Goal: Task Accomplishment & Management: Manage account settings

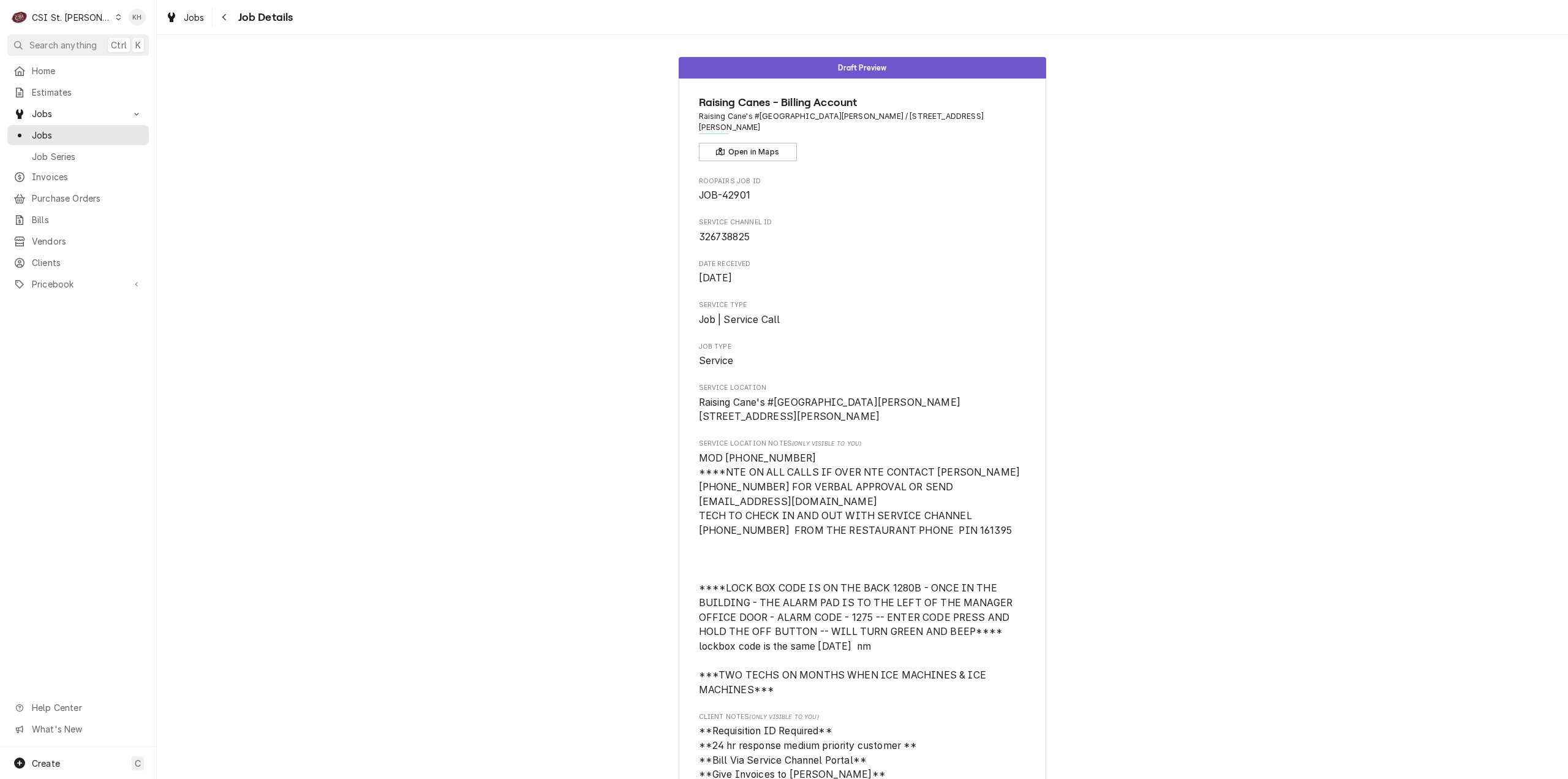
scroll to position [979, 0]
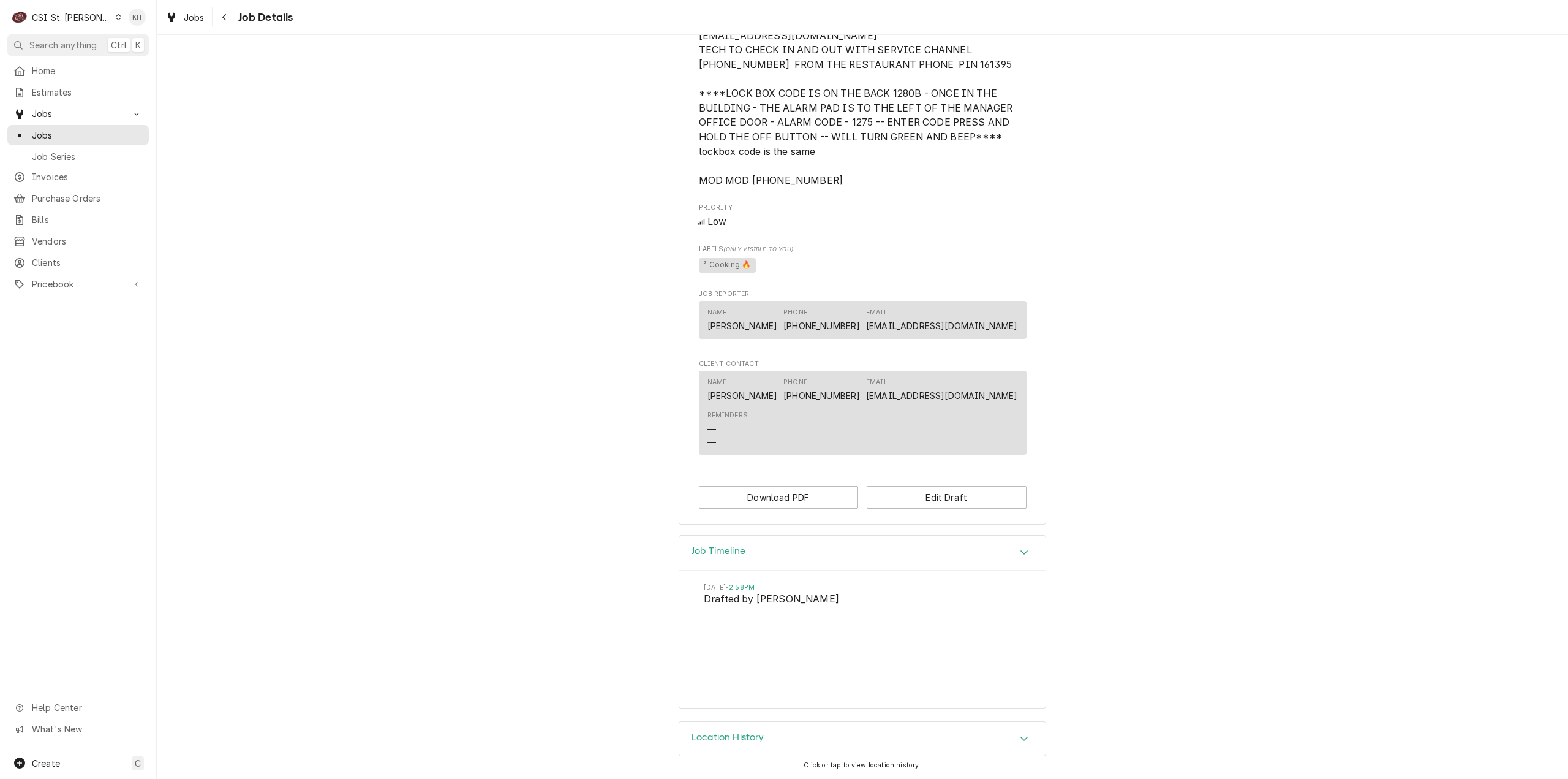
click at [72, 13] on div "CSI St. [PERSON_NAME]" at bounding box center [71, 18] width 80 height 13
click at [128, 31] on div "CSI [US_STATE][GEOGRAPHIC_DATA]" at bounding box center [188, 24] width 174 height 20
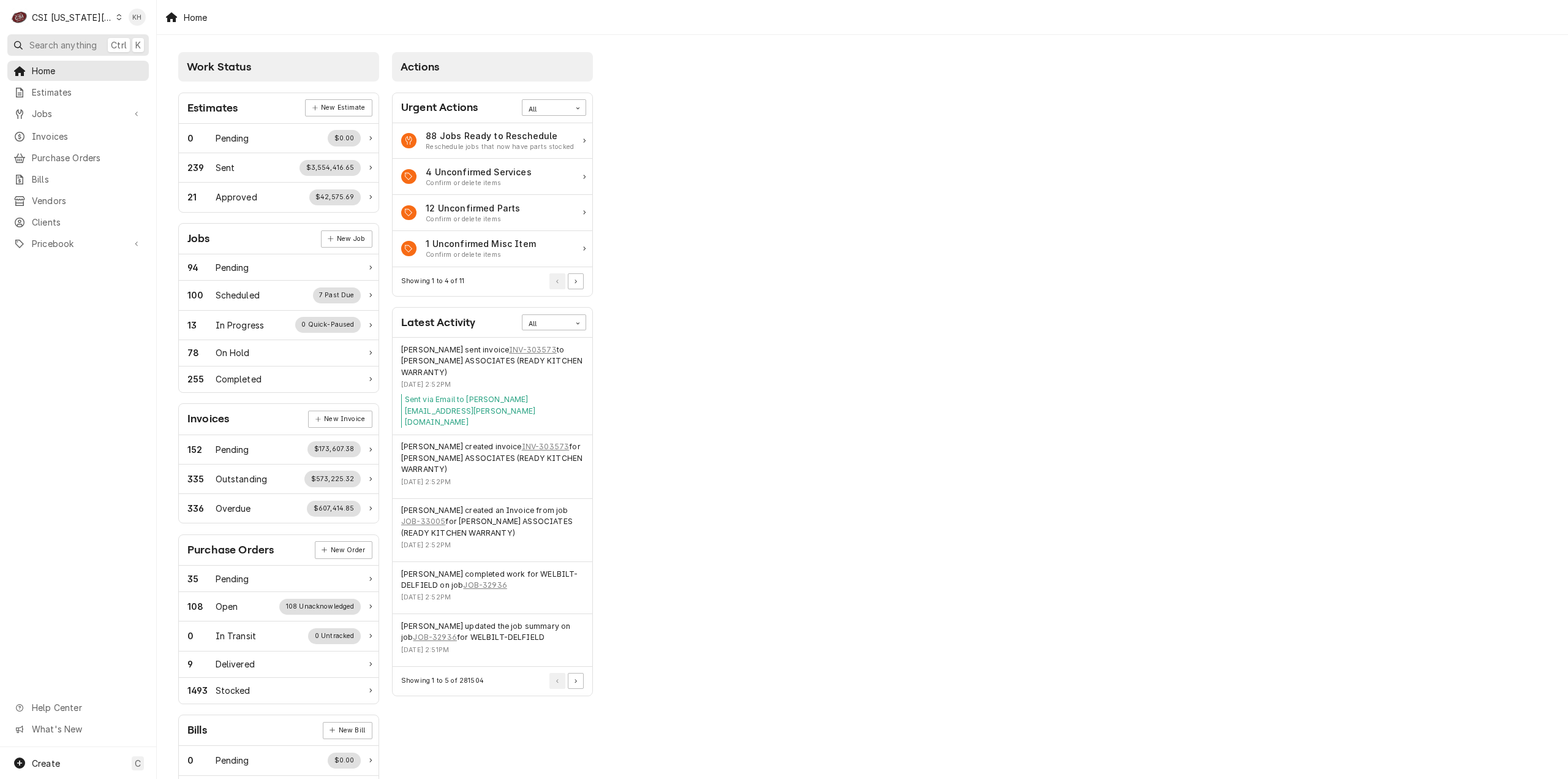
click at [78, 41] on span "Search anything" at bounding box center [63, 45] width 67 height 13
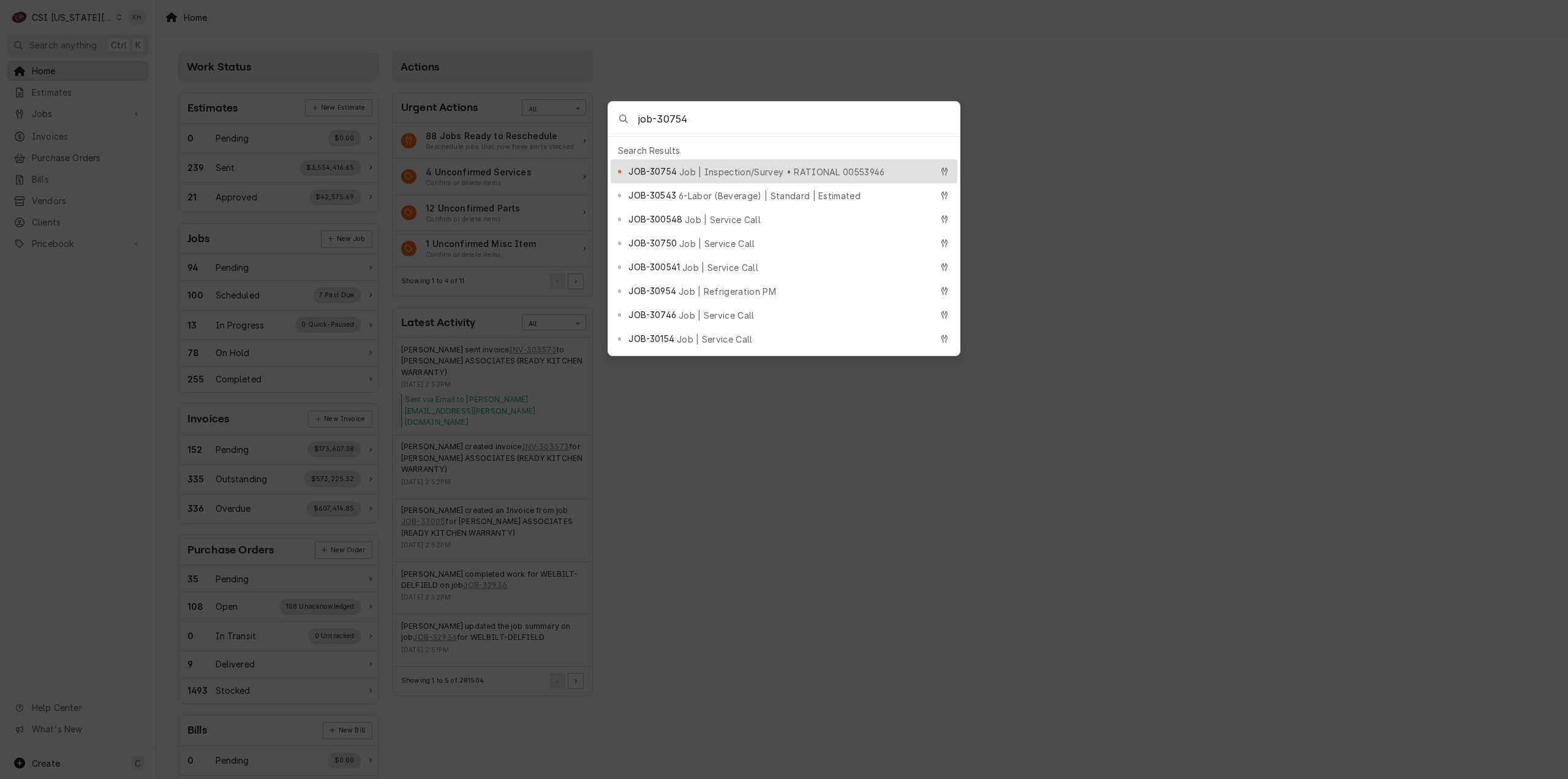
type input "job-30754"
click at [667, 167] on span "JOB-30754" at bounding box center [652, 171] width 48 height 13
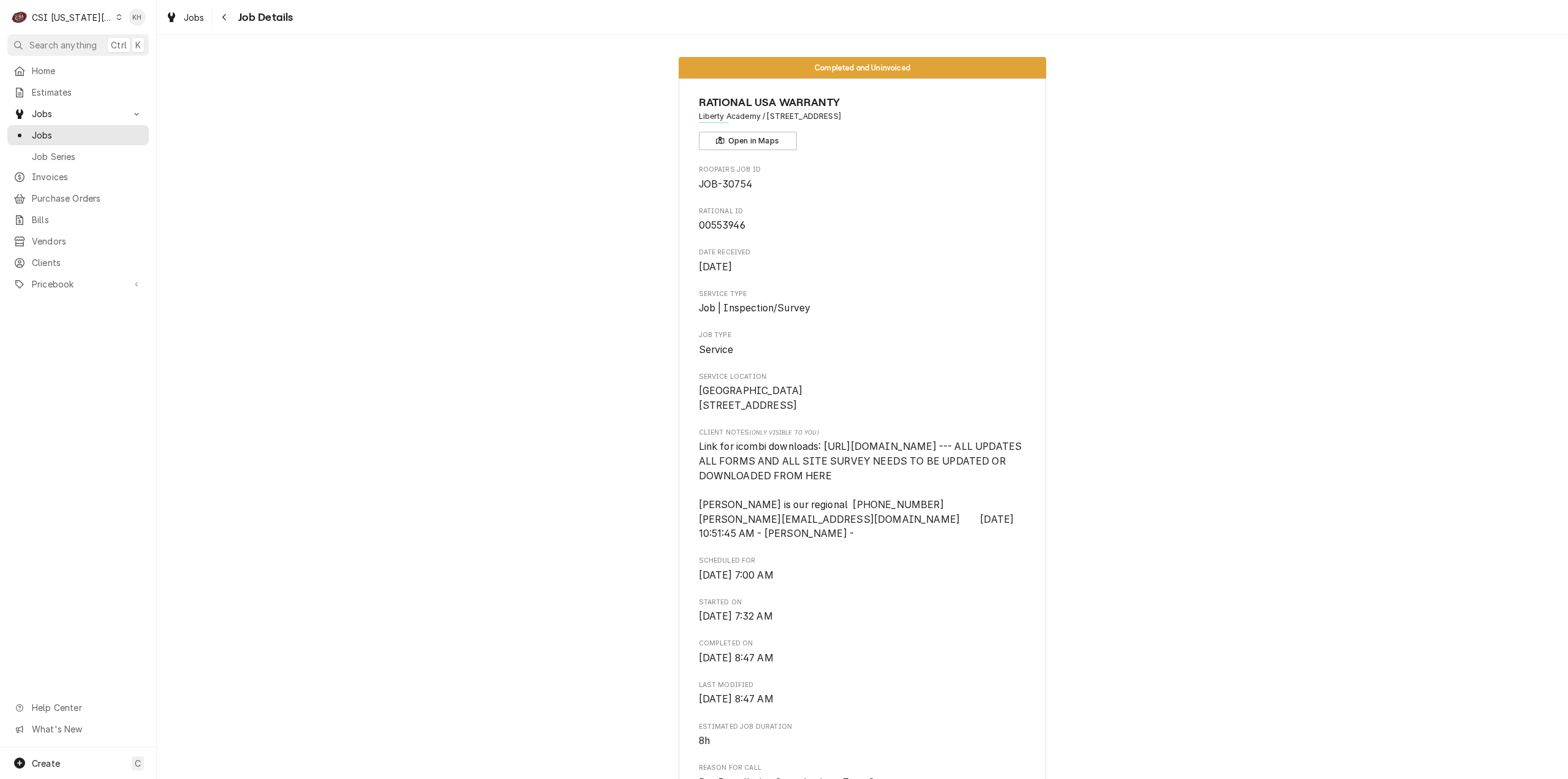
scroll to position [367, 0]
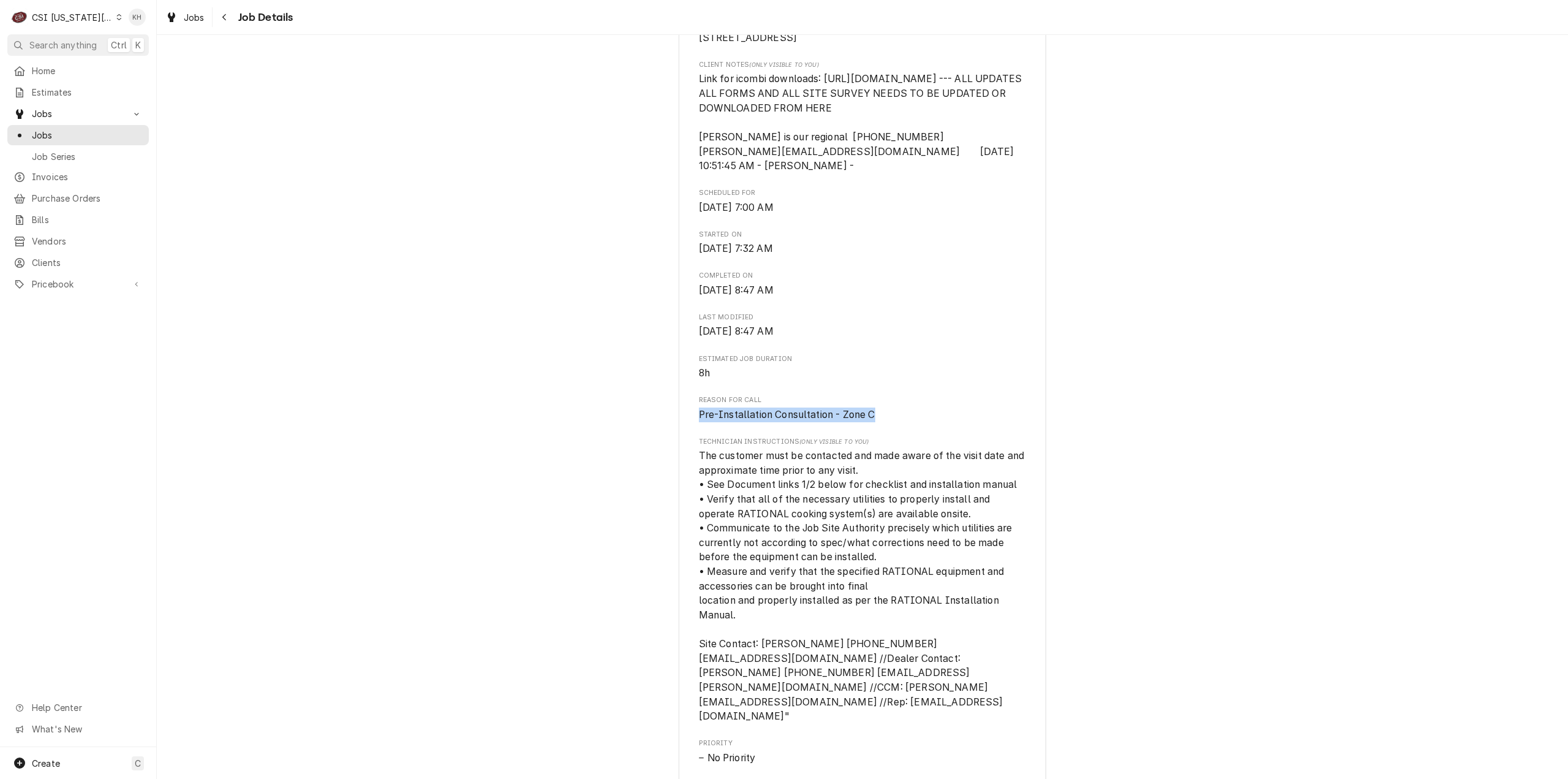
drag, startPoint x: 879, startPoint y: 446, endPoint x: 695, endPoint y: 446, distance: 184.0
click at [699, 422] on span "Pre-Installation Consultation - Zone C" at bounding box center [863, 415] width 328 height 14
copy span "Pre-Installation Consultation - Zone C"
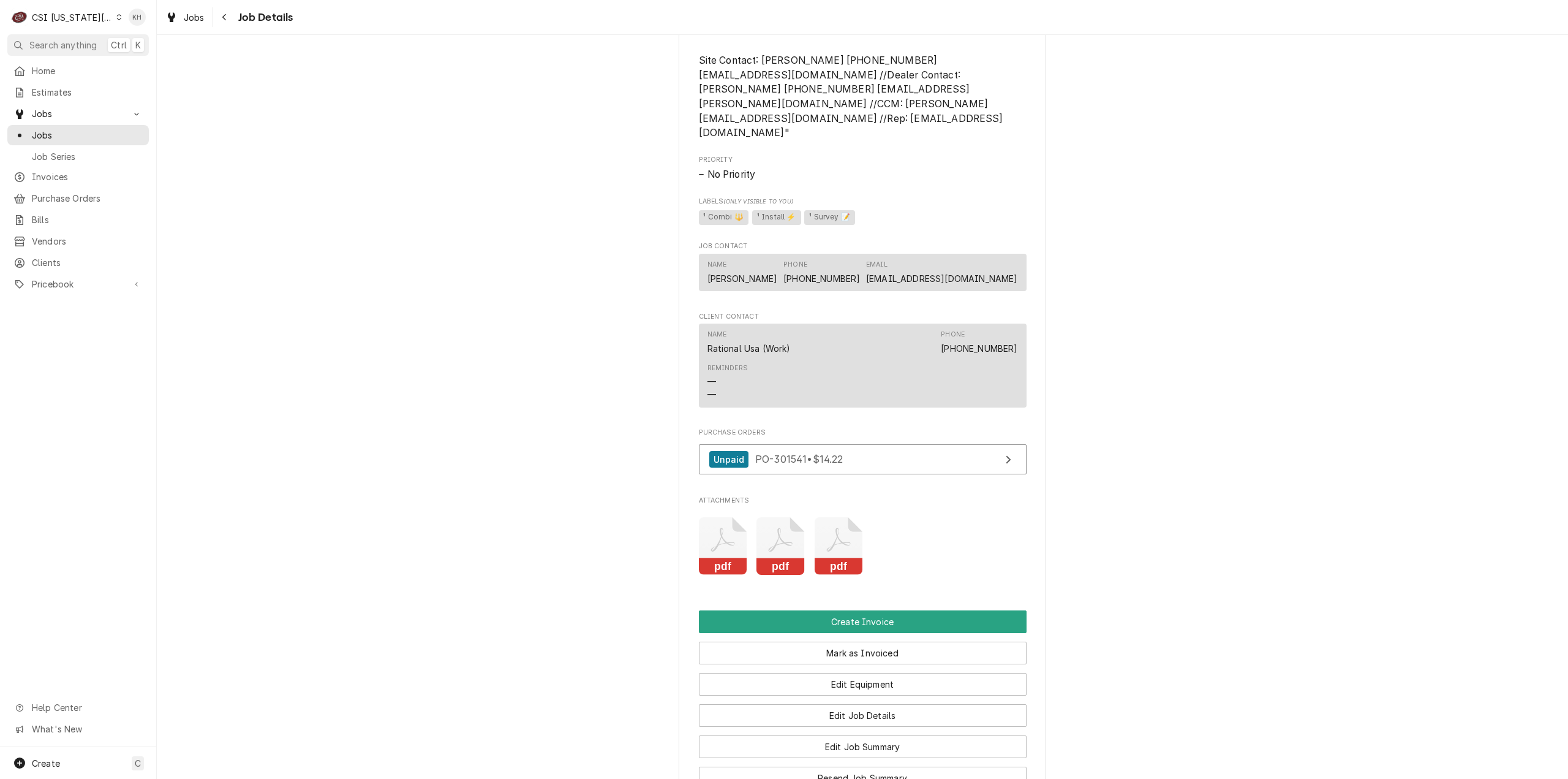
scroll to position [980, 0]
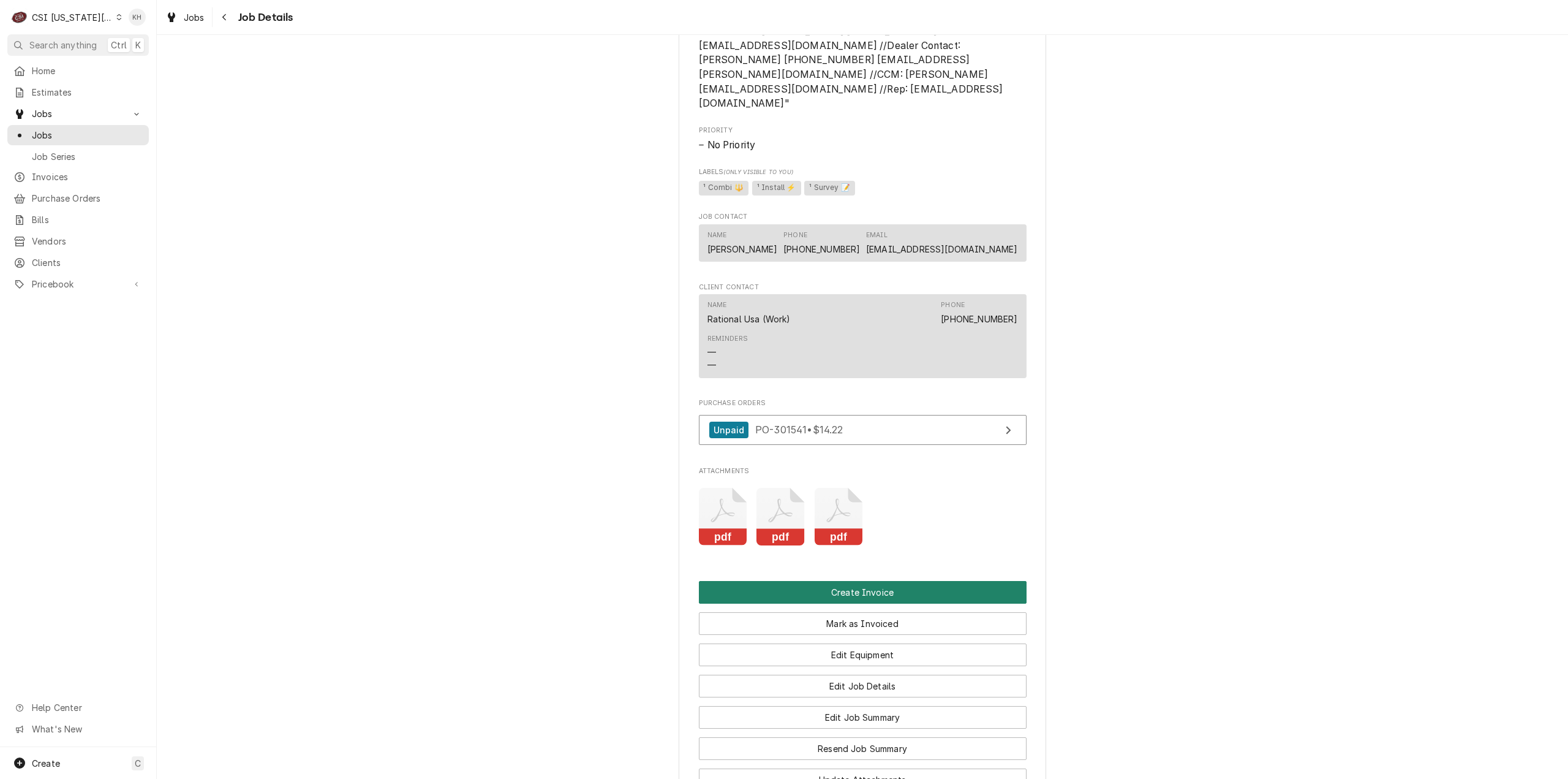
click at [897, 591] on button "Create Invoice" at bounding box center [863, 592] width 328 height 22
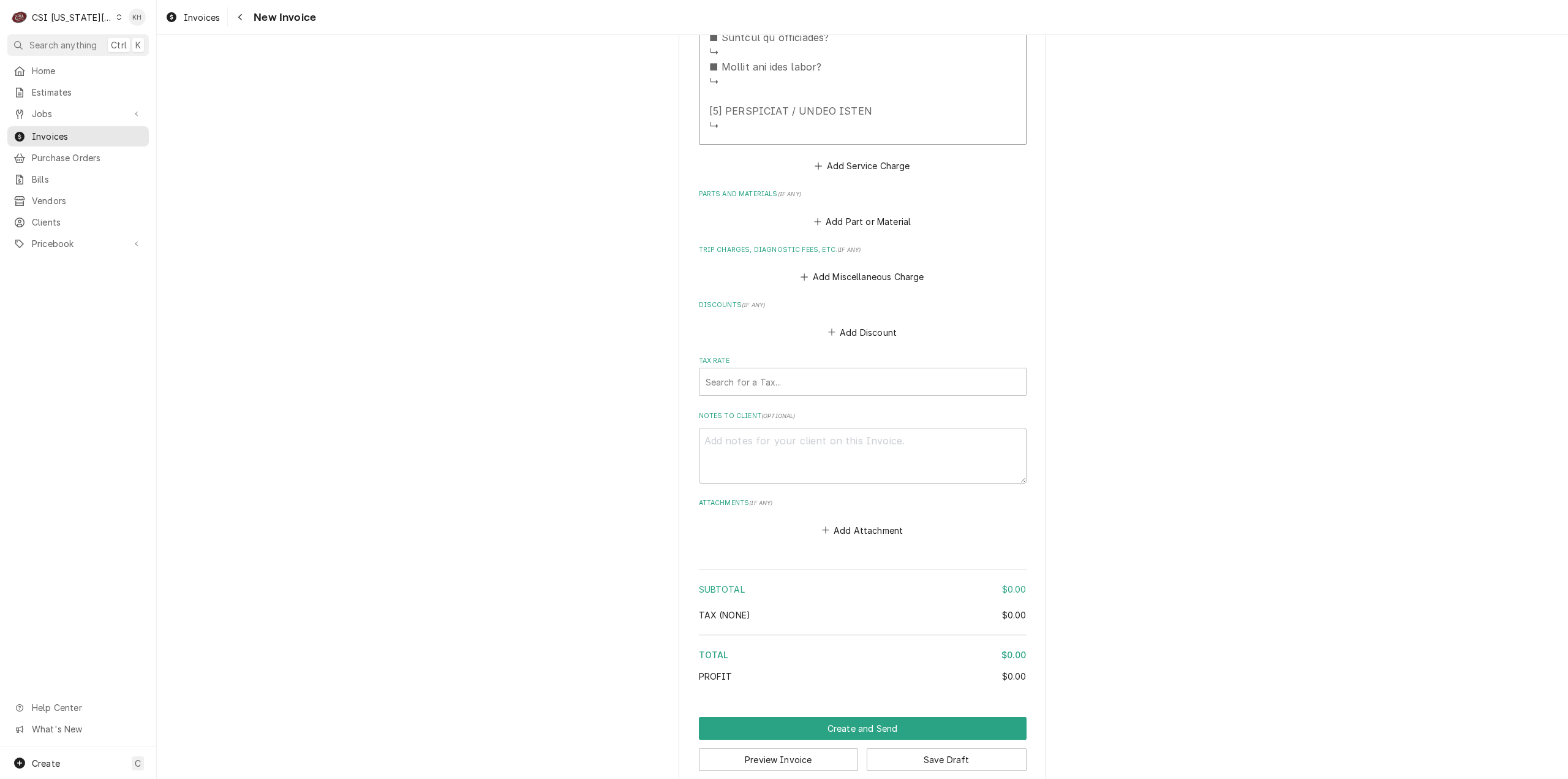
scroll to position [1655, 0]
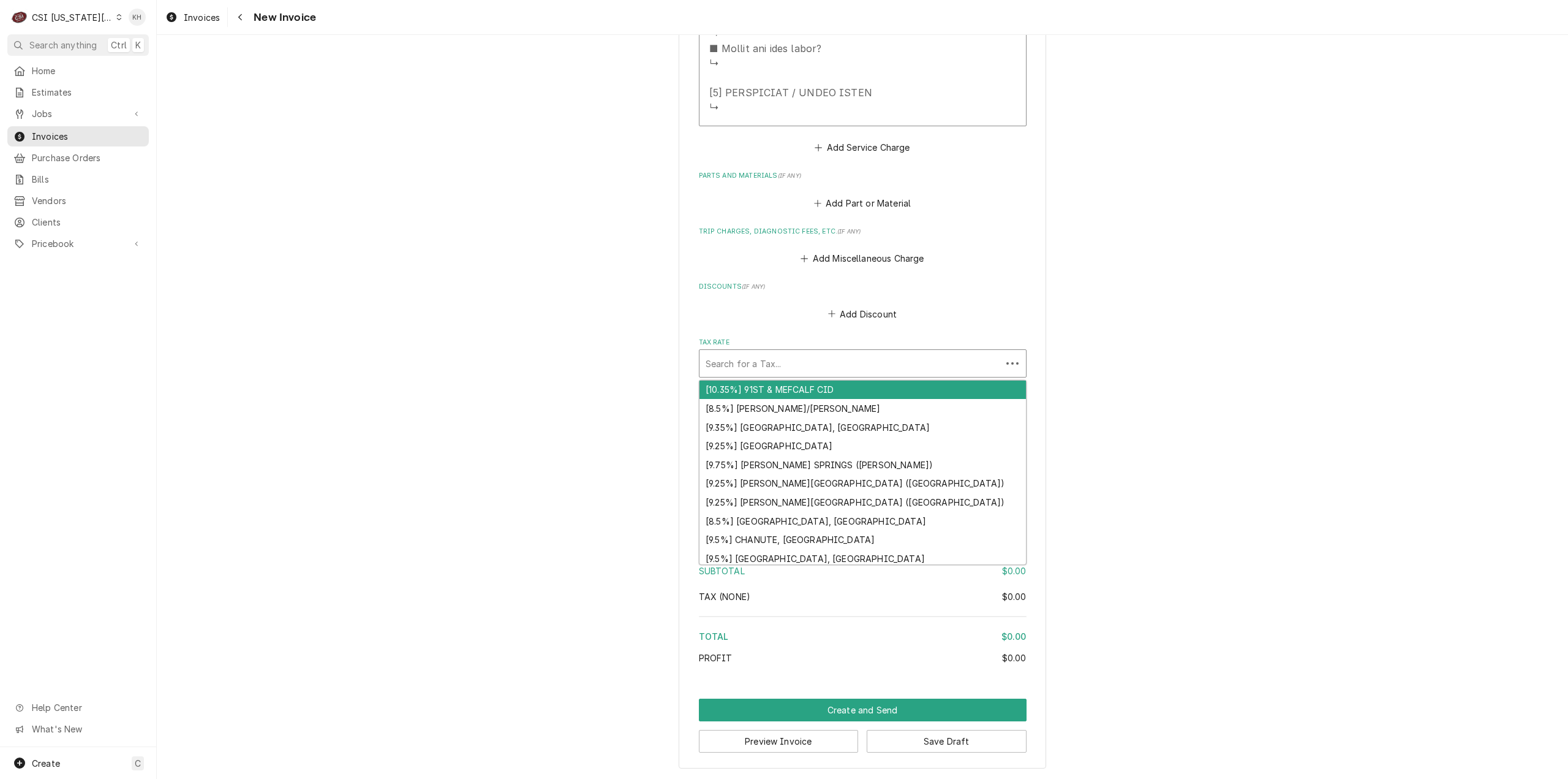
click at [891, 366] on div "Tax Rate" at bounding box center [850, 363] width 290 height 22
type textarea "x"
type input "e"
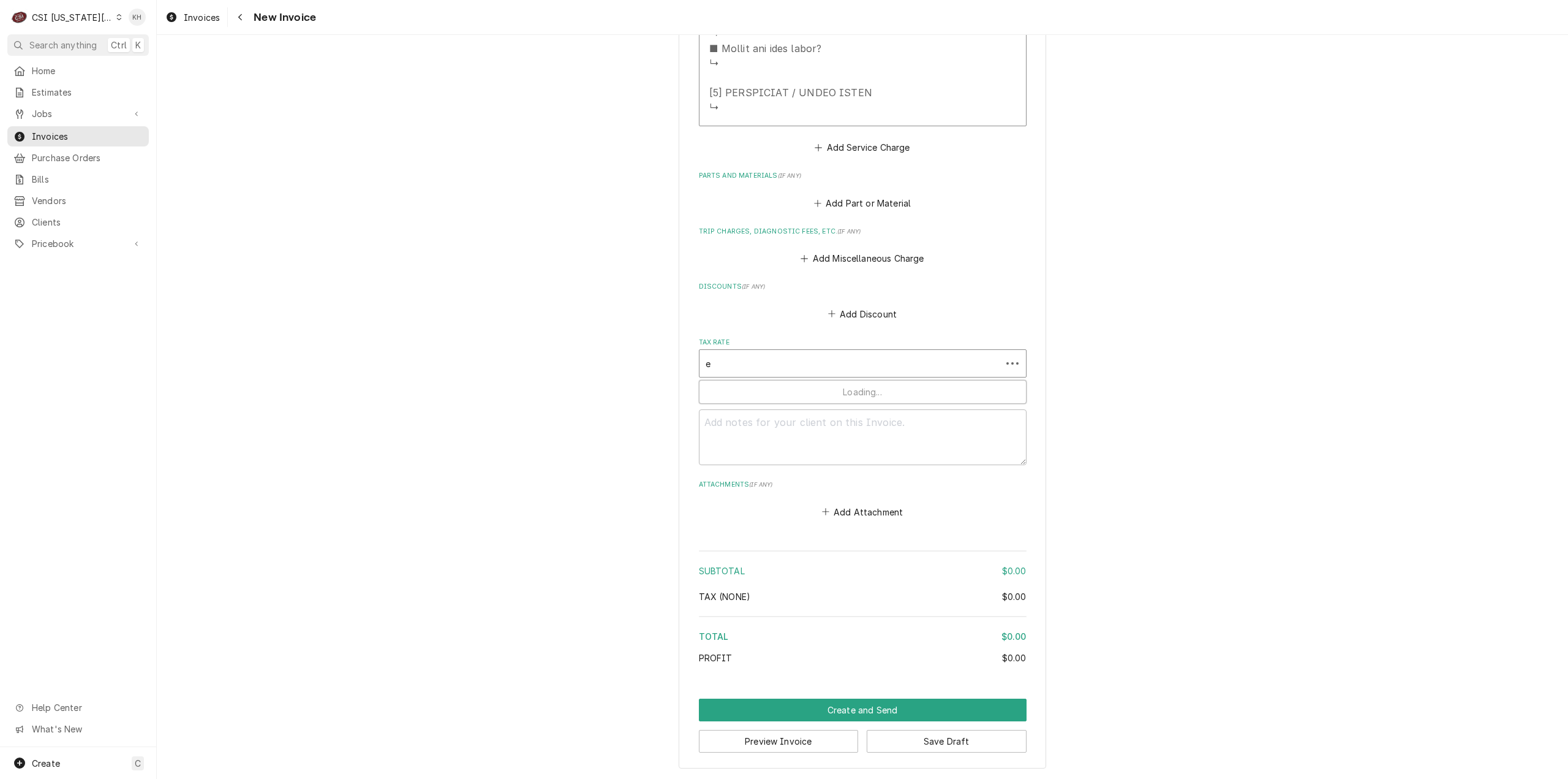
type textarea "x"
type input "ex"
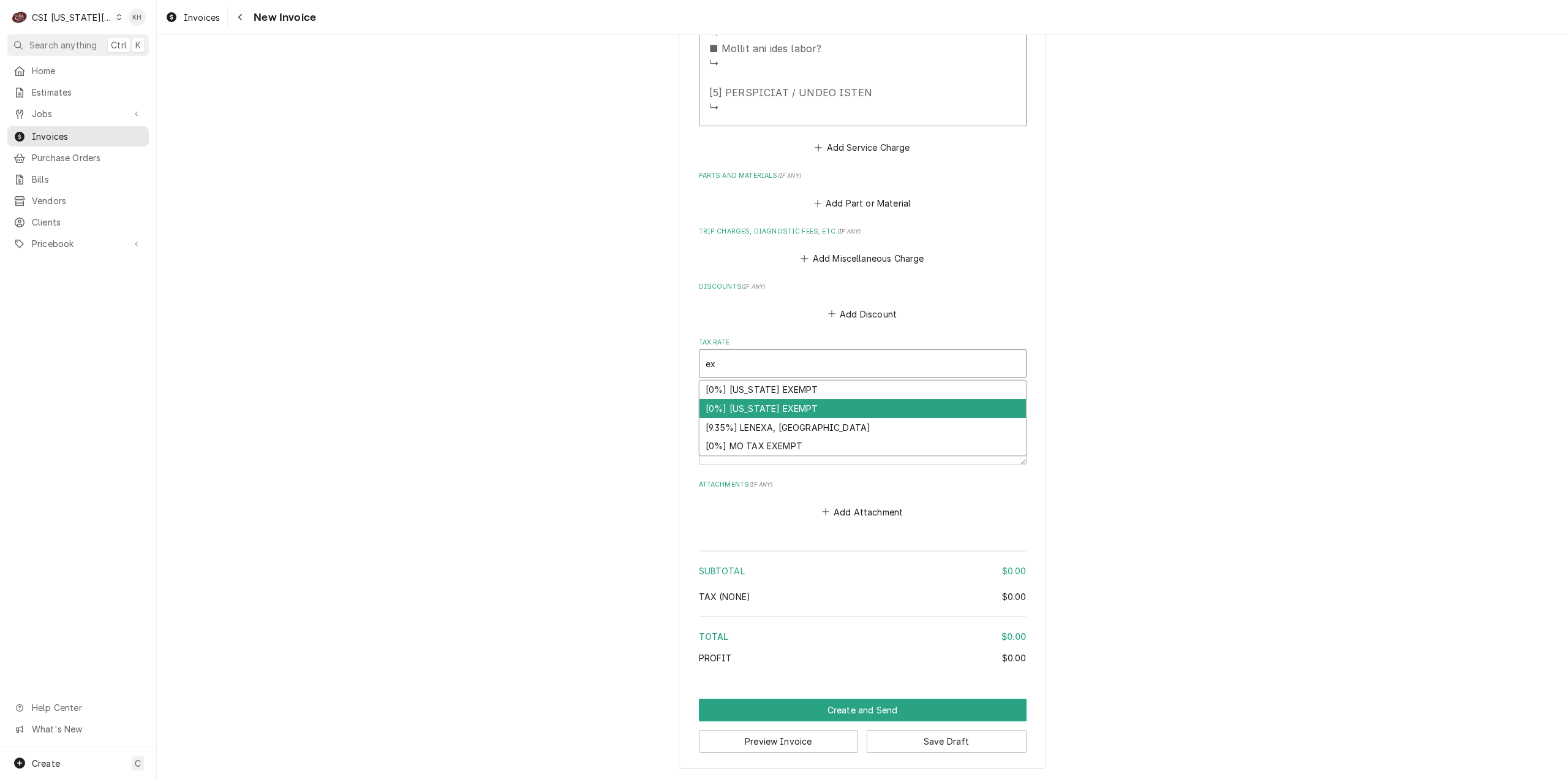
click at [835, 402] on div "[0%] KANSAS EXEMPT" at bounding box center [863, 408] width 327 height 19
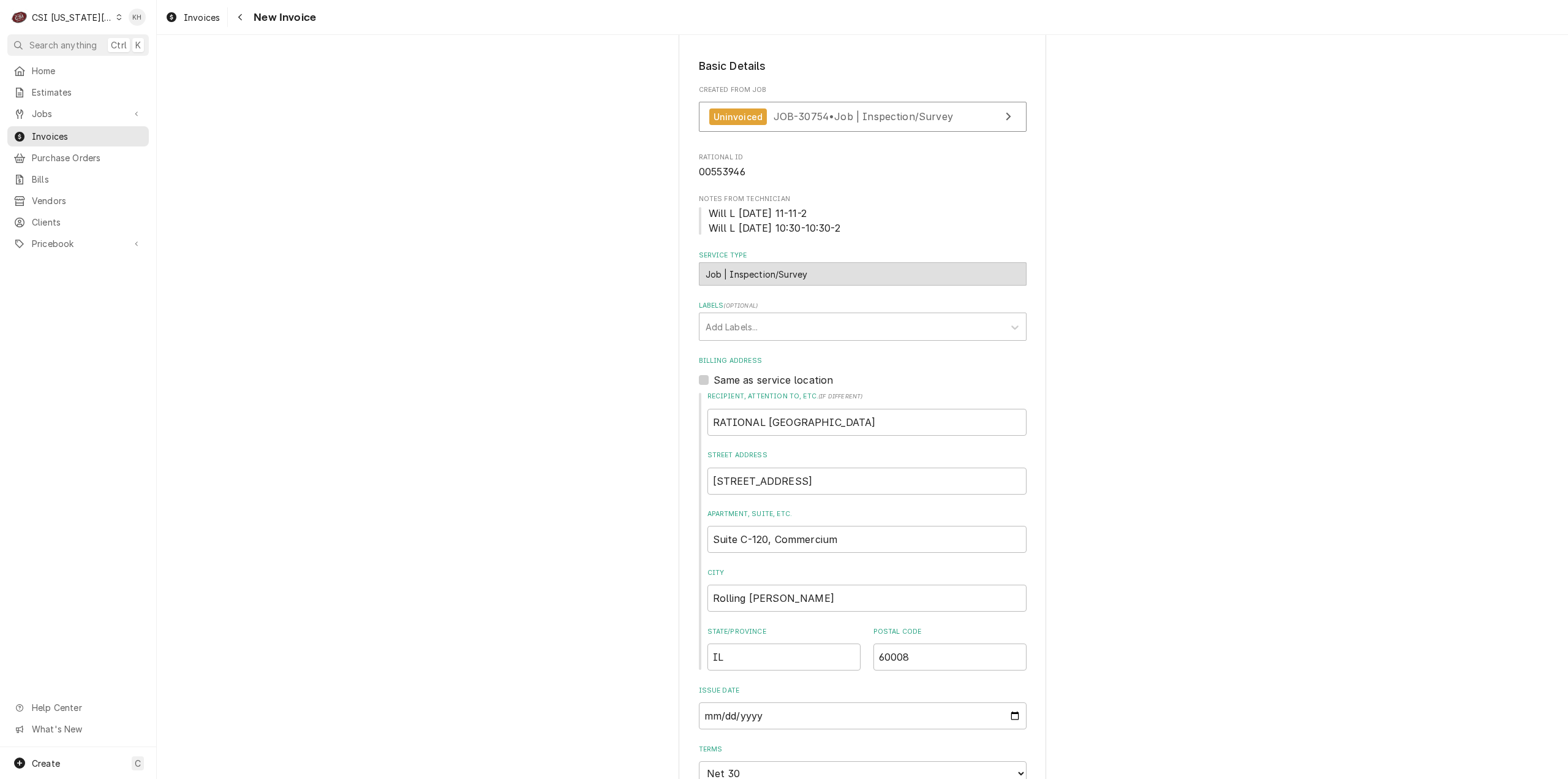
scroll to position [246, 0]
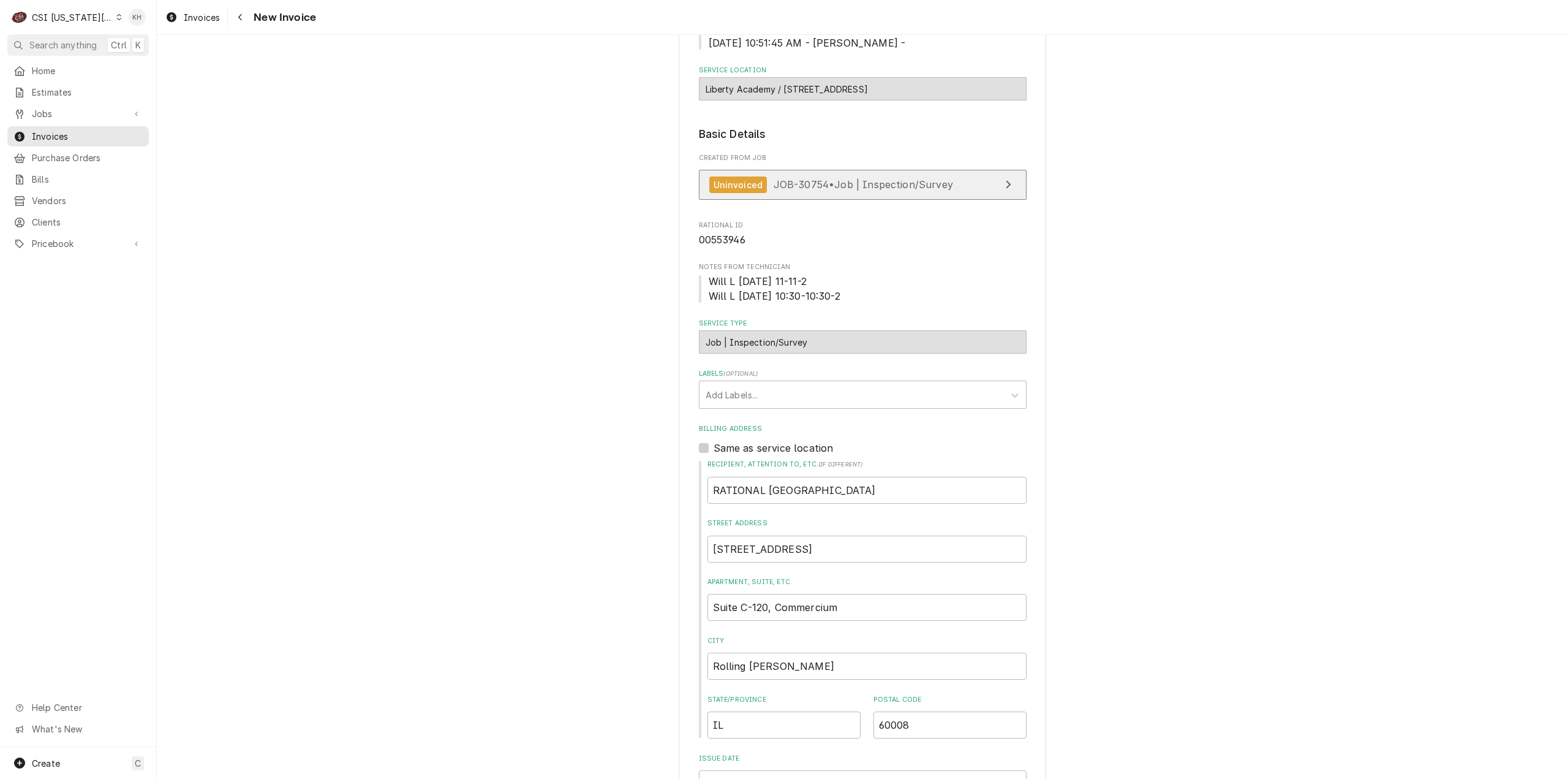
click at [824, 190] on span "JOB-30754 • Job | Inspection/Survey" at bounding box center [863, 184] width 180 height 13
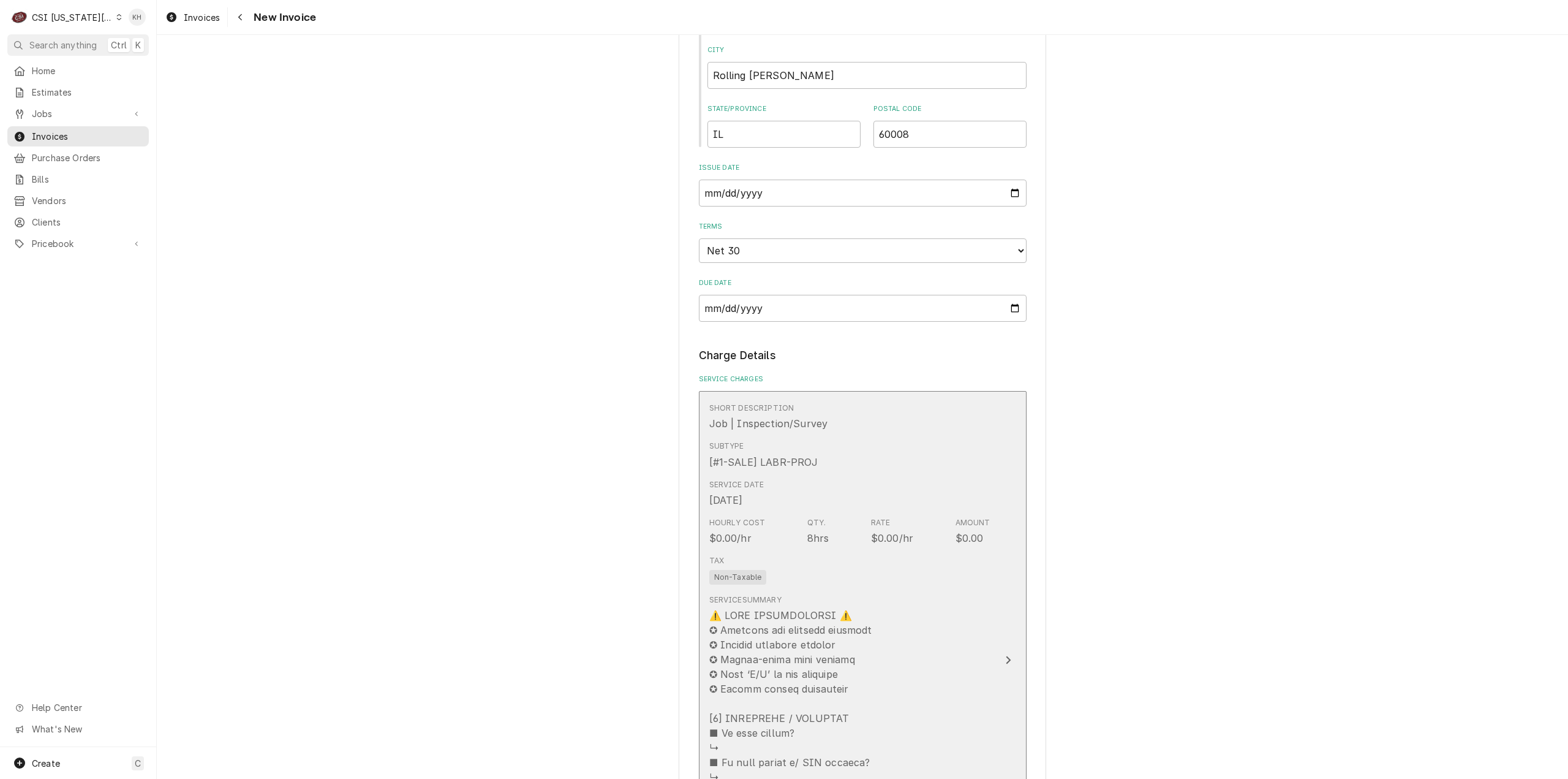
scroll to position [1104, 0]
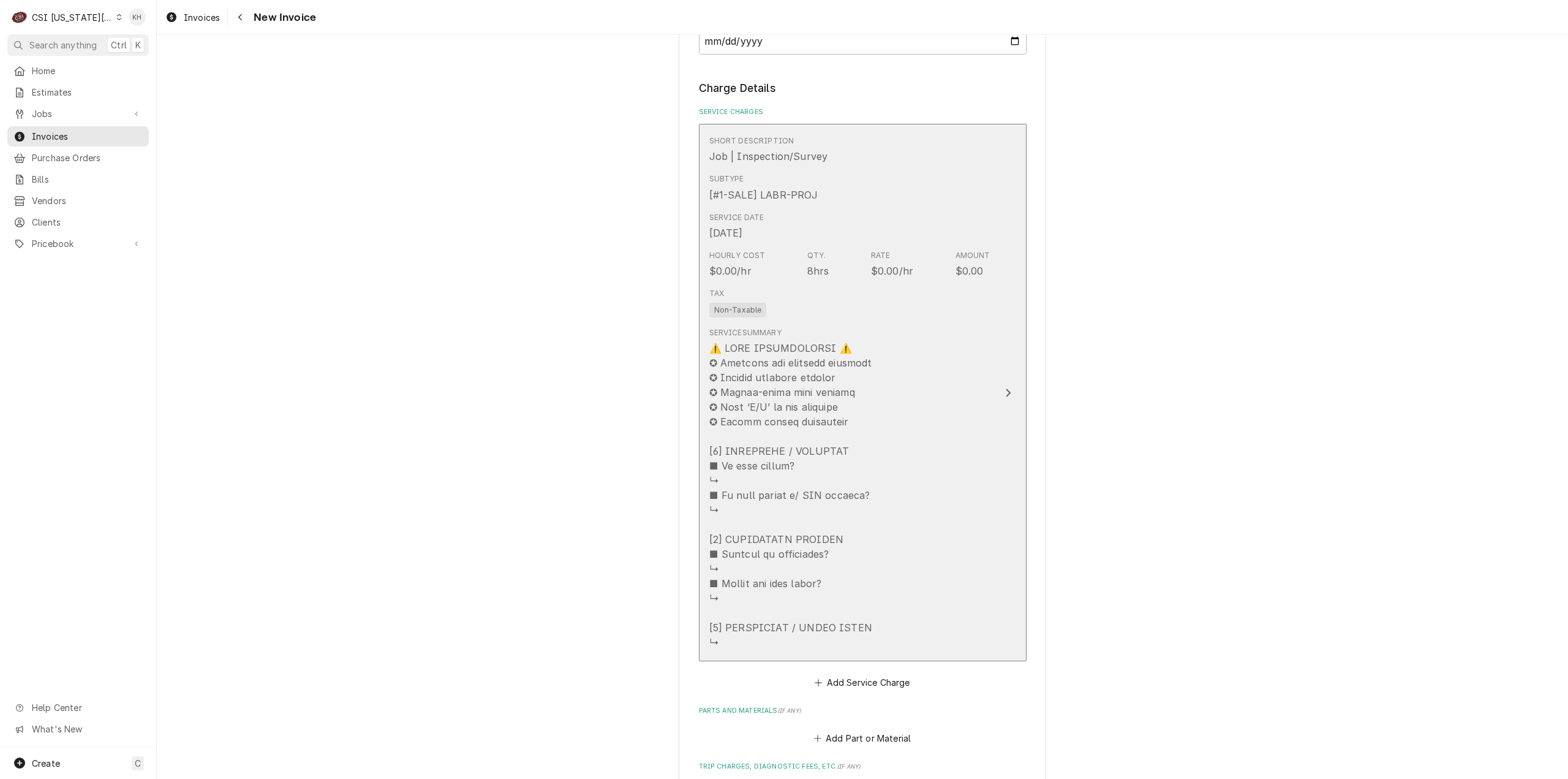
click at [949, 466] on div "Service Summary" at bounding box center [850, 489] width 281 height 332
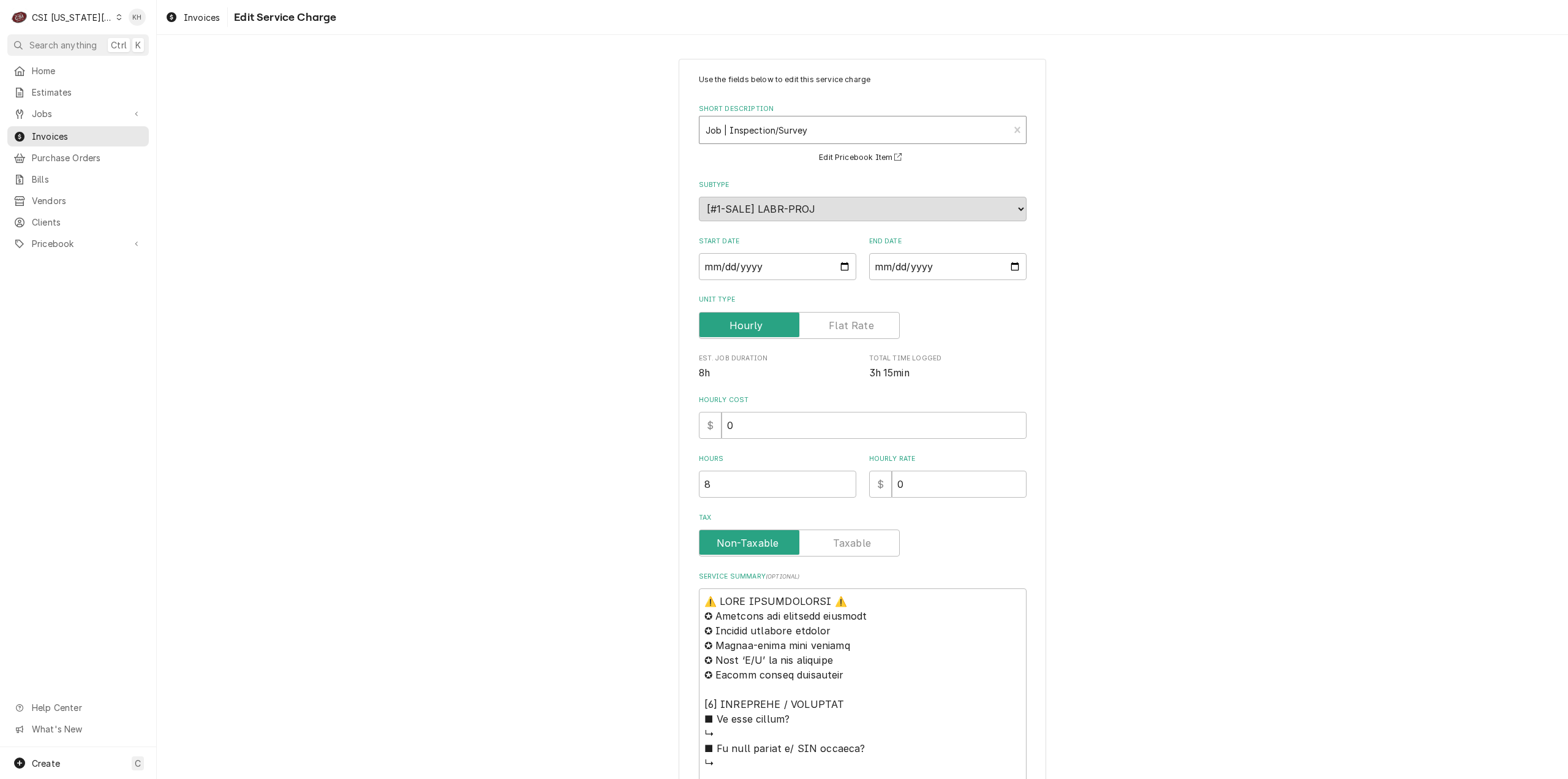
type textarea "x"
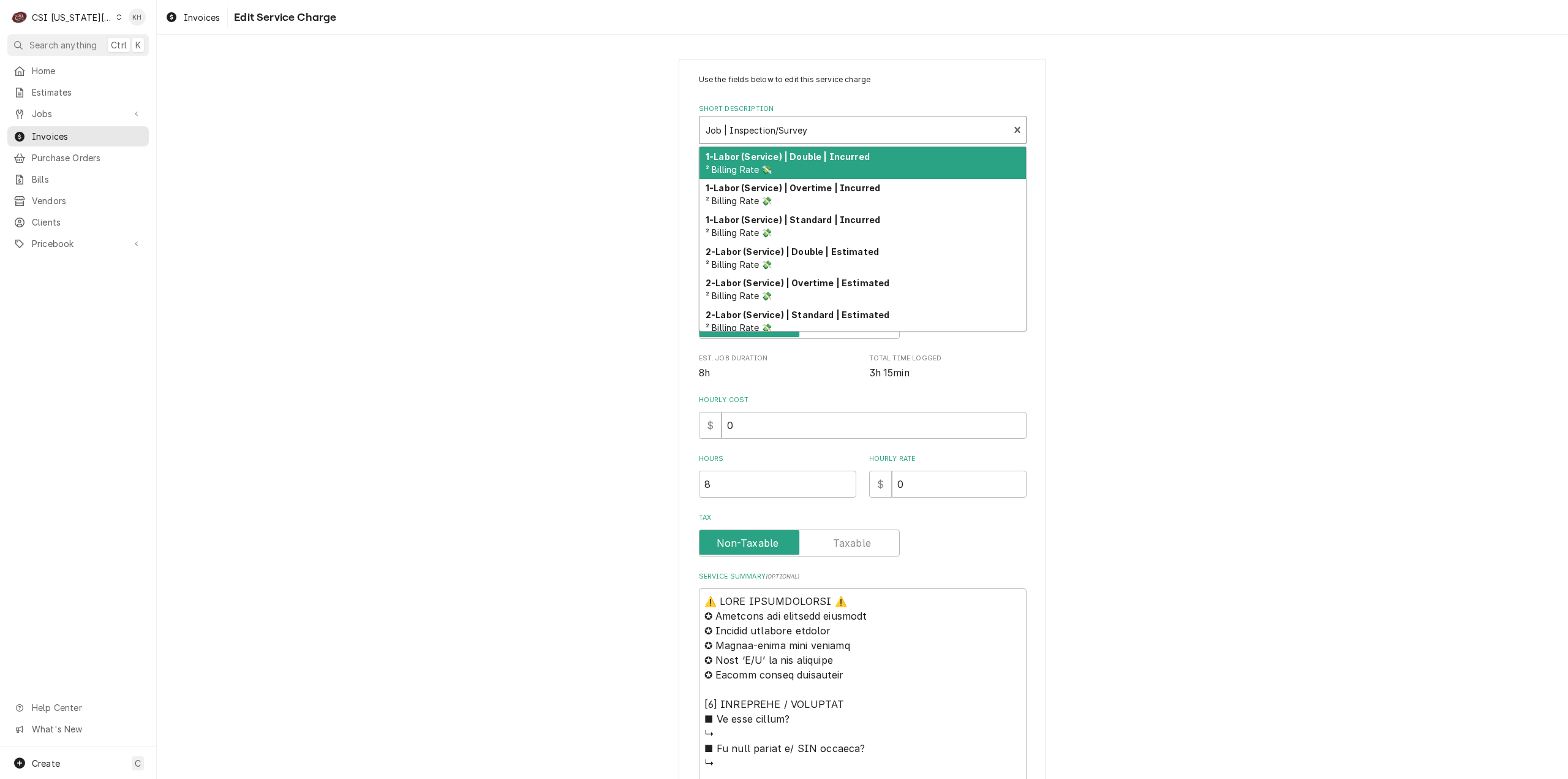
click at [899, 137] on div "Short Description" at bounding box center [854, 130] width 298 height 22
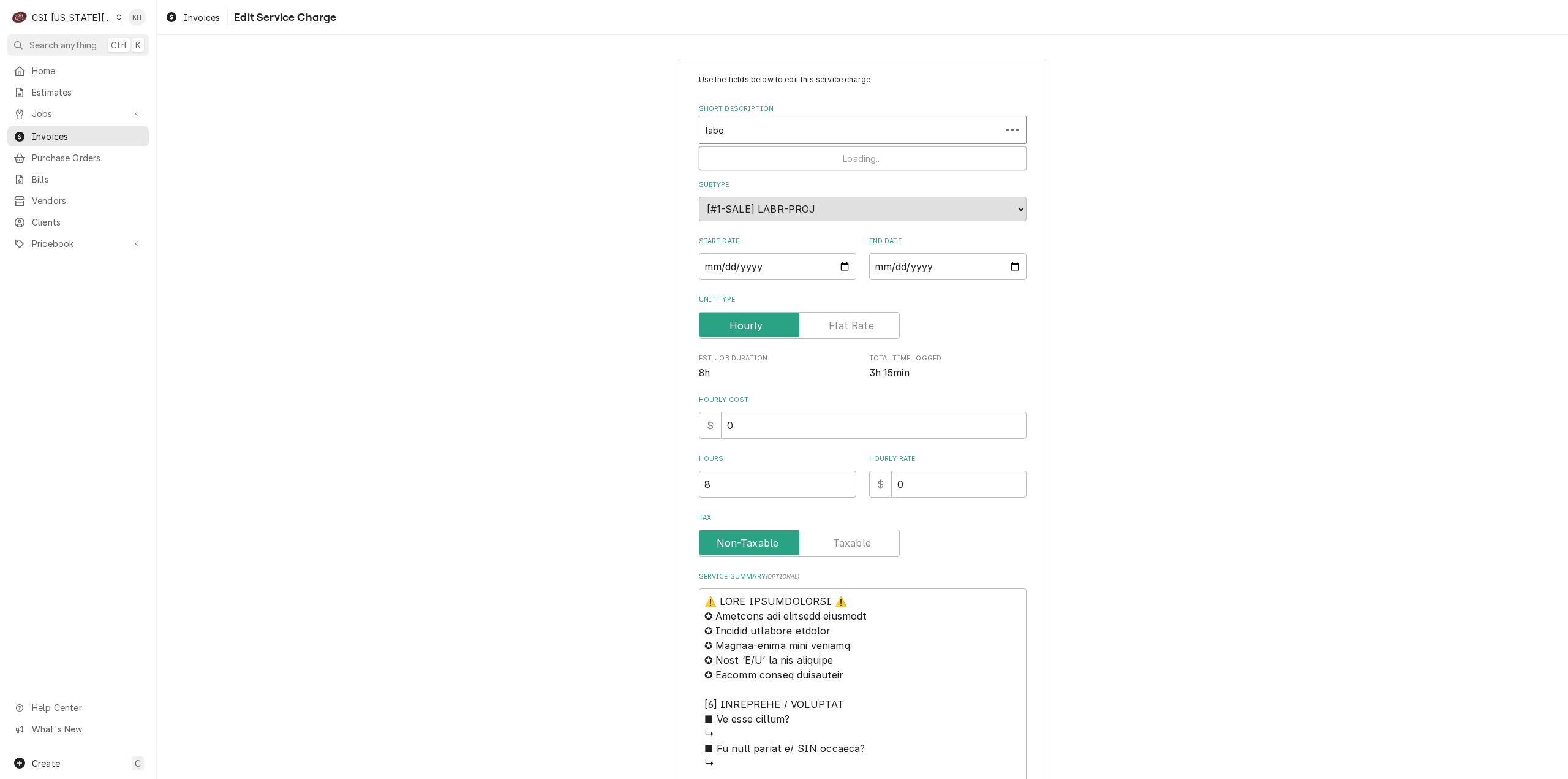
type input "labor"
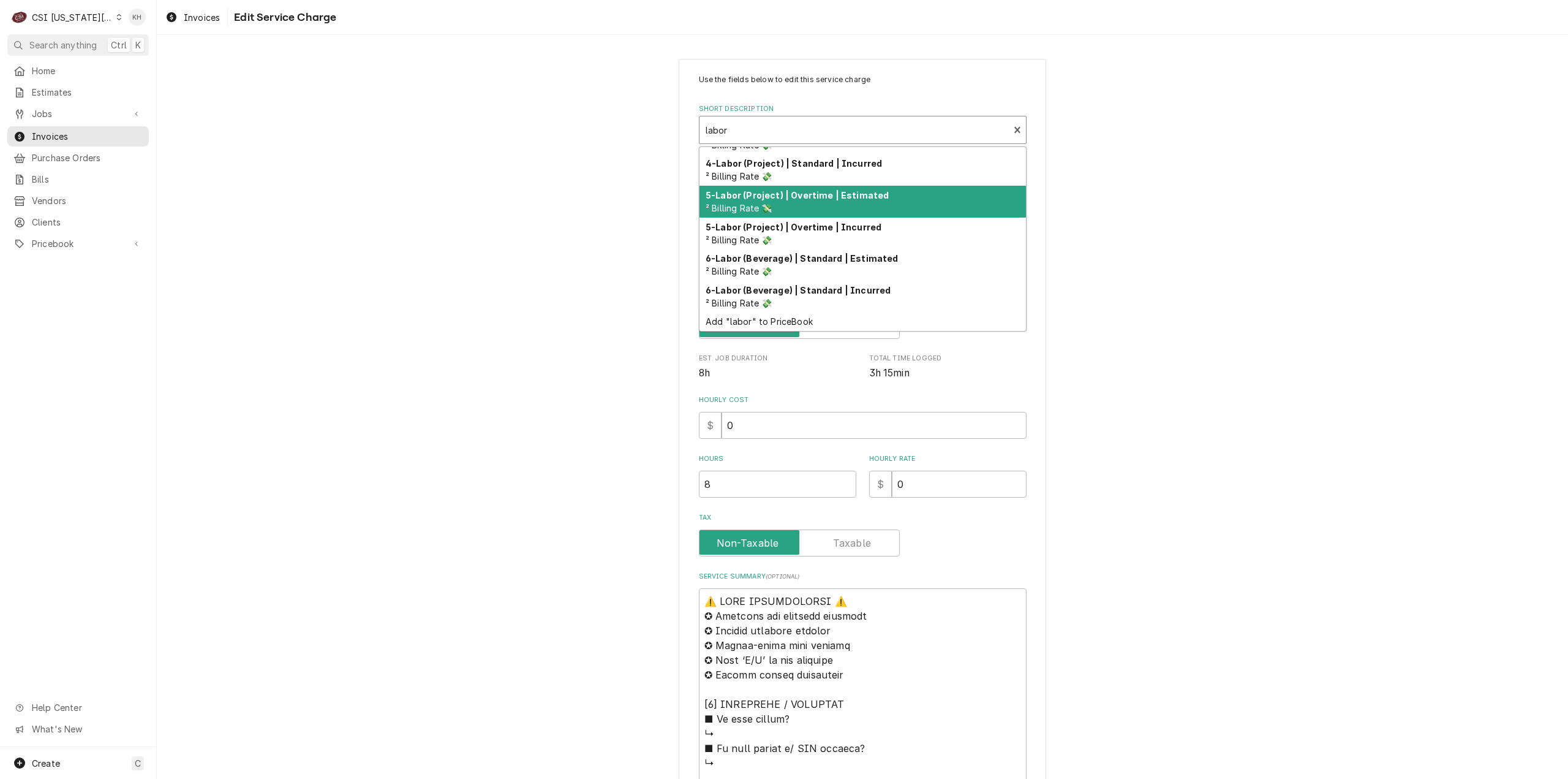
scroll to position [217, 0]
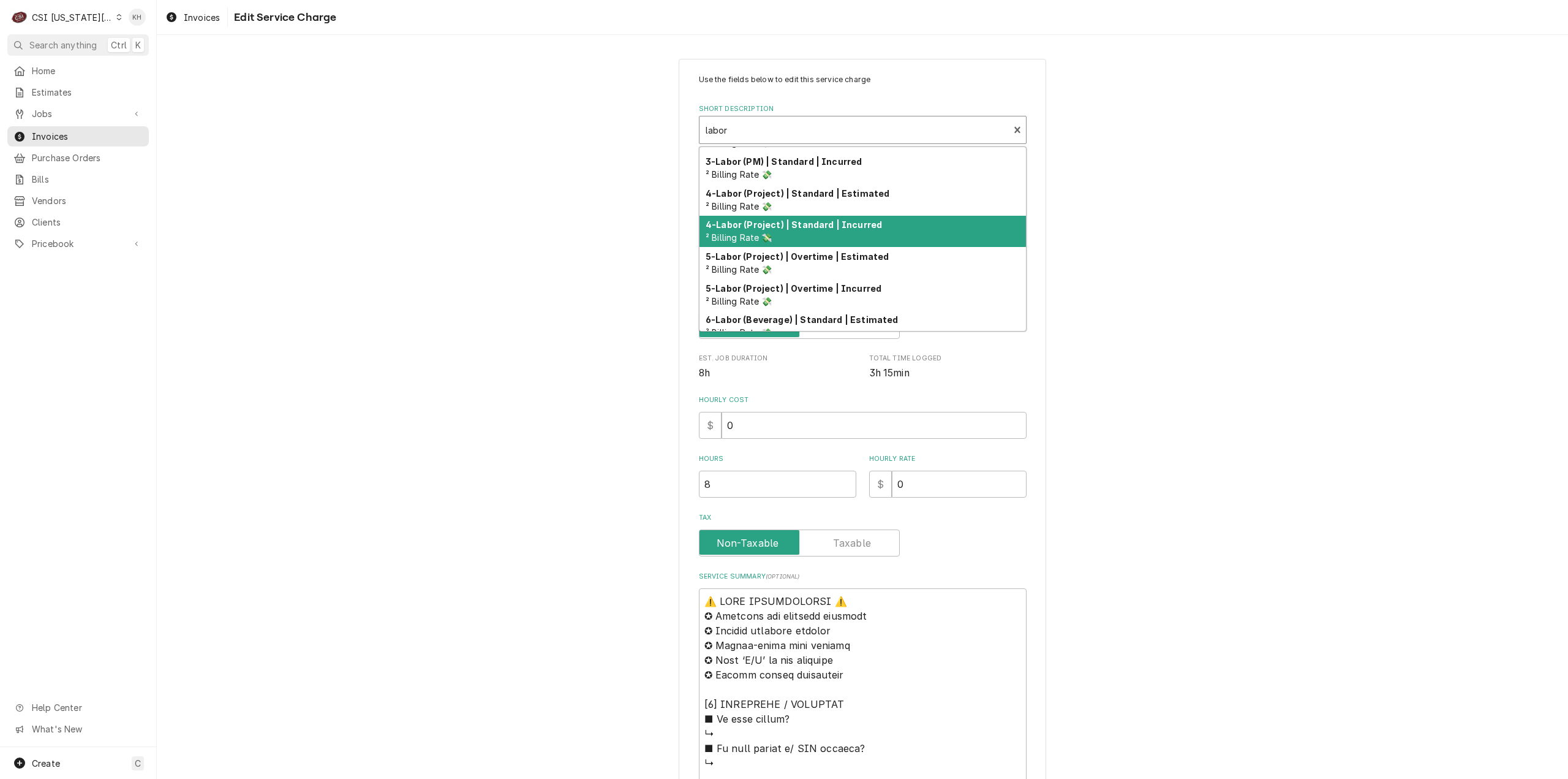
click at [862, 221] on strong "4-Labor (Project) | Standard | Incurred" at bounding box center [794, 225] width 176 height 11
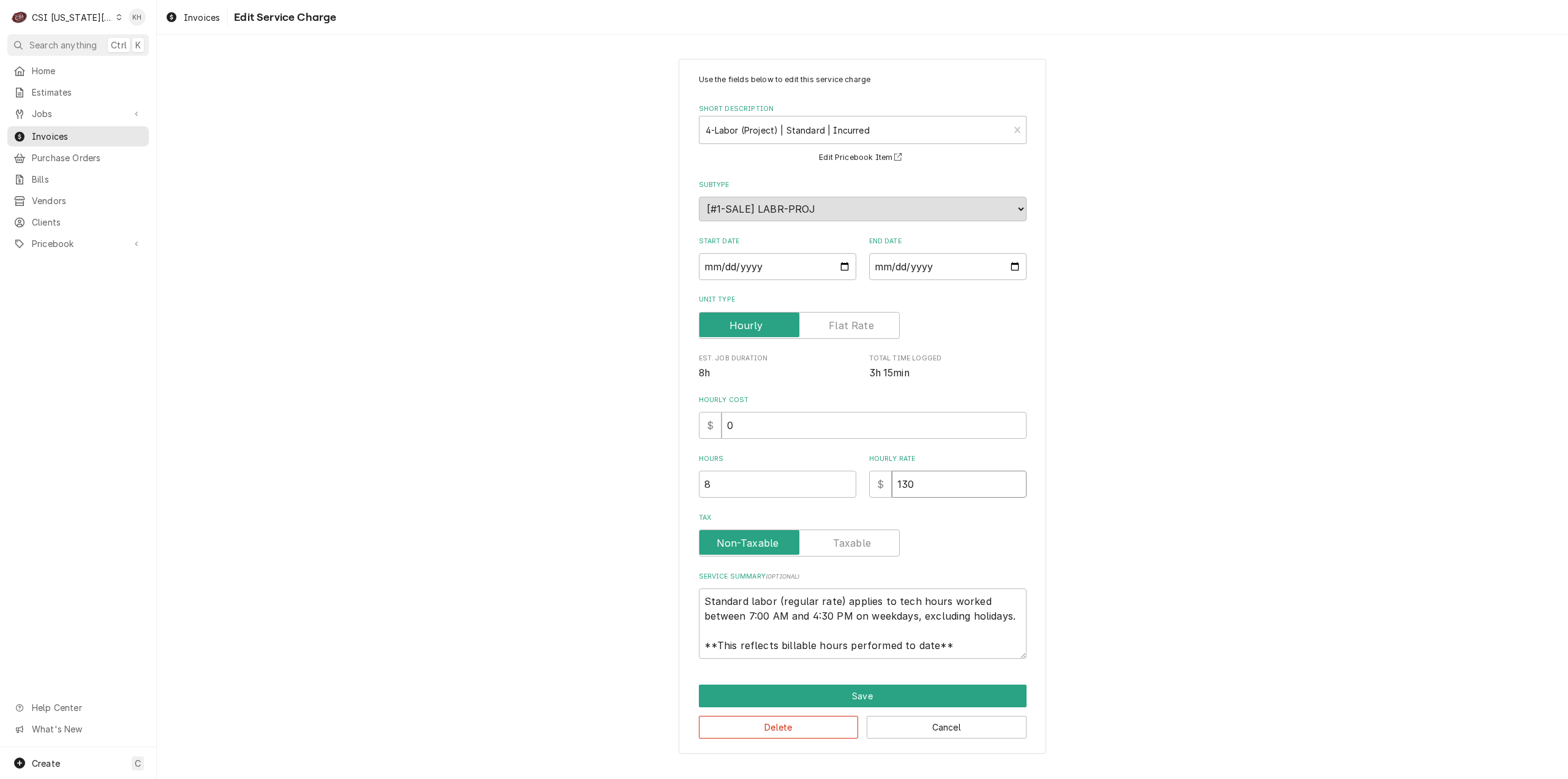
click at [941, 483] on input "130" at bounding box center [959, 484] width 135 height 27
drag, startPoint x: 941, startPoint y: 483, endPoint x: 802, endPoint y: 476, distance: 139.2
click at [802, 476] on div "Hours 8 Hourly Rate $ 130" at bounding box center [863, 476] width 328 height 43
type textarea "x"
type input "2"
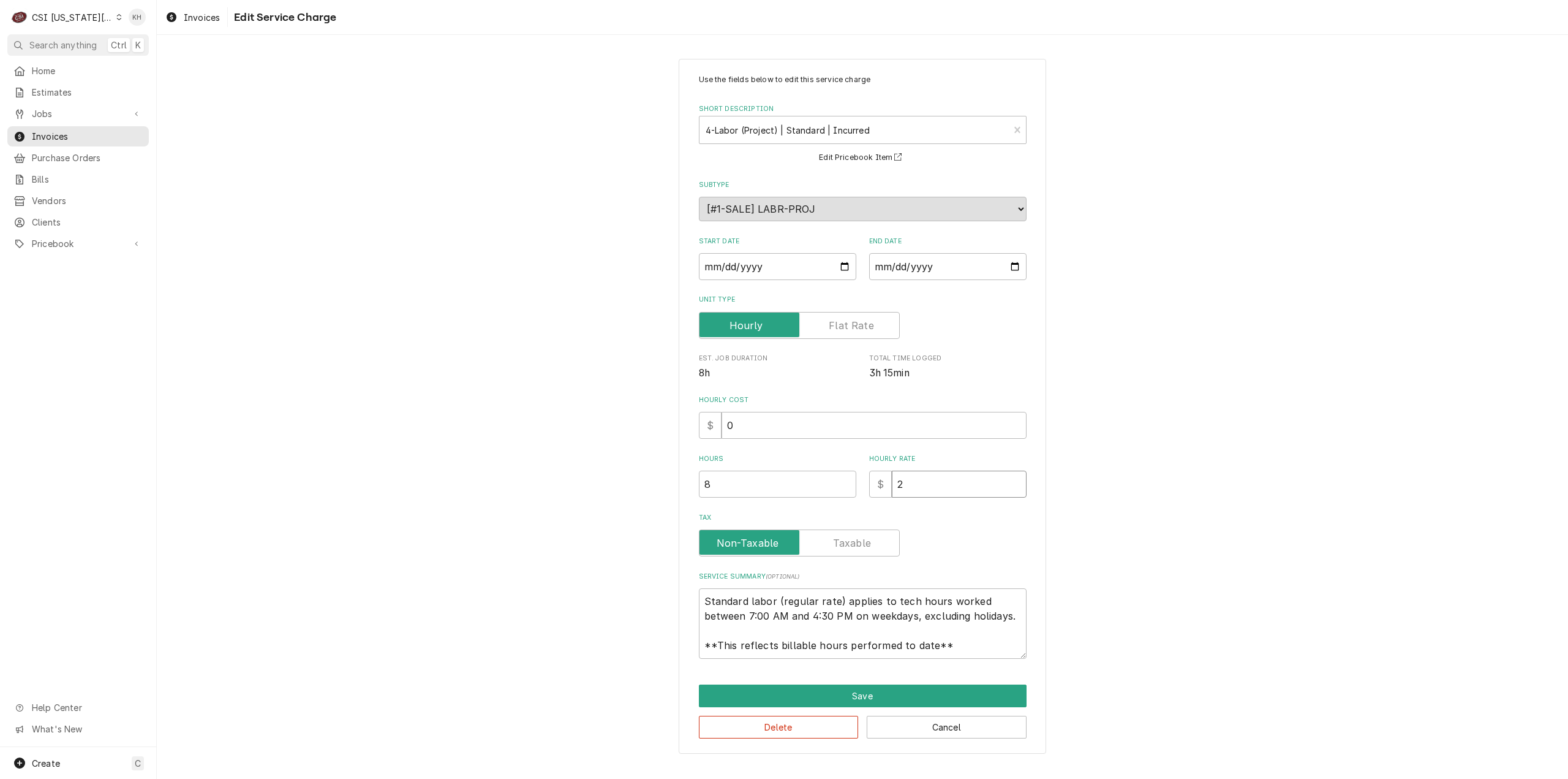
type textarea "x"
type input "20"
type textarea "x"
type input "200"
type textarea "x"
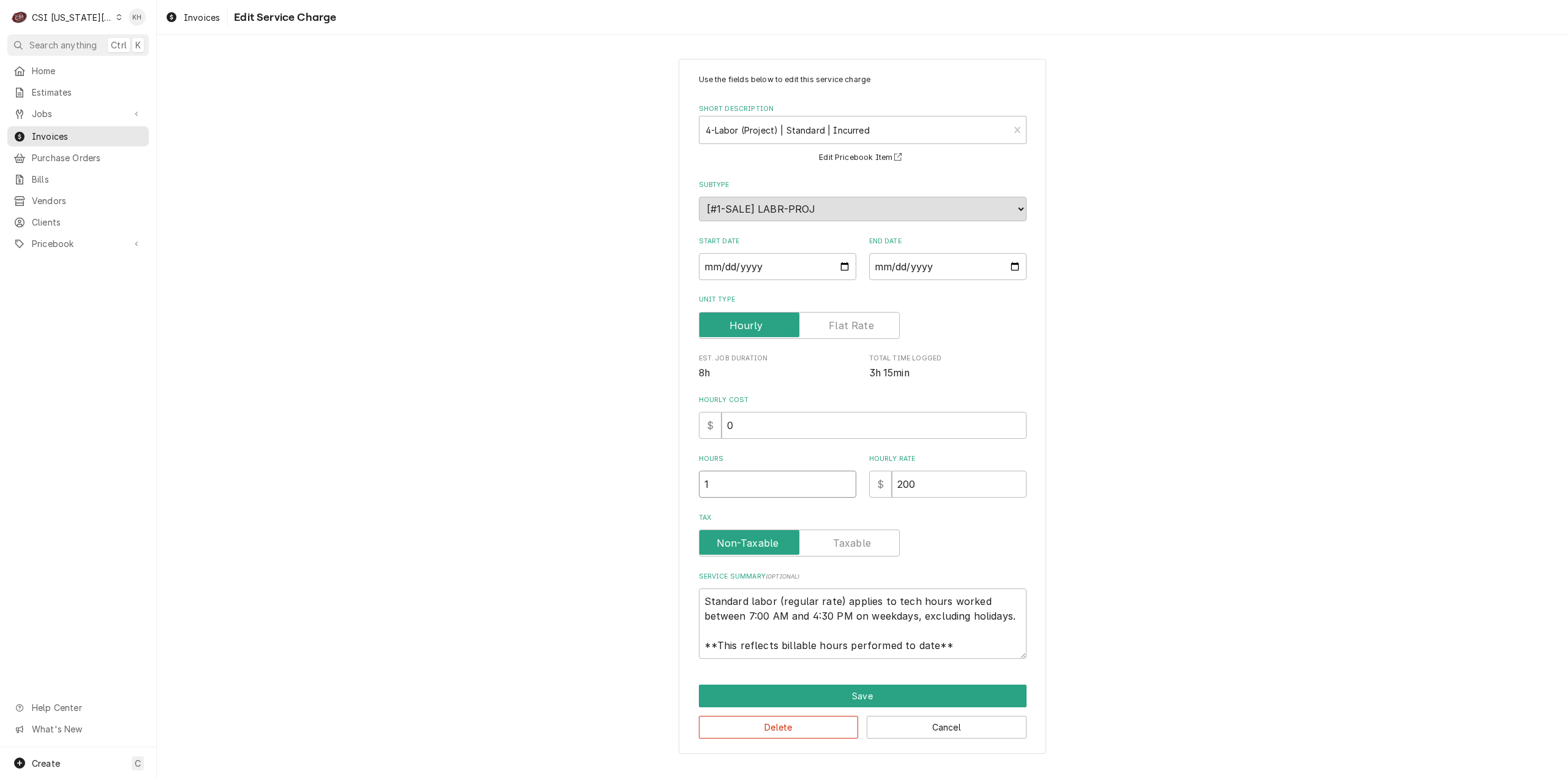
type input "1"
drag, startPoint x: 952, startPoint y: 644, endPoint x: 677, endPoint y: 527, distance: 298.9
click at [677, 527] on div "Use the fields below to edit this service charge Short Description 4-Labor (Pro…" at bounding box center [862, 406] width 1411 height 717
type textarea "x"
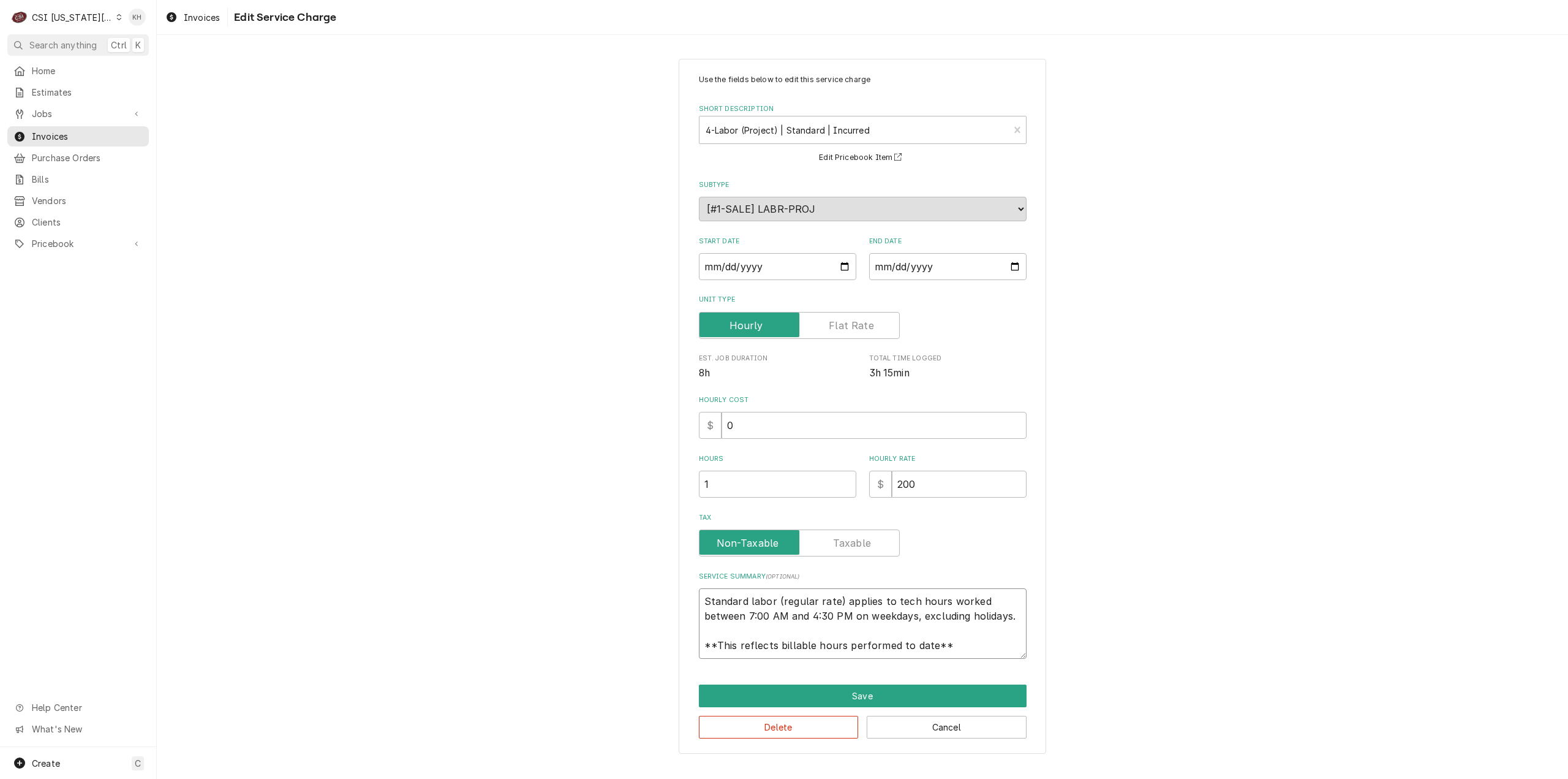
type textarea "A"
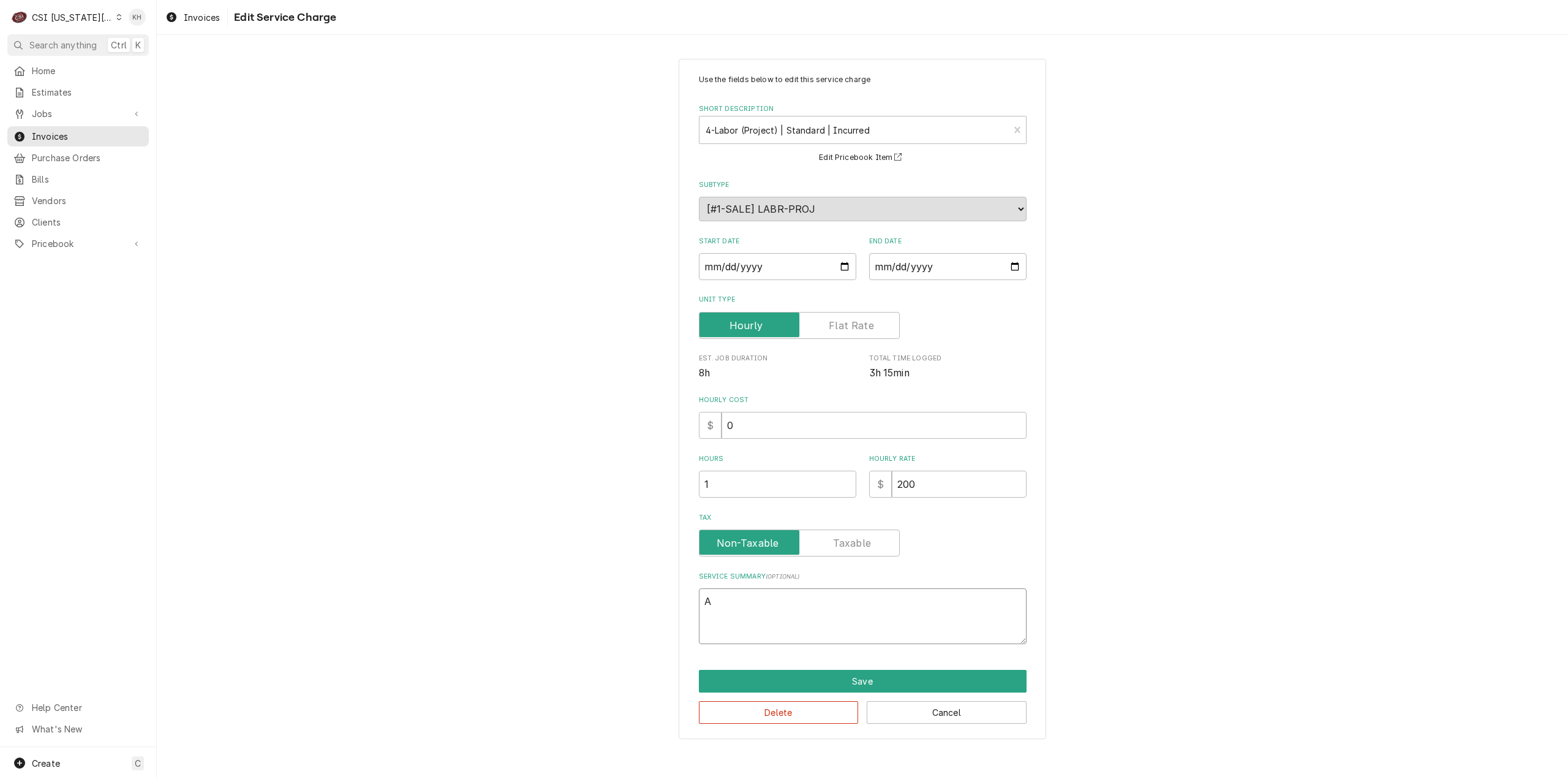
type textarea "x"
type textarea "Ar"
type textarea "x"
type textarea "Arr"
type textarea "x"
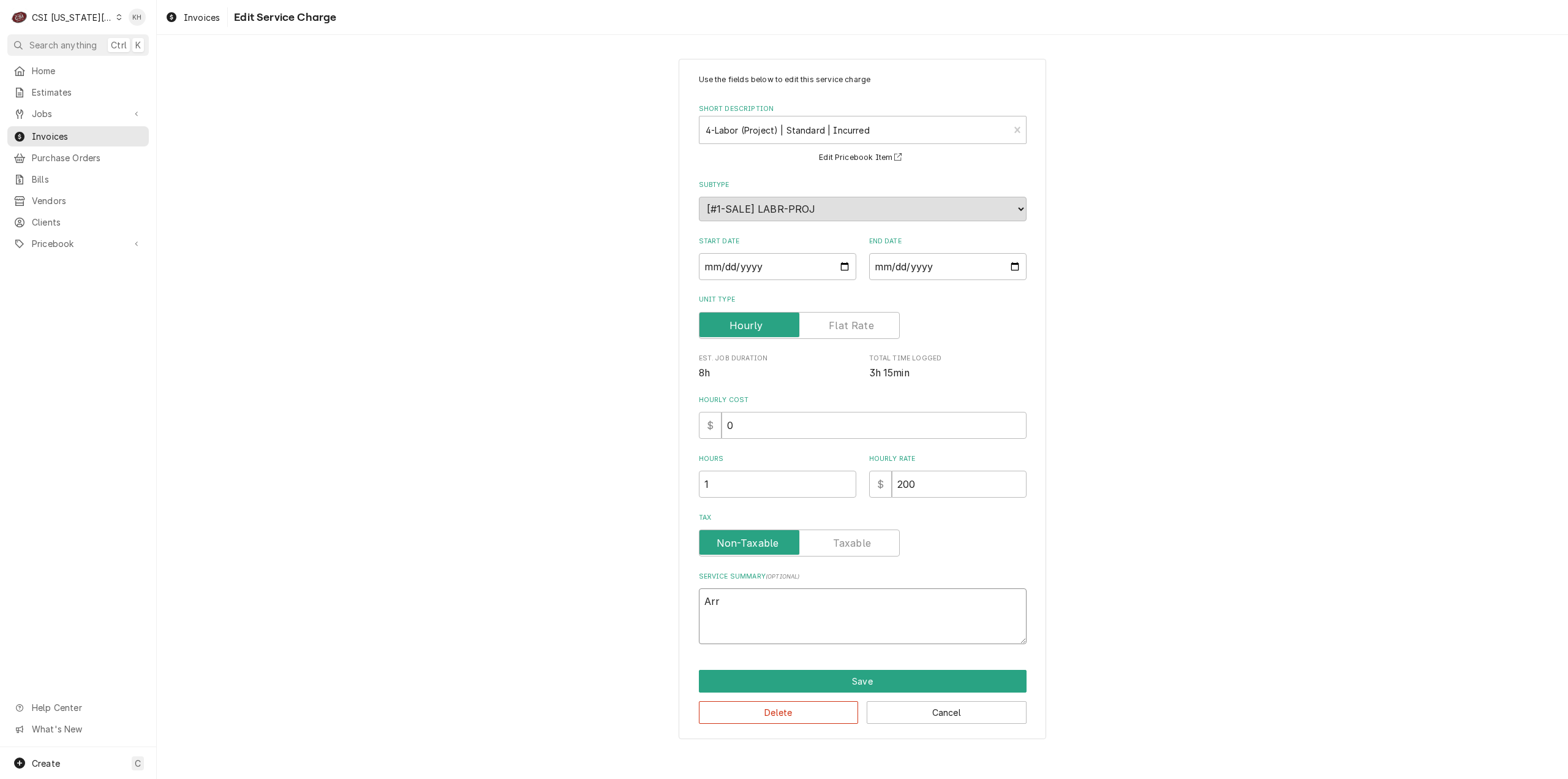
type textarea "Arri"
type textarea "x"
type textarea "Arriv"
type textarea "x"
type textarea "Arrive"
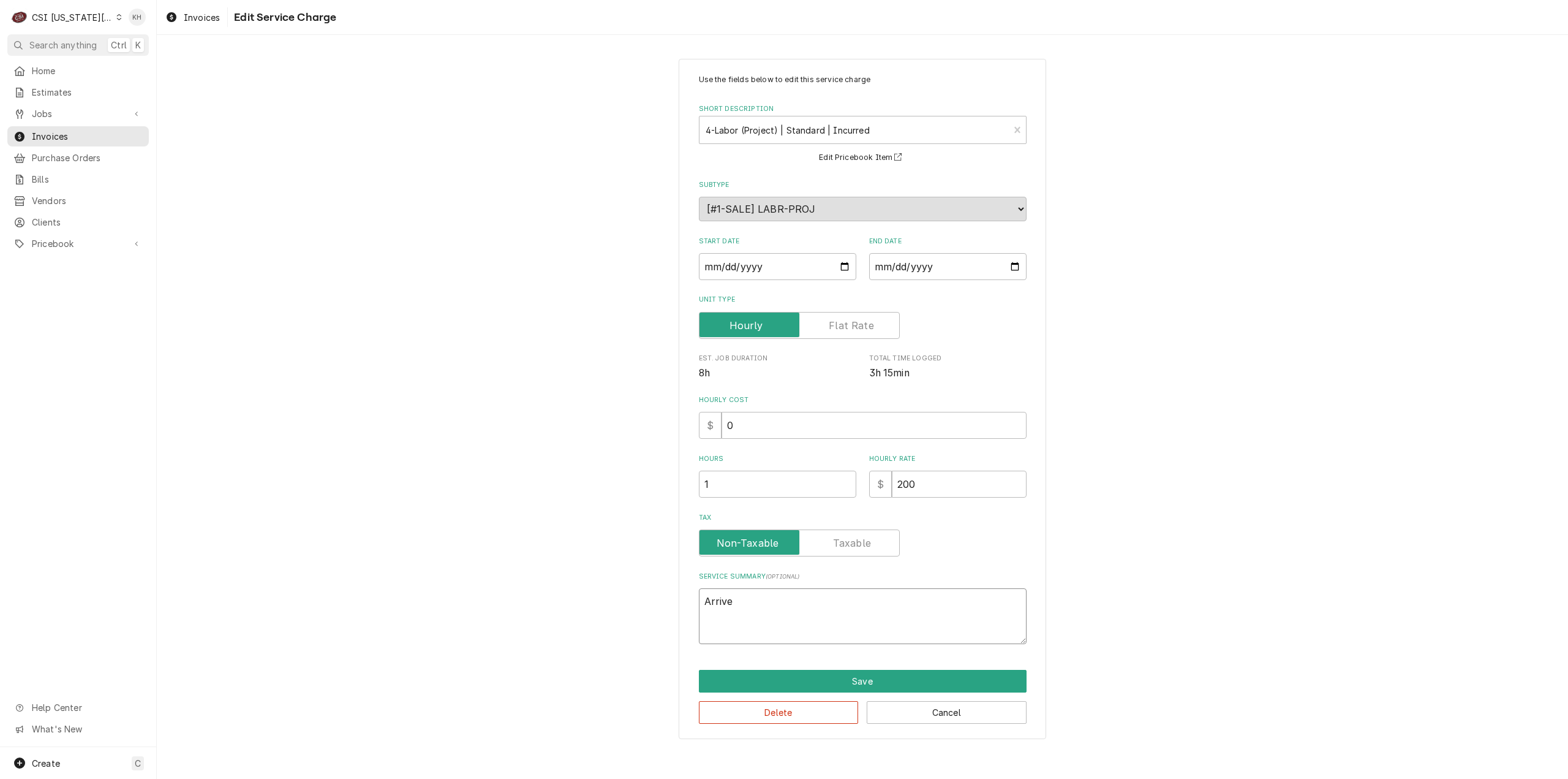
type textarea "x"
type textarea "Arrived"
type textarea "x"
type textarea "Arrived o"
type textarea "x"
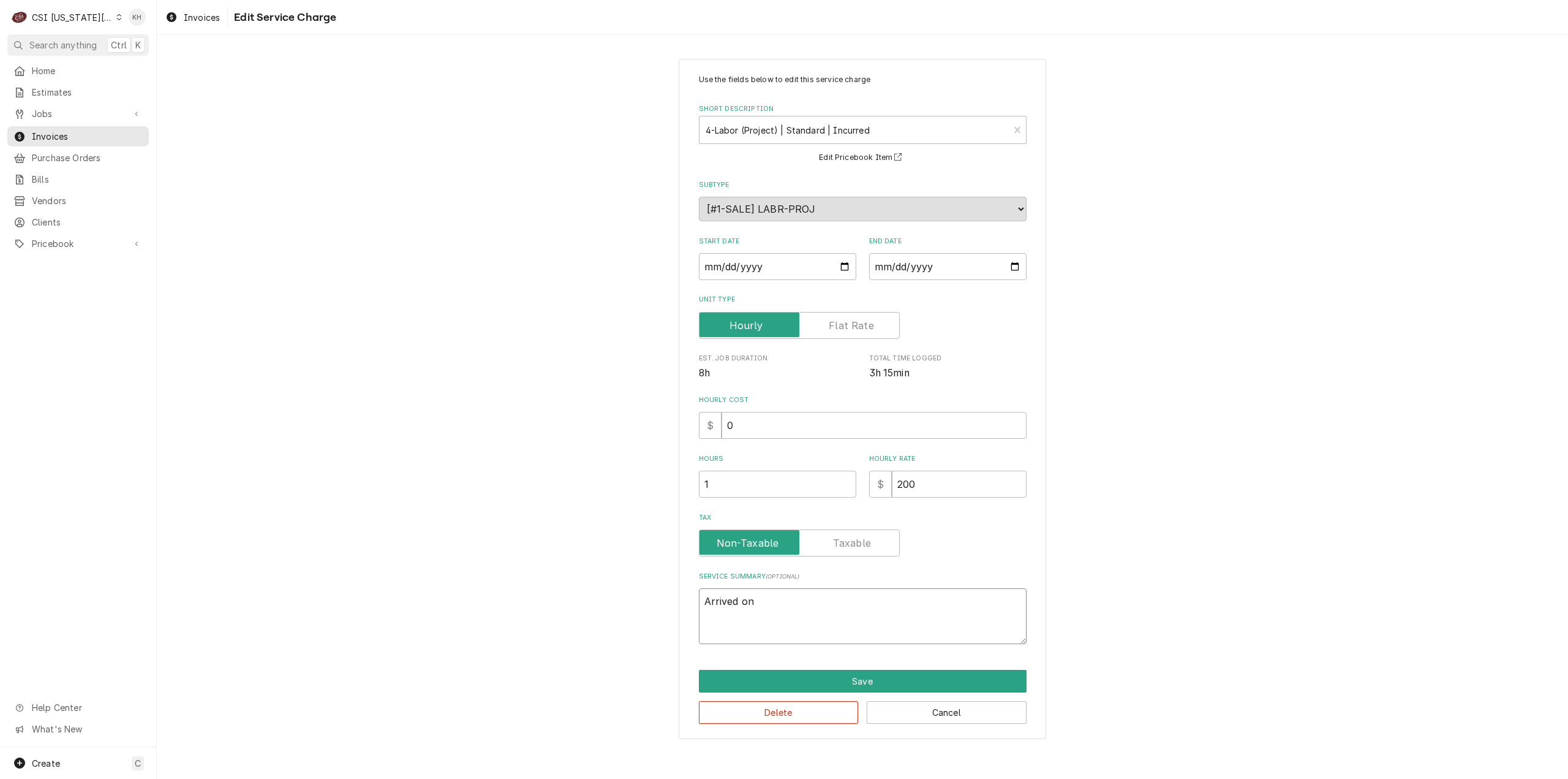
type textarea "Arrived ons"
type textarea "x"
type textarea "Arrived onsti"
type textarea "x"
type textarea "Arrived onstie"
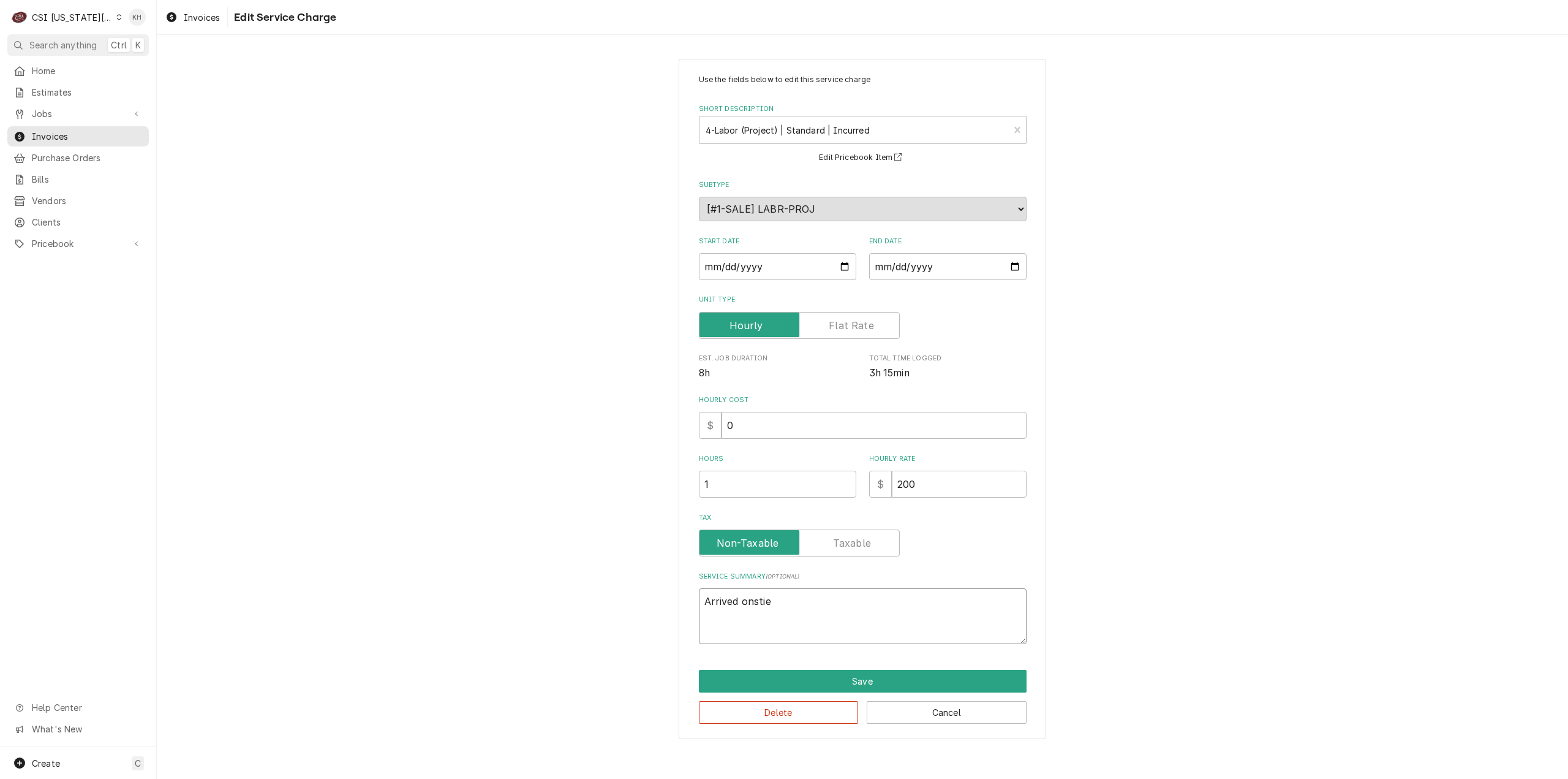
type textarea "x"
type textarea "Arrived onstie"
type textarea "x"
type textarea "Arrived onstie to"
type textarea "x"
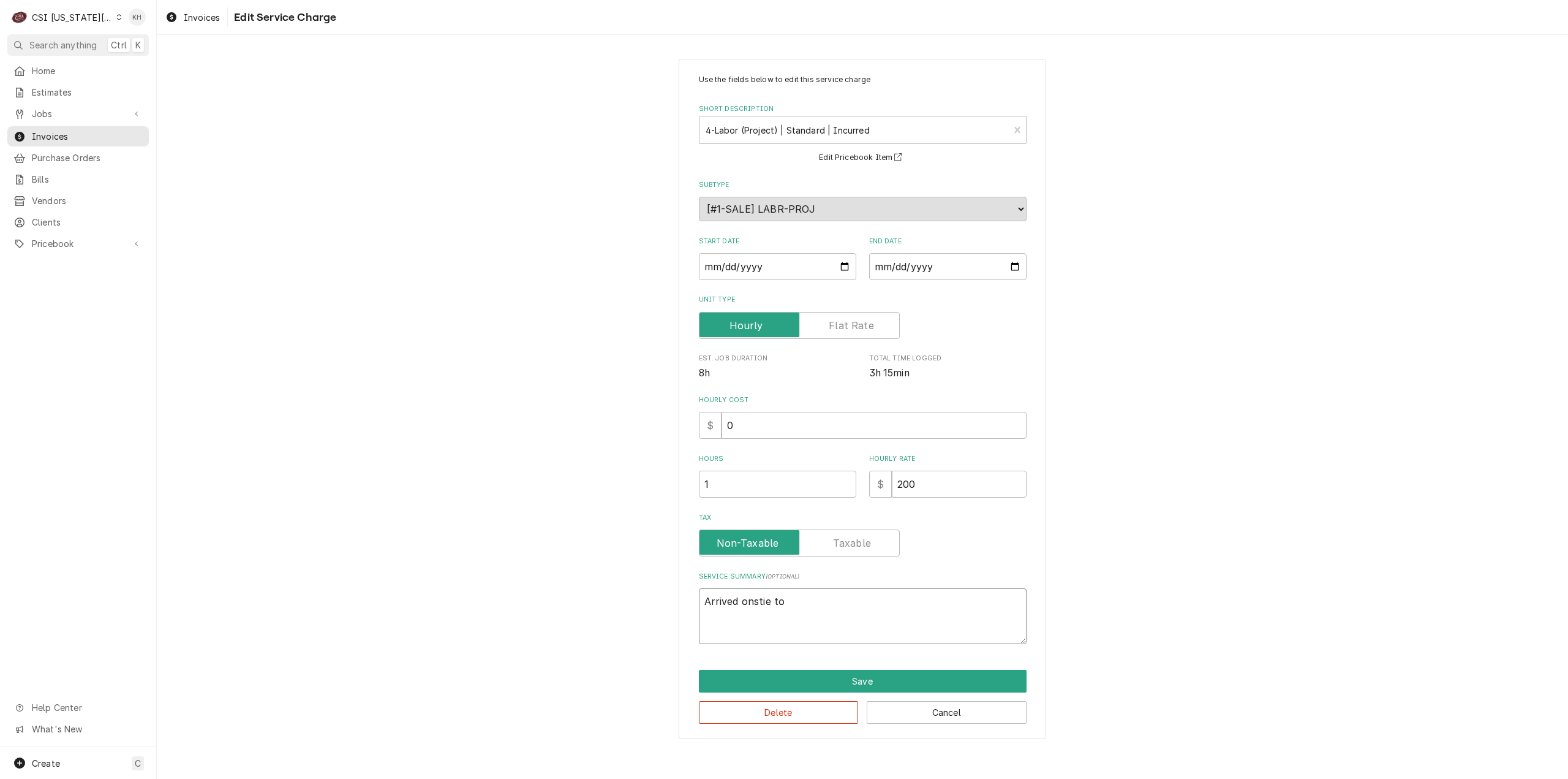
type textarea "Arrived onstie to"
type textarea "x"
type textarea "Arrived onstie to c"
type textarea "x"
type textarea "Arrived onstie to"
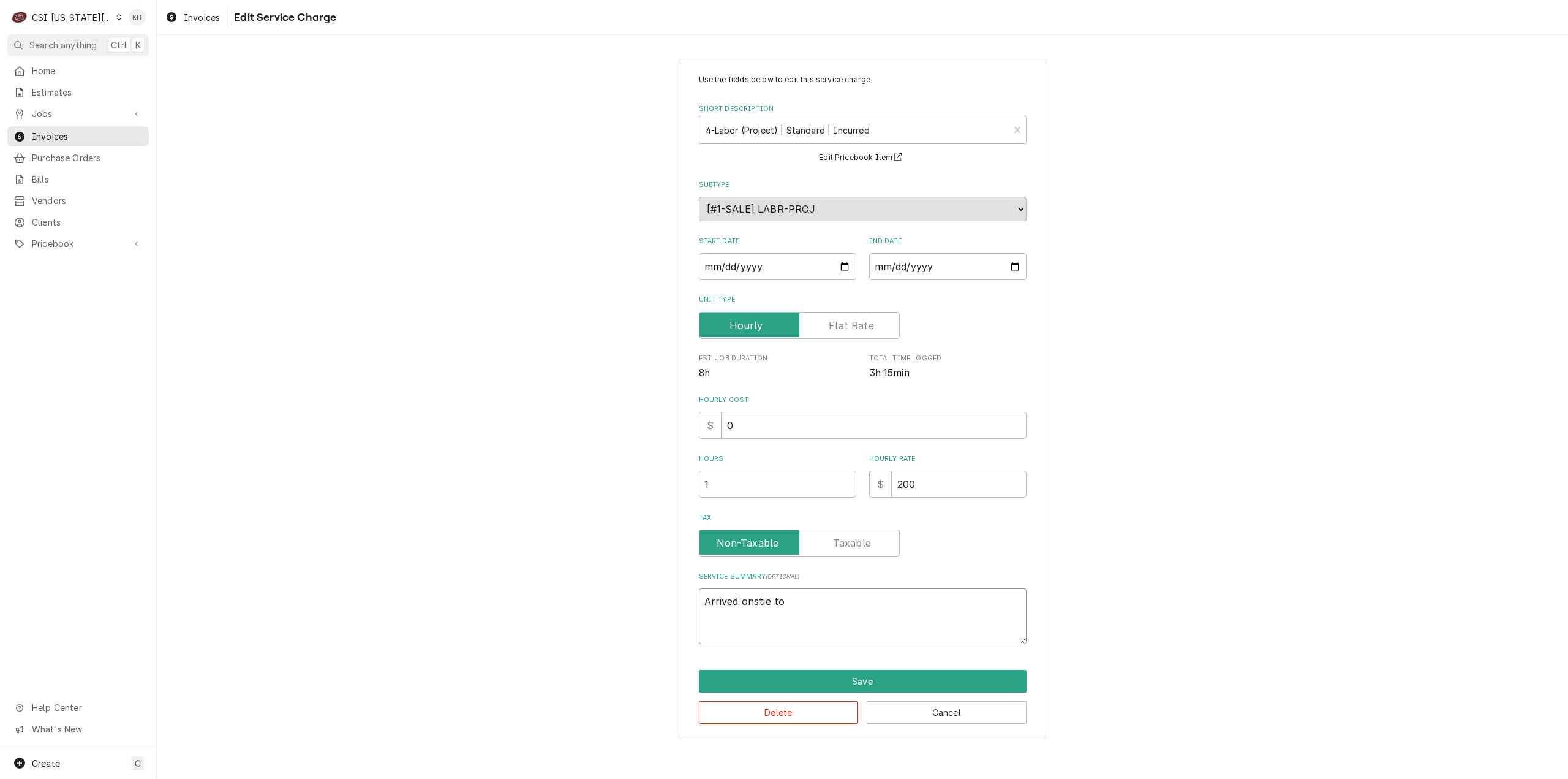
type textarea "x"
type textarea "Arrived onstie to"
type textarea "x"
type textarea "Arrived onstie"
type textarea "x"
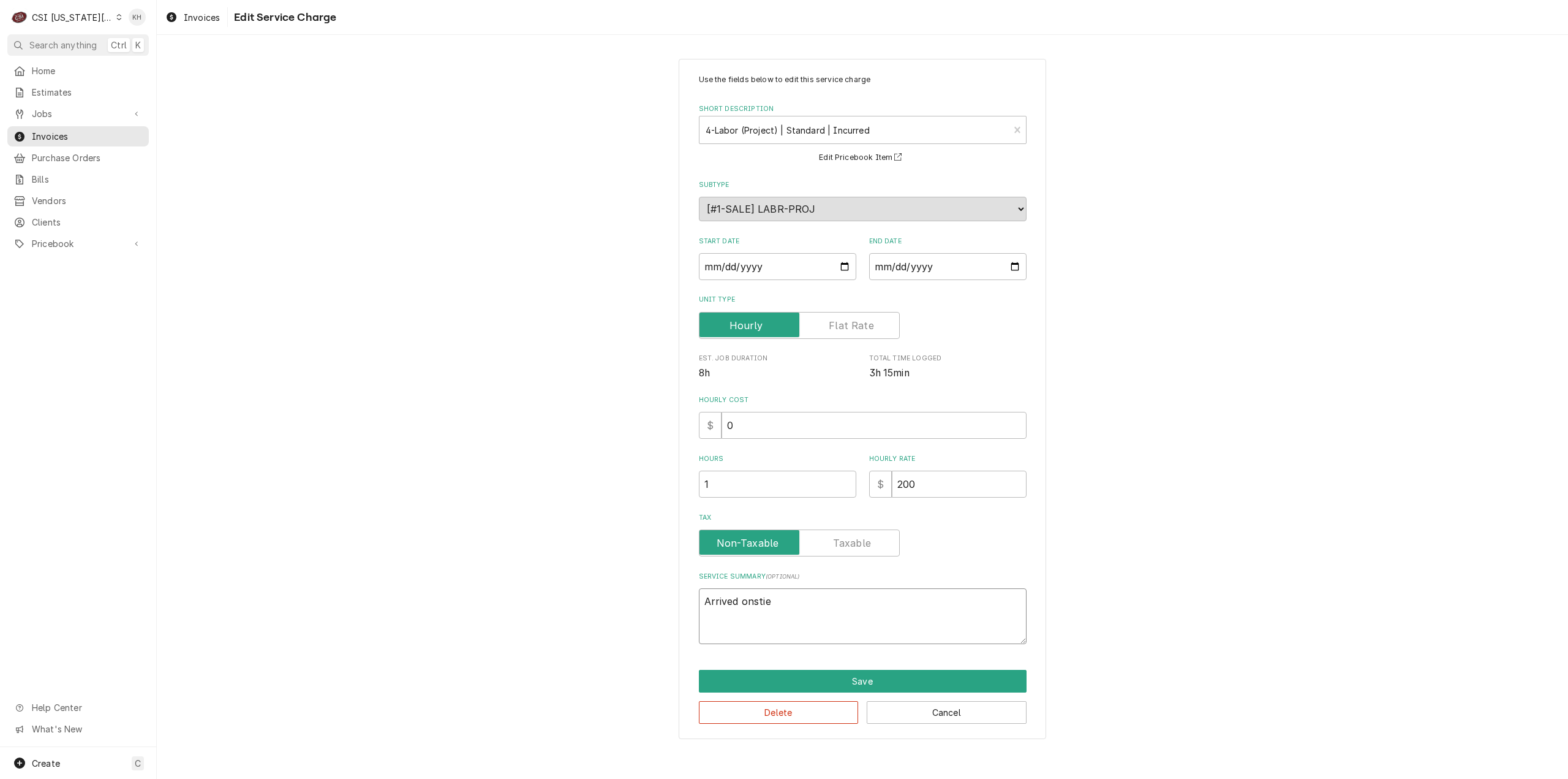
type textarea "Arrived onstie"
type textarea "x"
type textarea "Arrived onsti"
type textarea "x"
type textarea "Arrived onst"
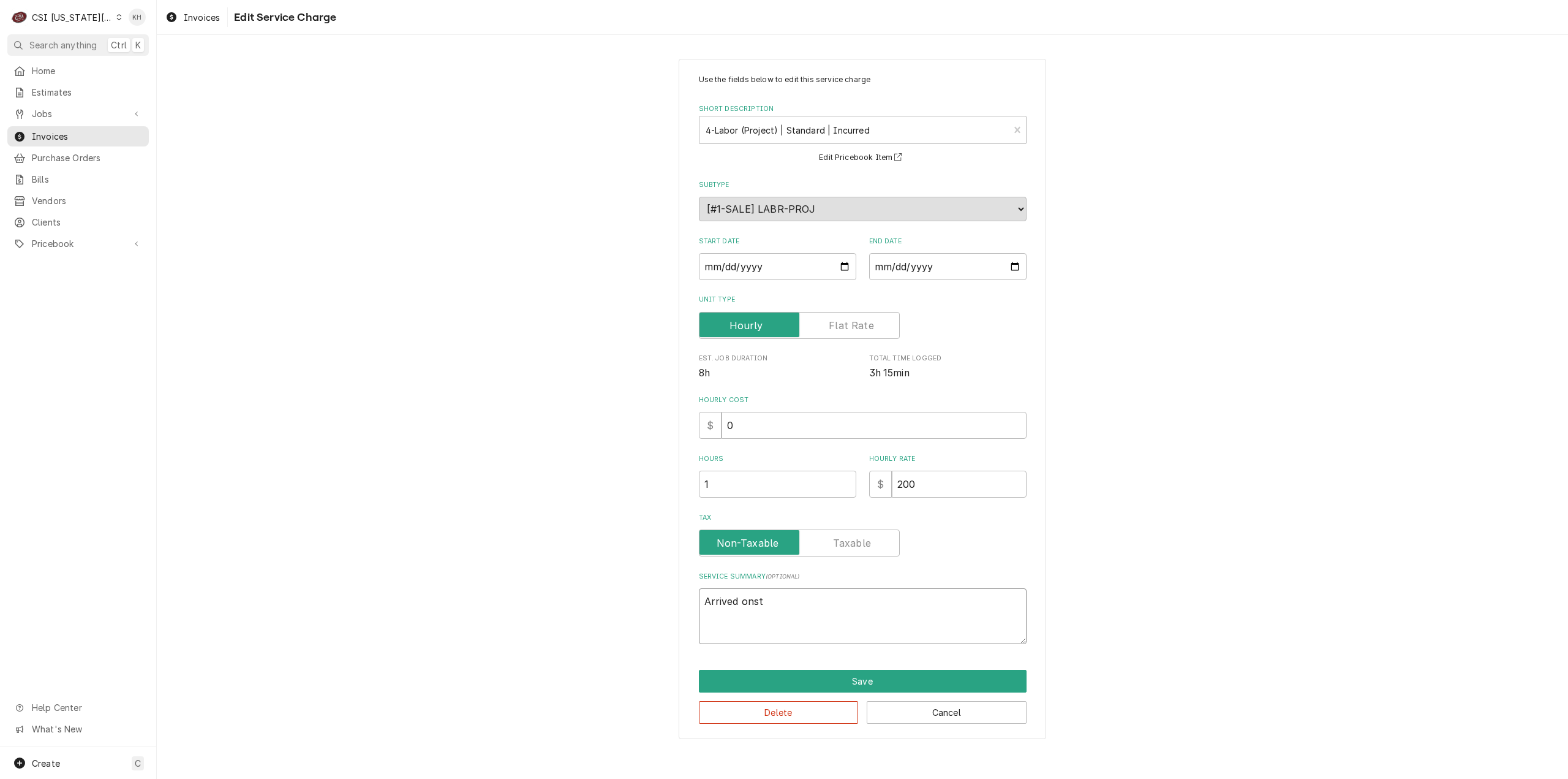
type textarea "x"
type textarea "Arrived ons"
type textarea "x"
type textarea "Arrived onsi"
type textarea "x"
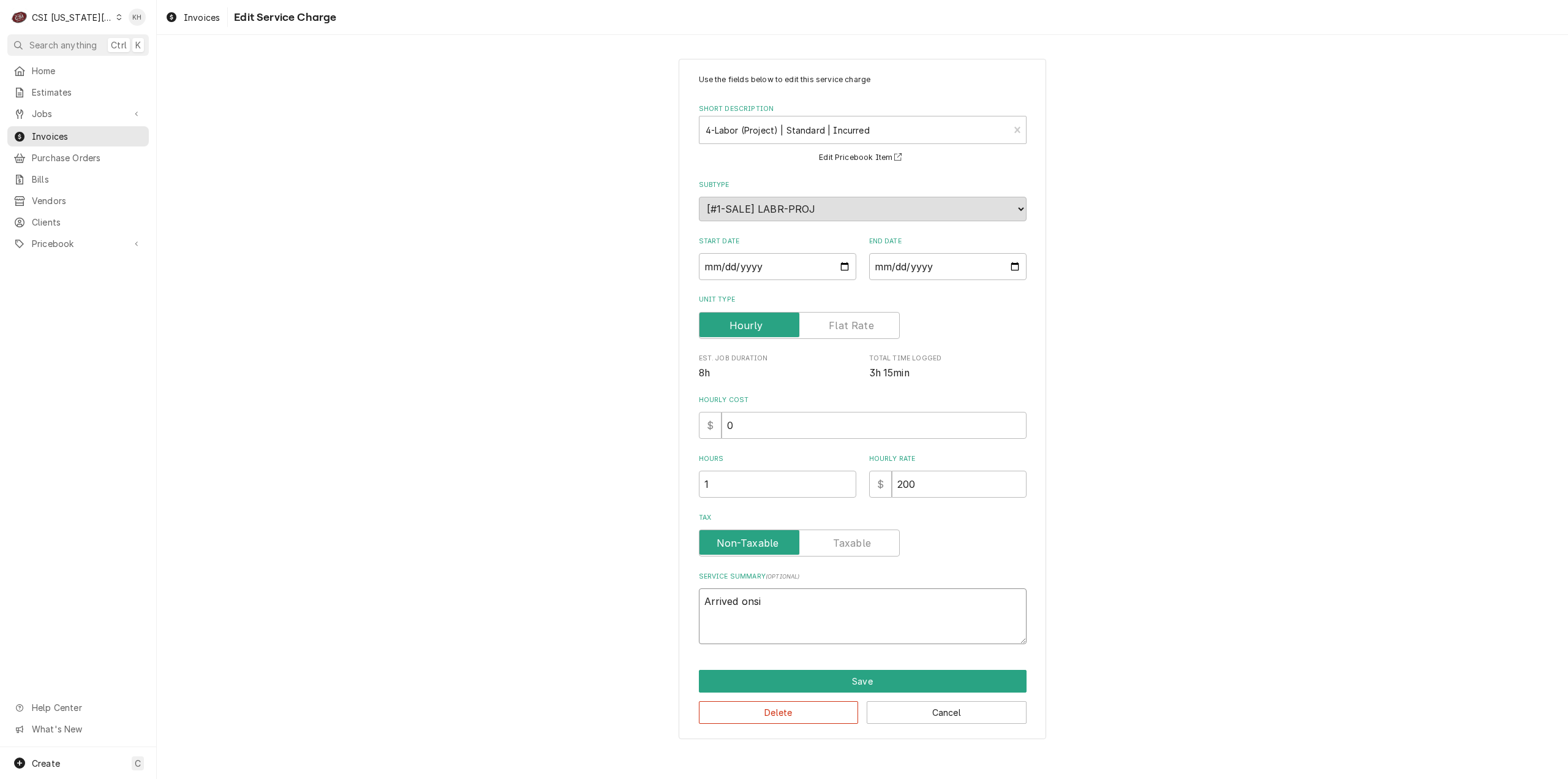
type textarea "Arrived onsit"
type textarea "x"
type textarea "Arrived onsite"
type textarea "x"
type textarea "Arrived onsite"
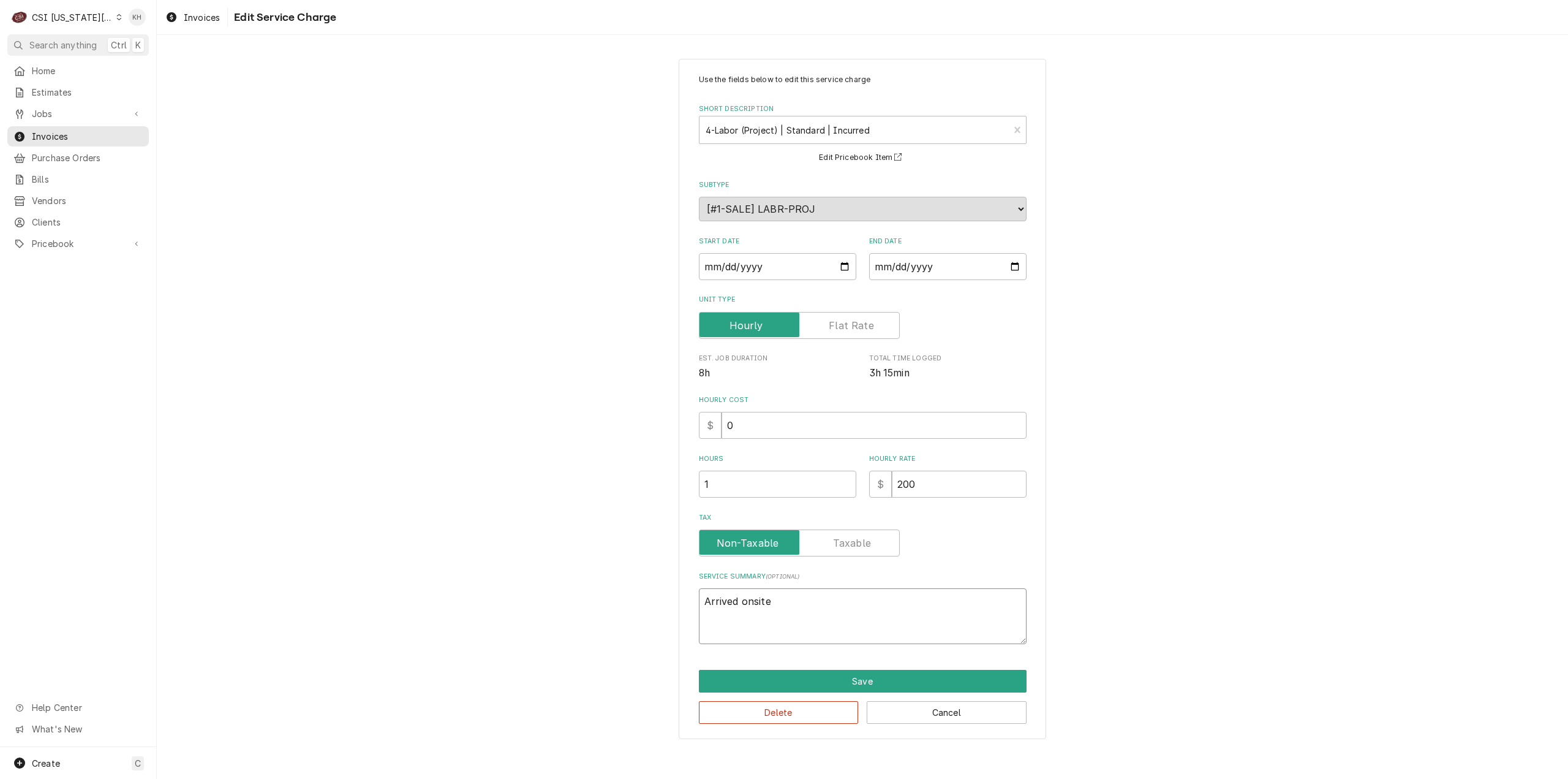
type textarea "x"
type textarea "Arrived onsite t"
type textarea "x"
type textarea "Arrived onsite to"
type textarea "x"
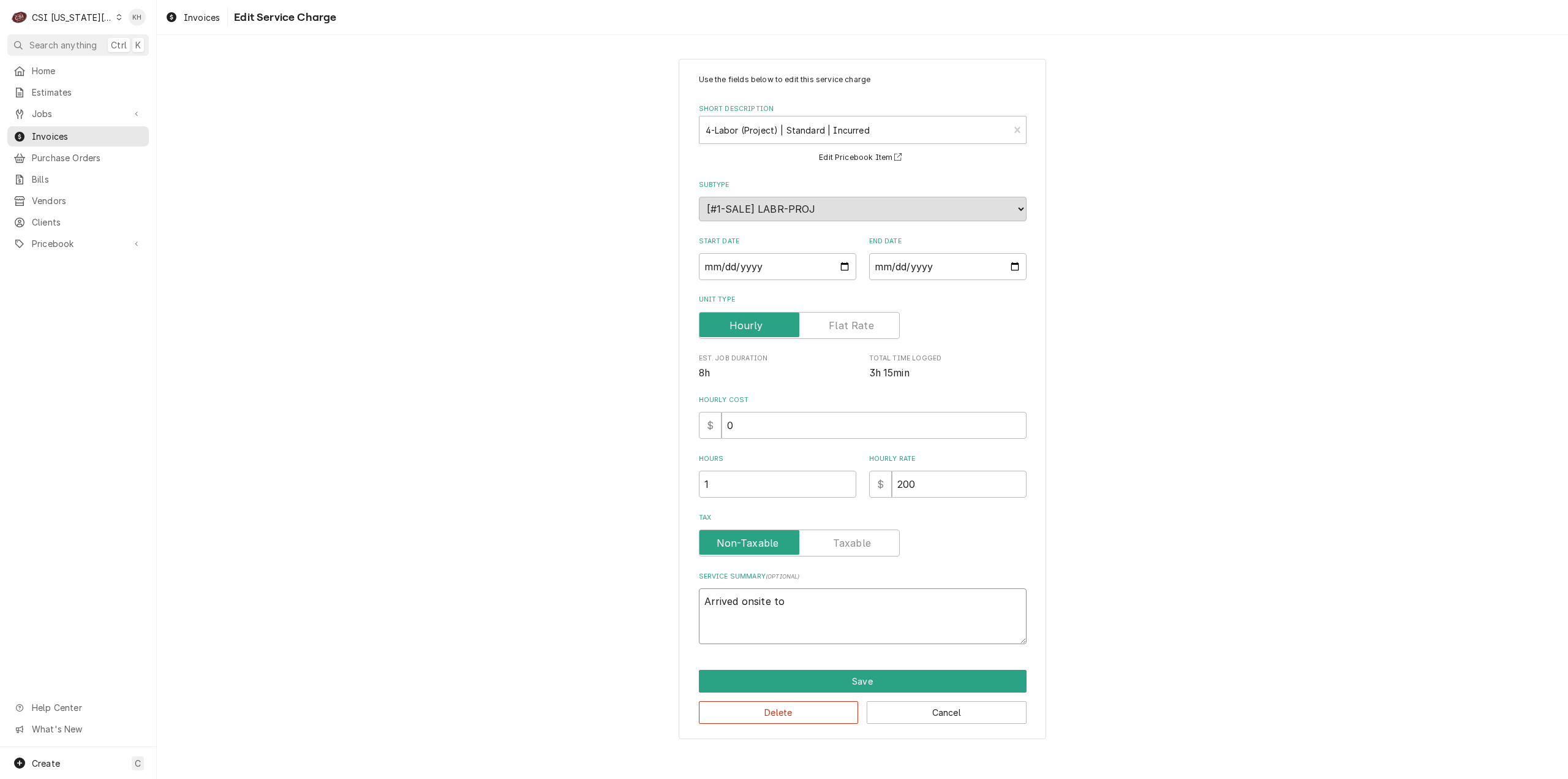
type textarea "Arrived onsite to"
type textarea "x"
type textarea "Arrived onsite to c"
type textarea "x"
type textarea "Arrived onsite to co"
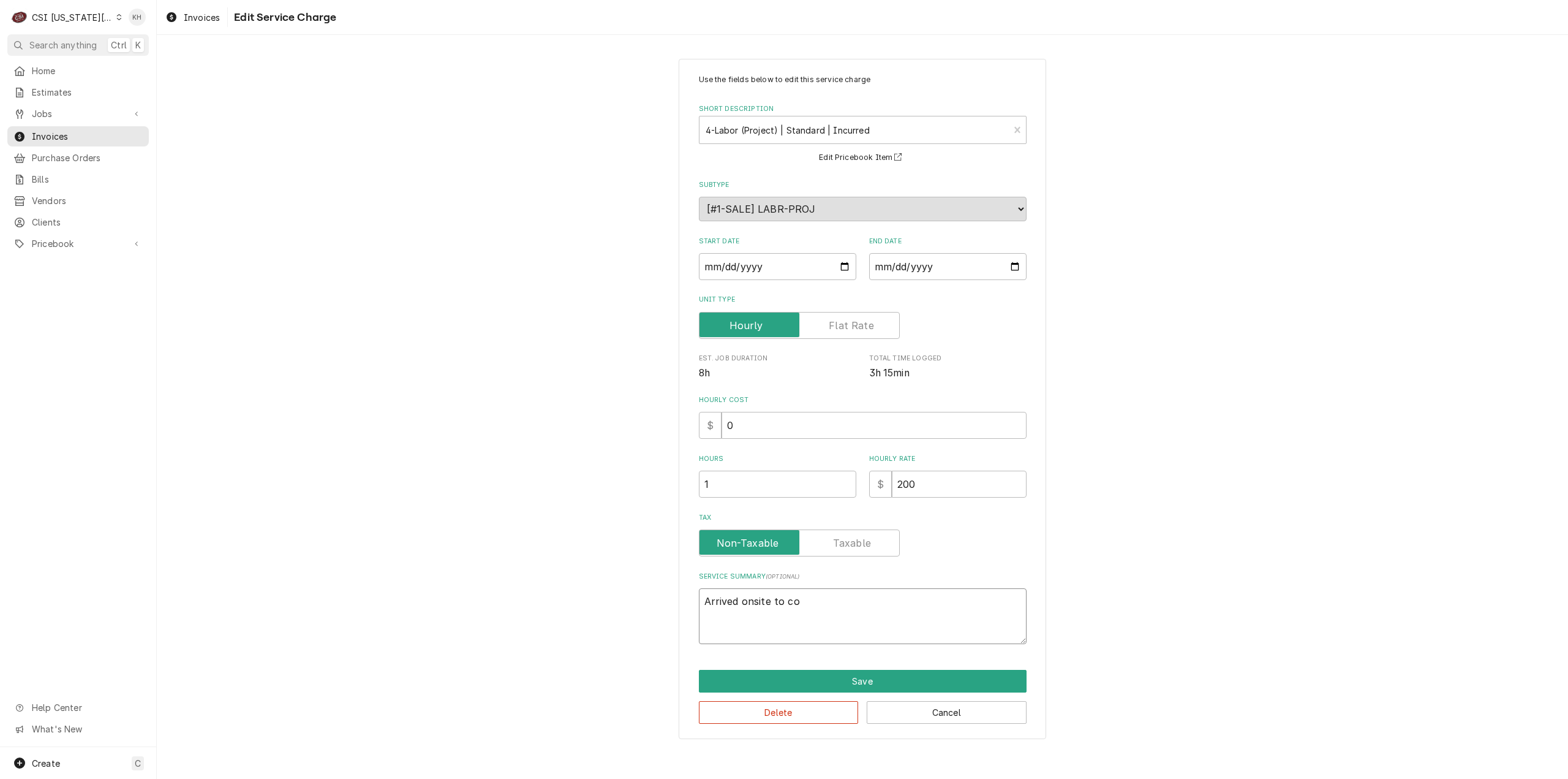
type textarea "x"
type textarea "Arrived onsite to com"
type textarea "x"
type textarea "Arrived onsite to comp"
type textarea "x"
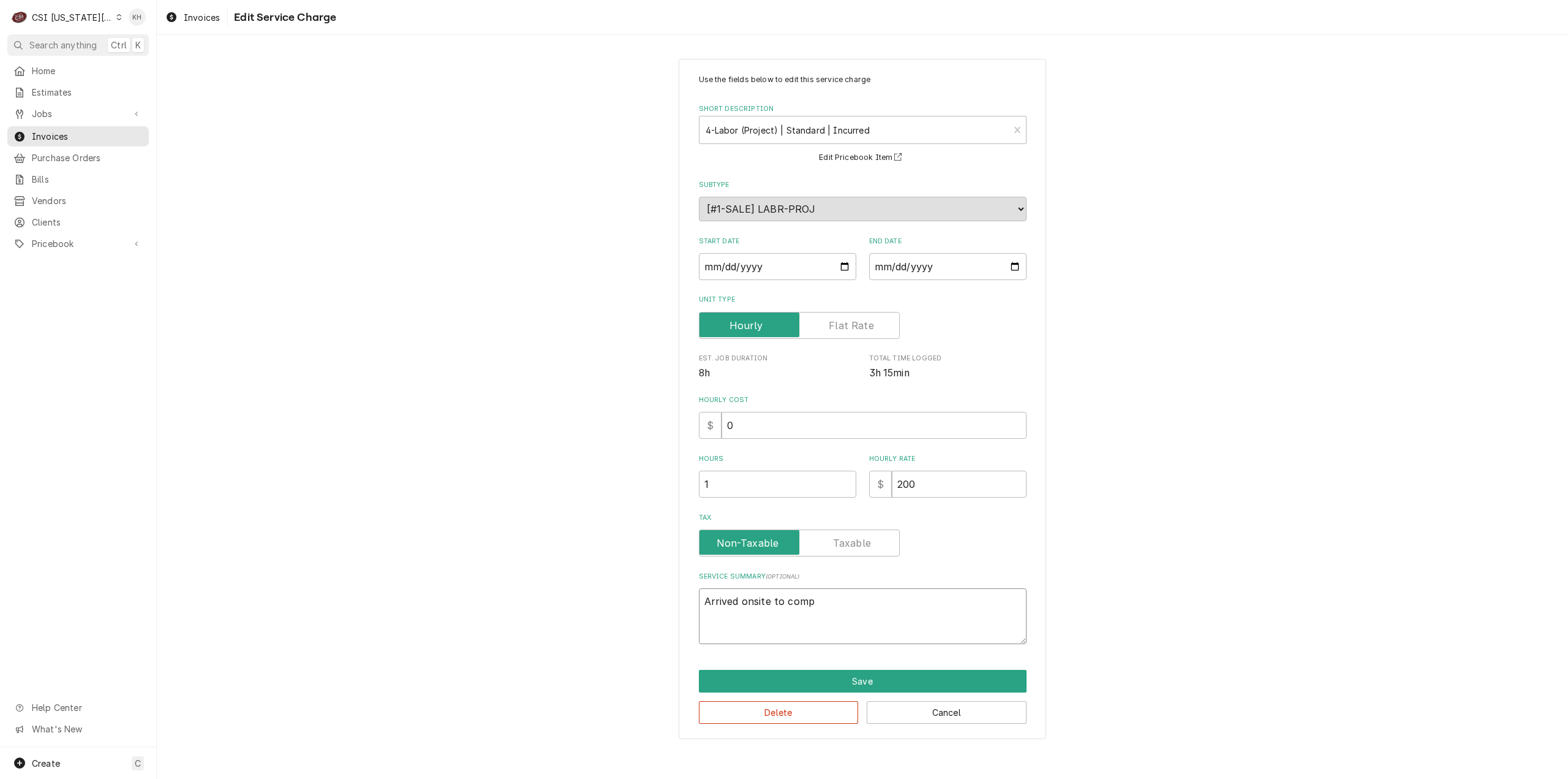
type textarea "Arrived onsite to compl"
type textarea "x"
type textarea "Arrived onsite to comple"
type textarea "x"
type textarea "Arrived onsite to complet"
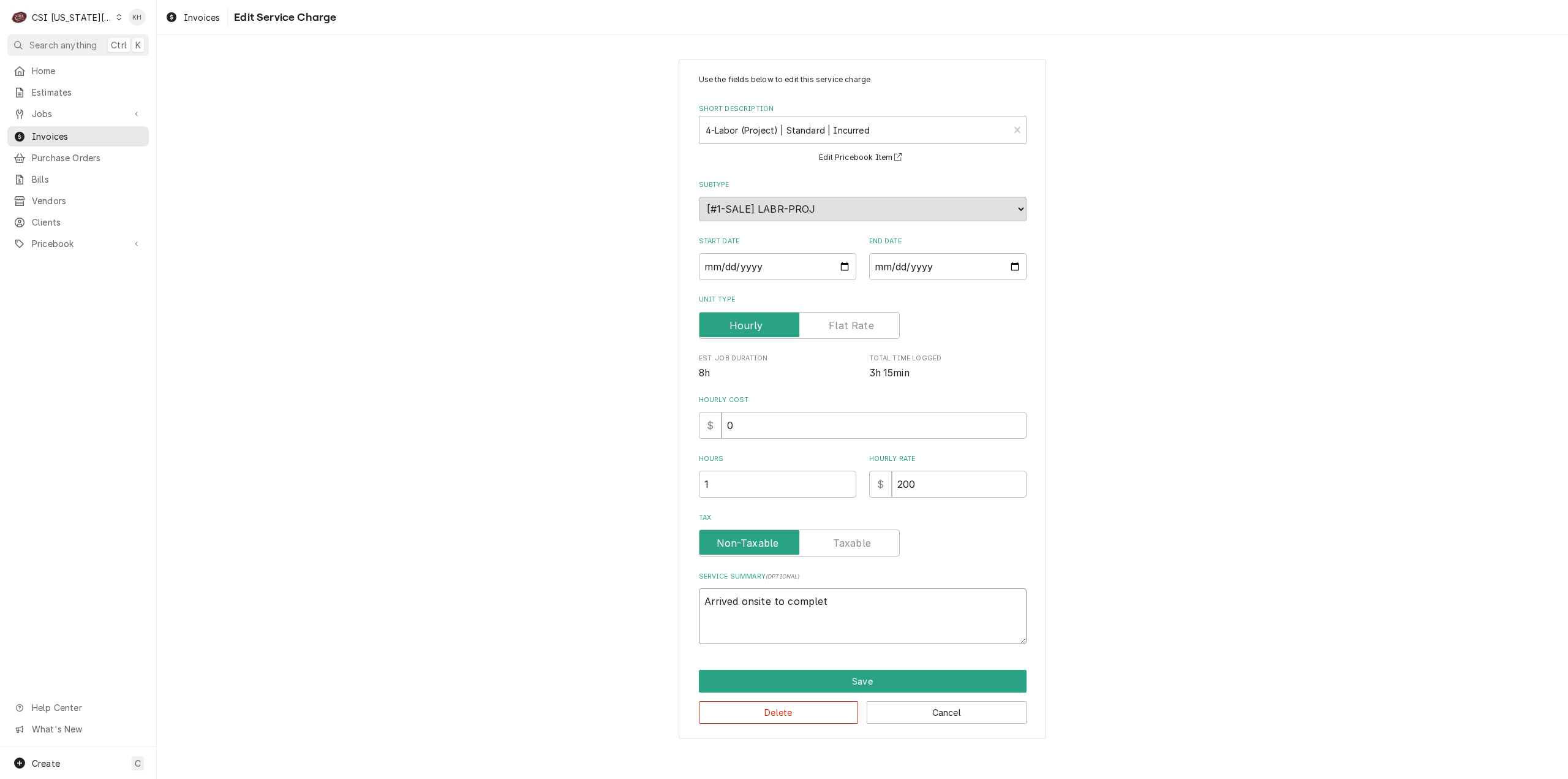
type textarea "x"
type textarea "Arrived onsite to complete"
type textarea "x"
type textarea "Arrived onsite to complete"
type textarea "x"
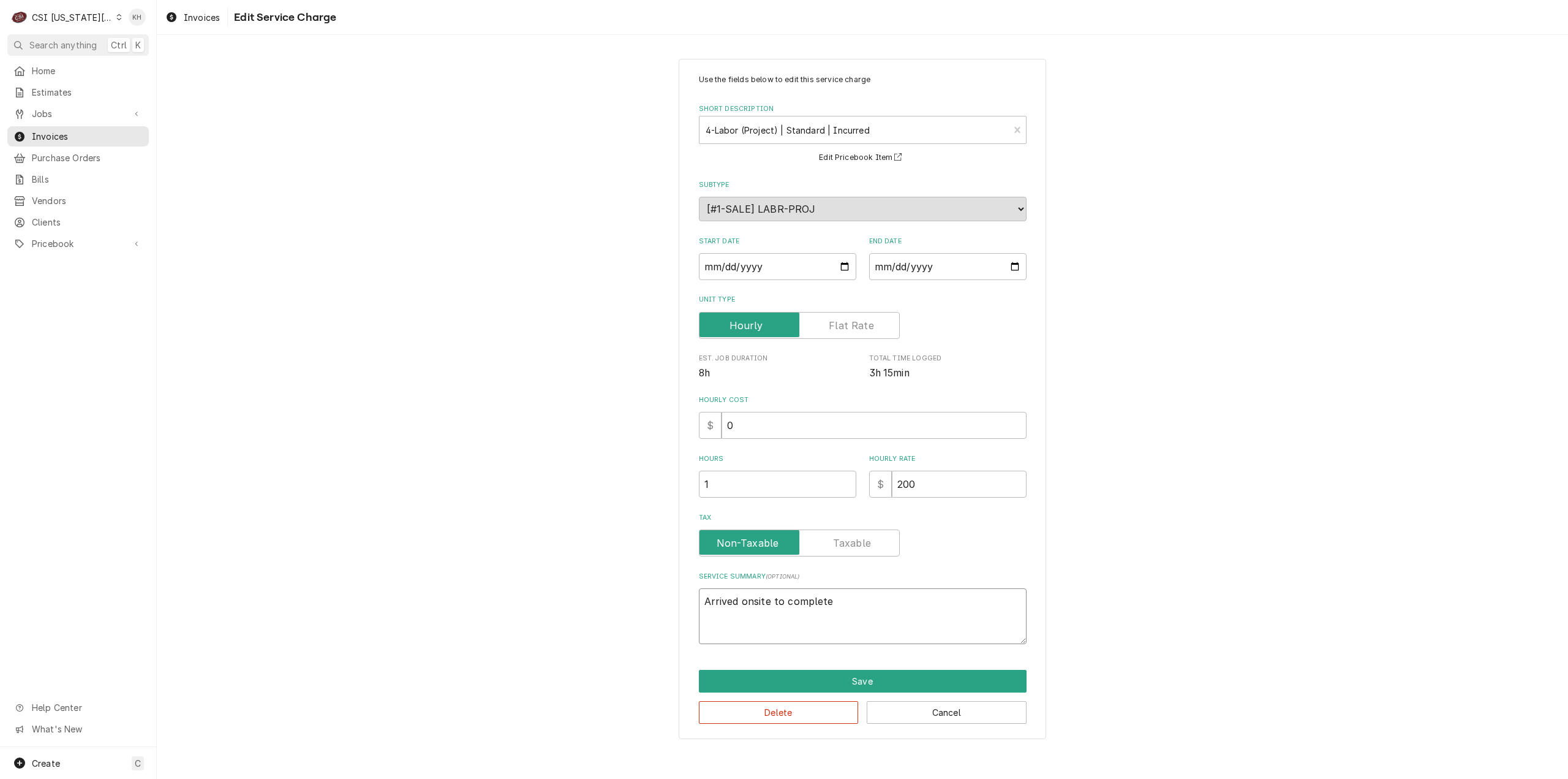
type textarea "Arrived onsite to complete p"
type textarea "x"
type textarea "Arrived onsite to complete pe"
type textarea "x"
type textarea "Arrived onsite to complete per"
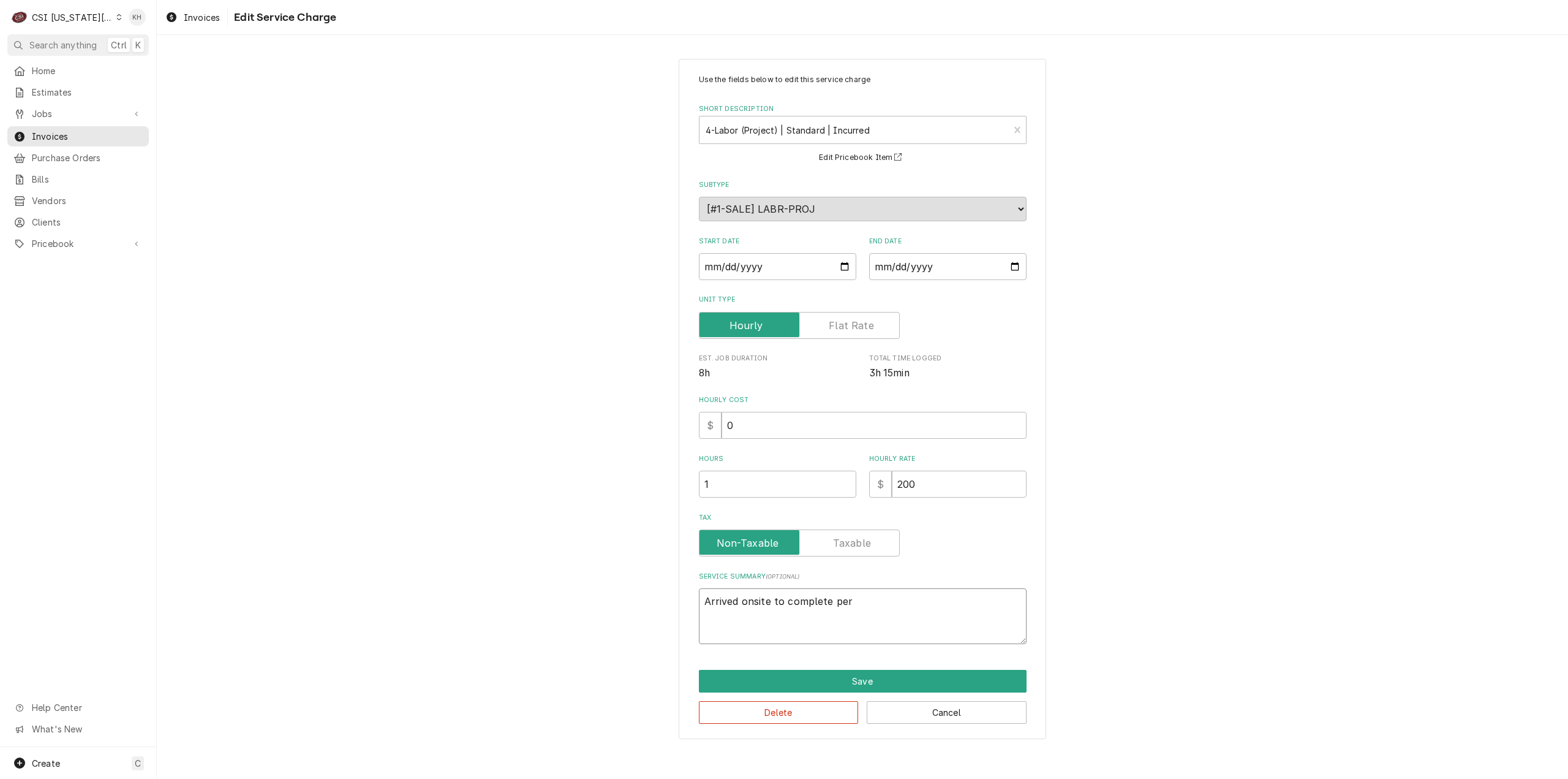
type textarea "x"
type textarea "Arrived onsite to complete per-"
type textarea "x"
type textarea "Arrived onsite to complete per-s"
type textarea "x"
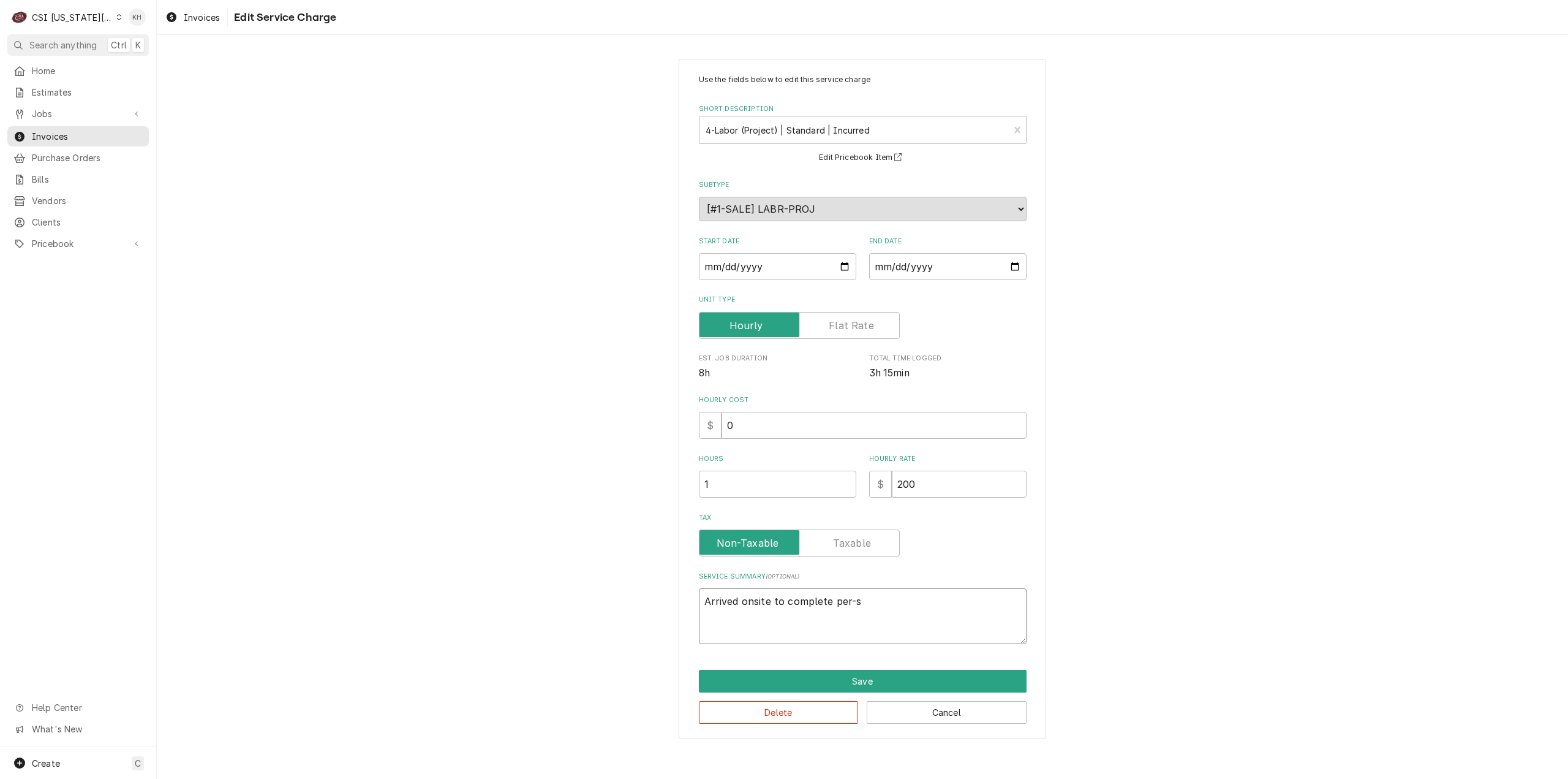
type textarea "Arrived onsite to complete per-si"
type textarea "x"
type textarea "Arrived onsite to complete per-sit"
type textarea "x"
click at [879, 599] on textarea "Arrived onsite to complete per-site" at bounding box center [863, 616] width 328 height 56
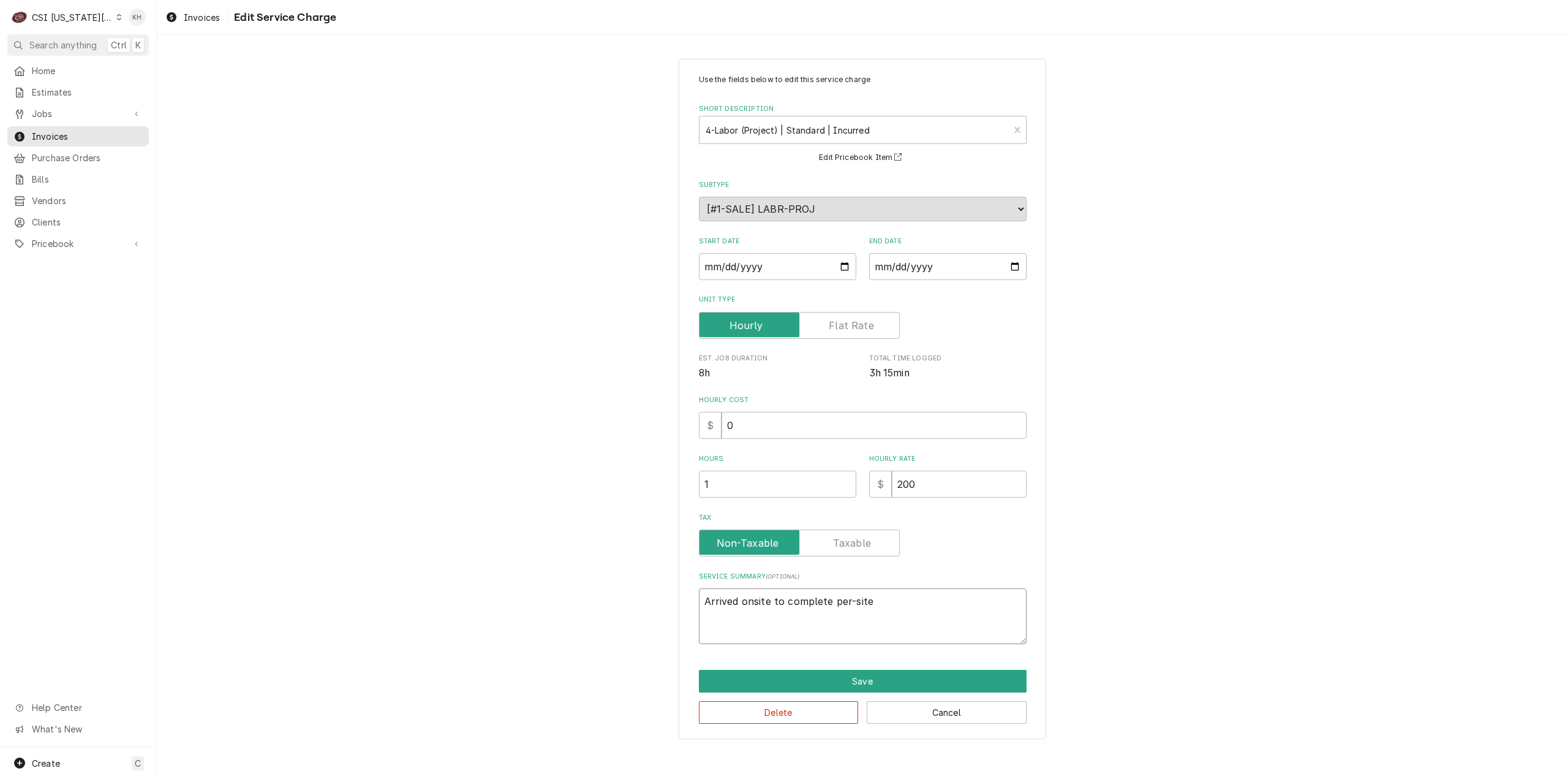
type textarea "Arrived onsite to complete per-sit"
type textarea "x"
type textarea "Arrived onsite to complete per-sit="
type textarea "x"
type textarea "Arrived onsite to complete per-sit"
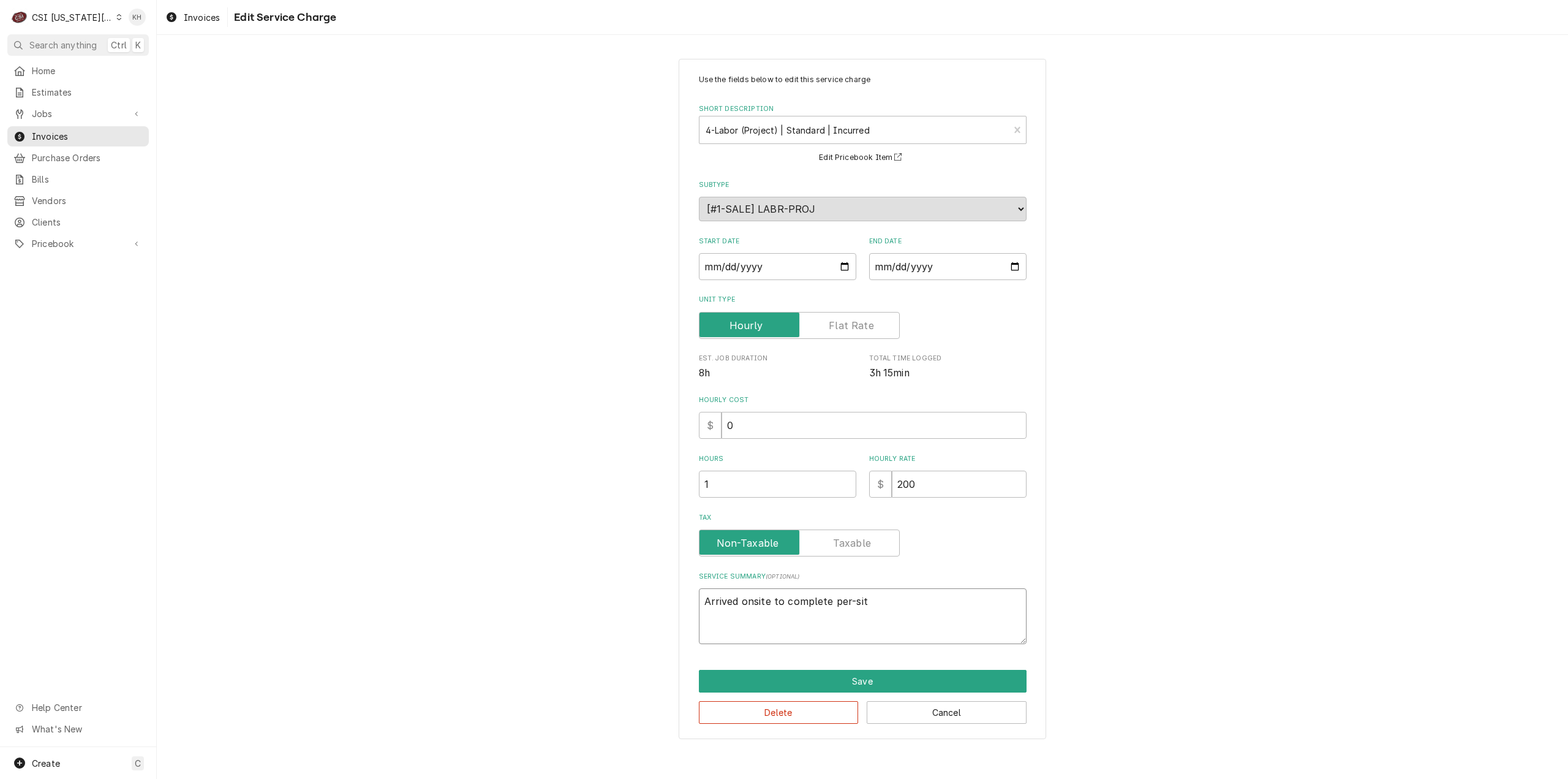
type textarea "x"
type textarea "Arrived onsite to complete per-si"
type textarea "x"
type textarea "Arrived onsite to complete per-s"
type textarea "x"
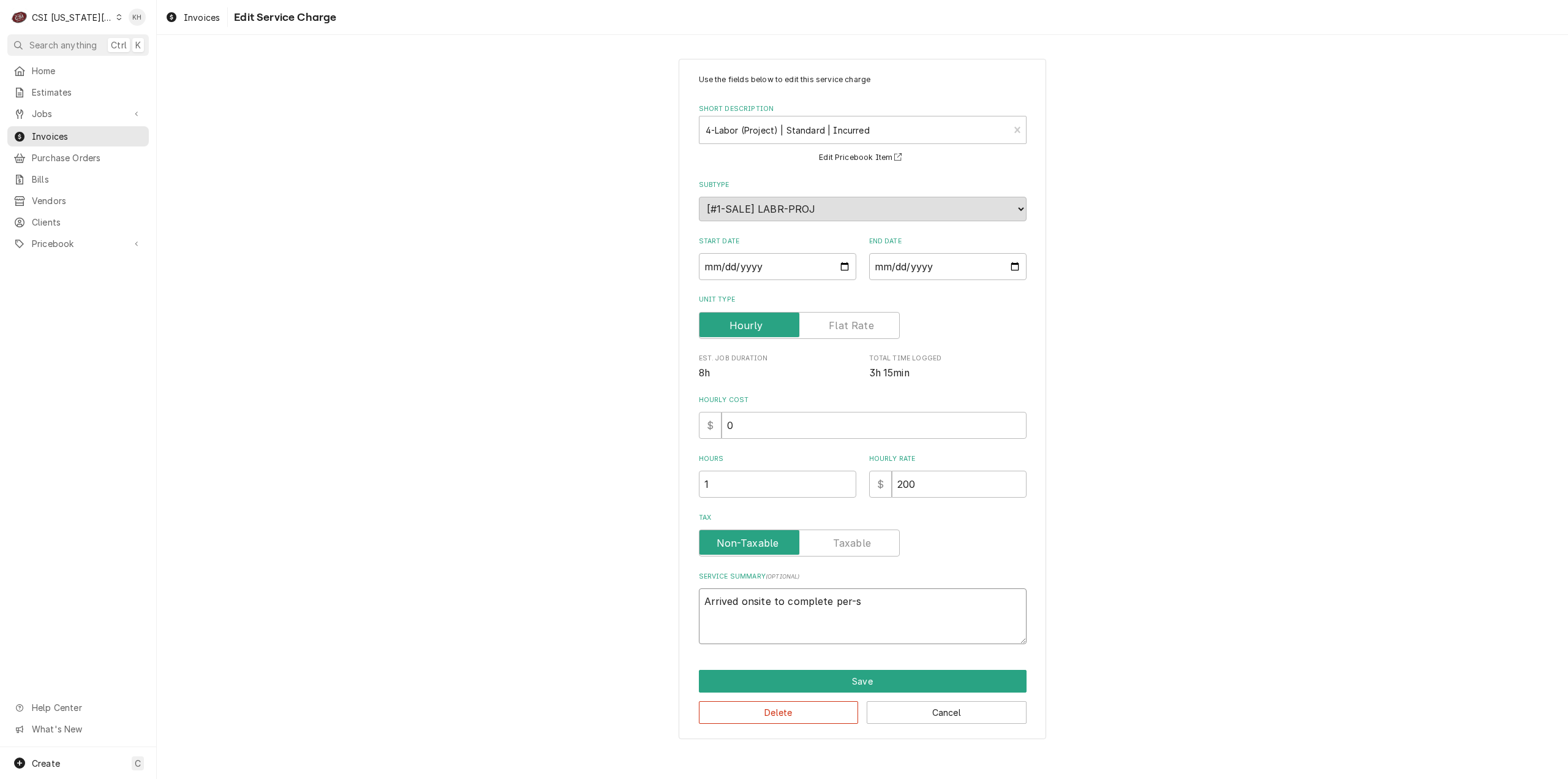
type textarea "Arrived onsite to complete per-"
type textarea "x"
type textarea "Arrived onsite to complete per-i"
type textarea "x"
type textarea "Arrived onsite to complete per-in"
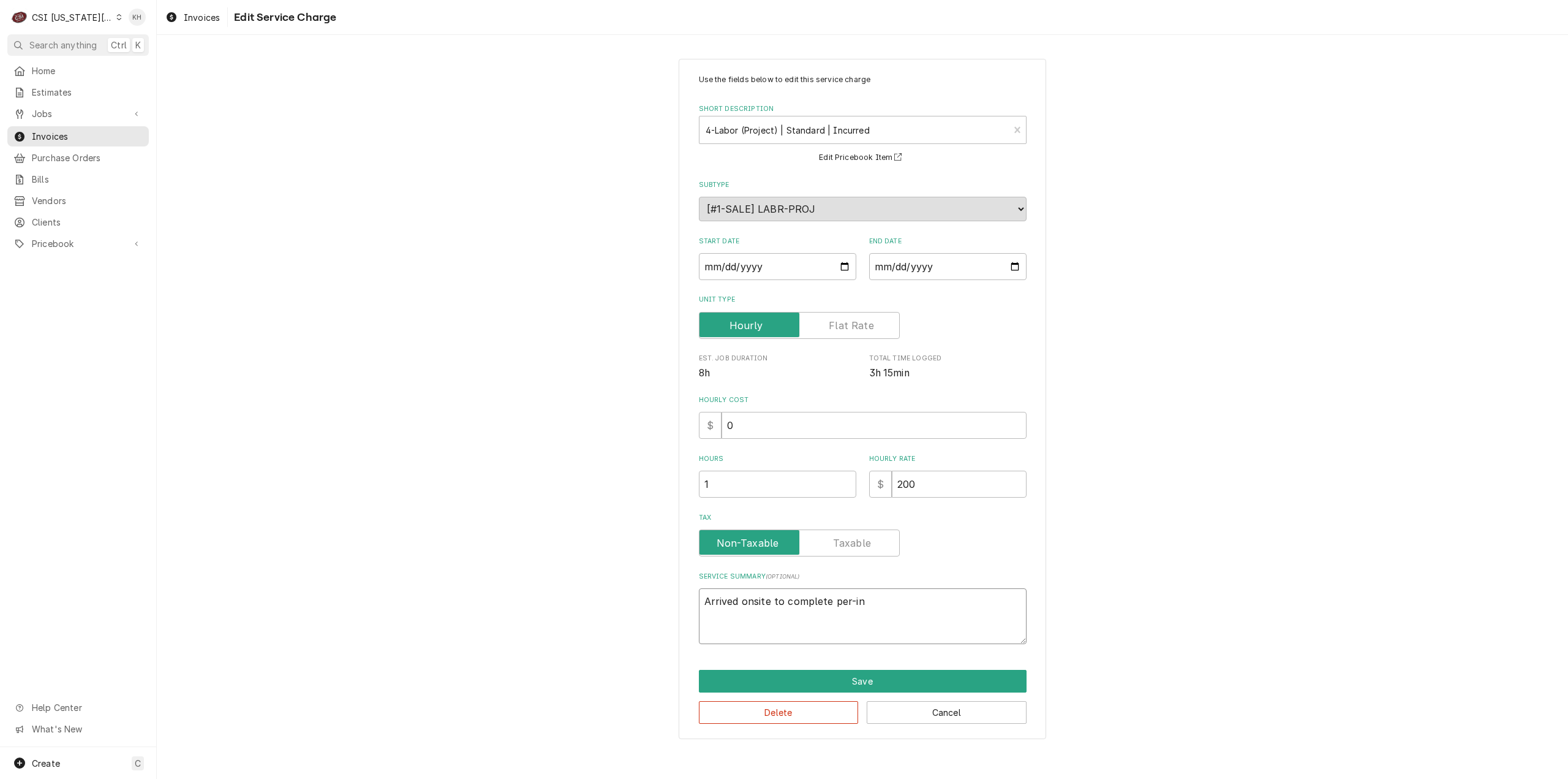
type textarea "x"
type textarea "Arrived onsite to complete per-ins"
type textarea "x"
type textarea "Arrived onsite to complete per-inst"
type textarea "x"
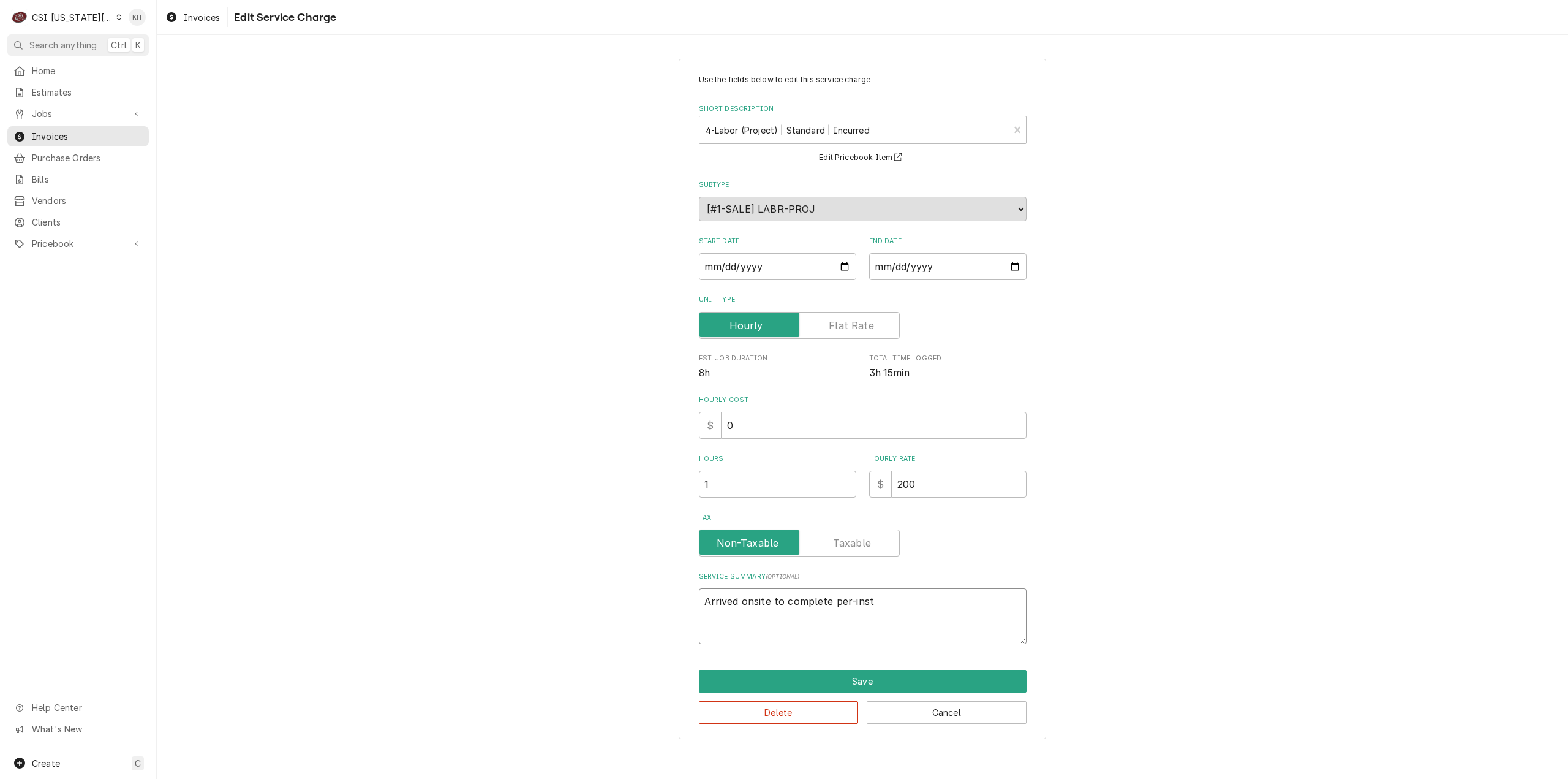
type textarea "Arrived onsite to complete per-insta"
type textarea "x"
type textarea "Arrived onsite to complete per-instal"
type textarea "x"
type textarea "Arrived onsite to complete per-install"
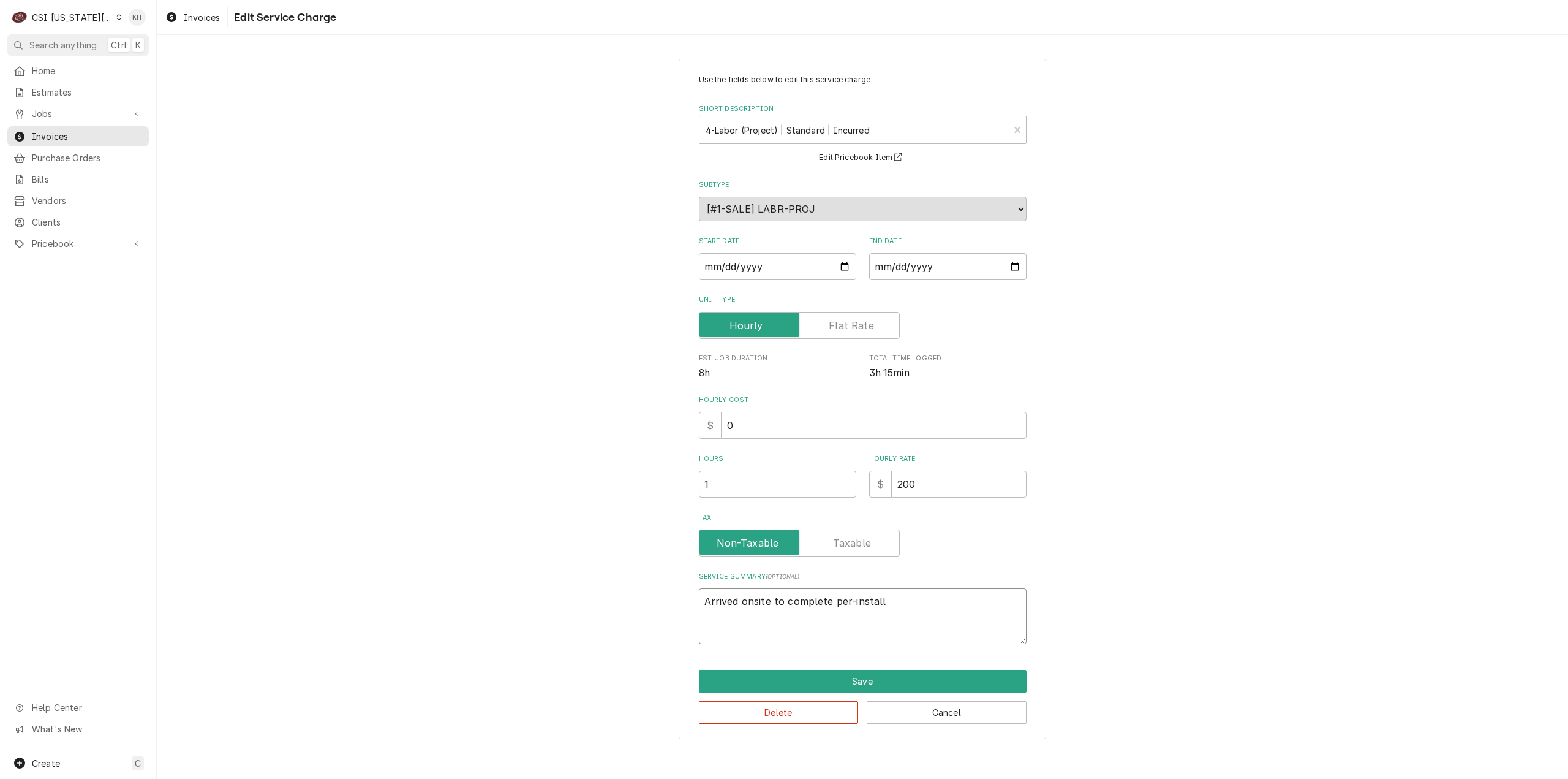
type textarea "x"
type textarea "Arrived onsite to complete per-installa"
type textarea "x"
type textarea "Arrived onsite to complete per-installat"
type textarea "x"
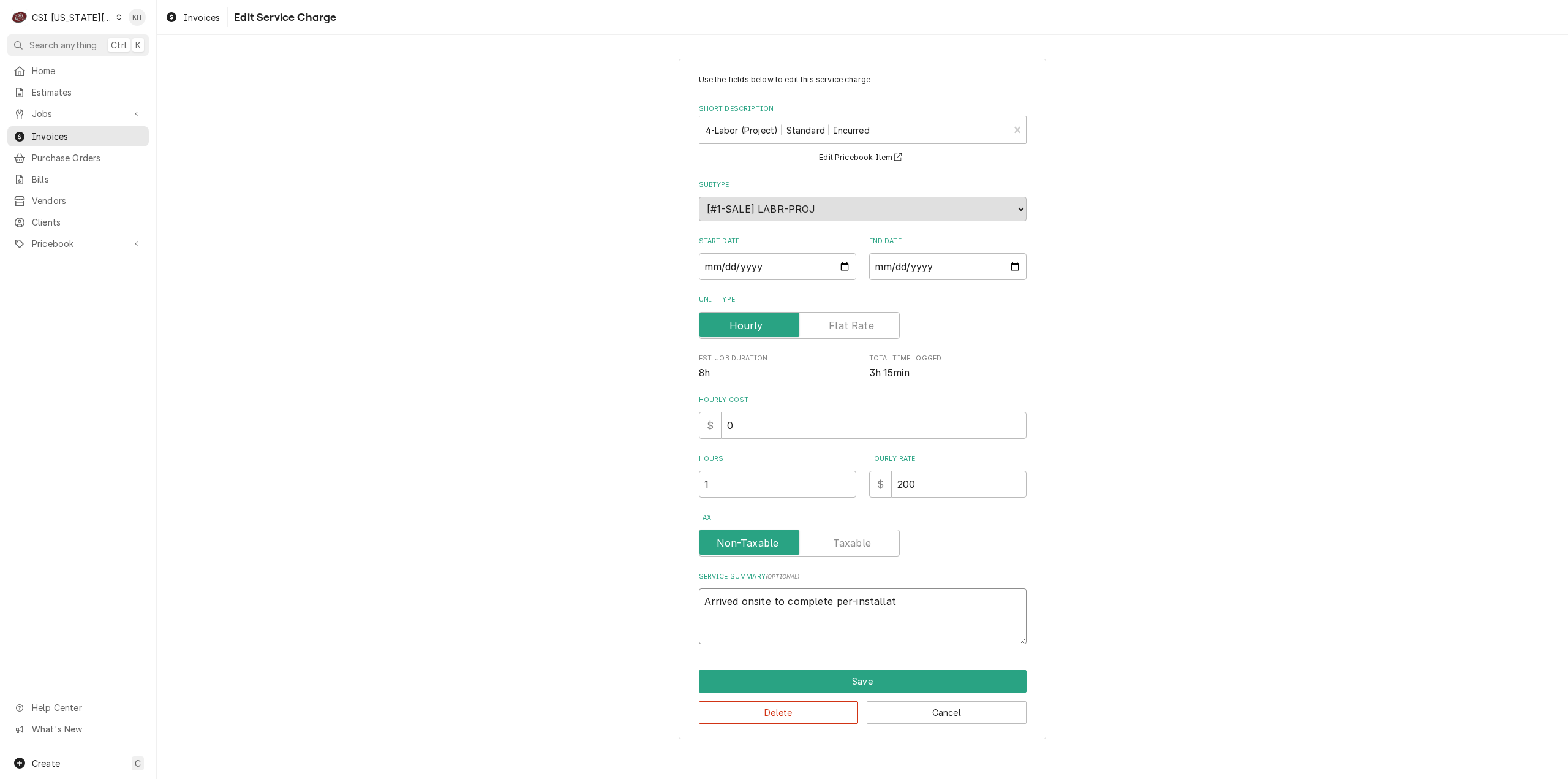
type textarea "Arrived onsite to complete per-installati"
type textarea "x"
type textarea "Arrived onsite to complete per-installatio"
type textarea "x"
type textarea "Arrived onsite to complete per-installation"
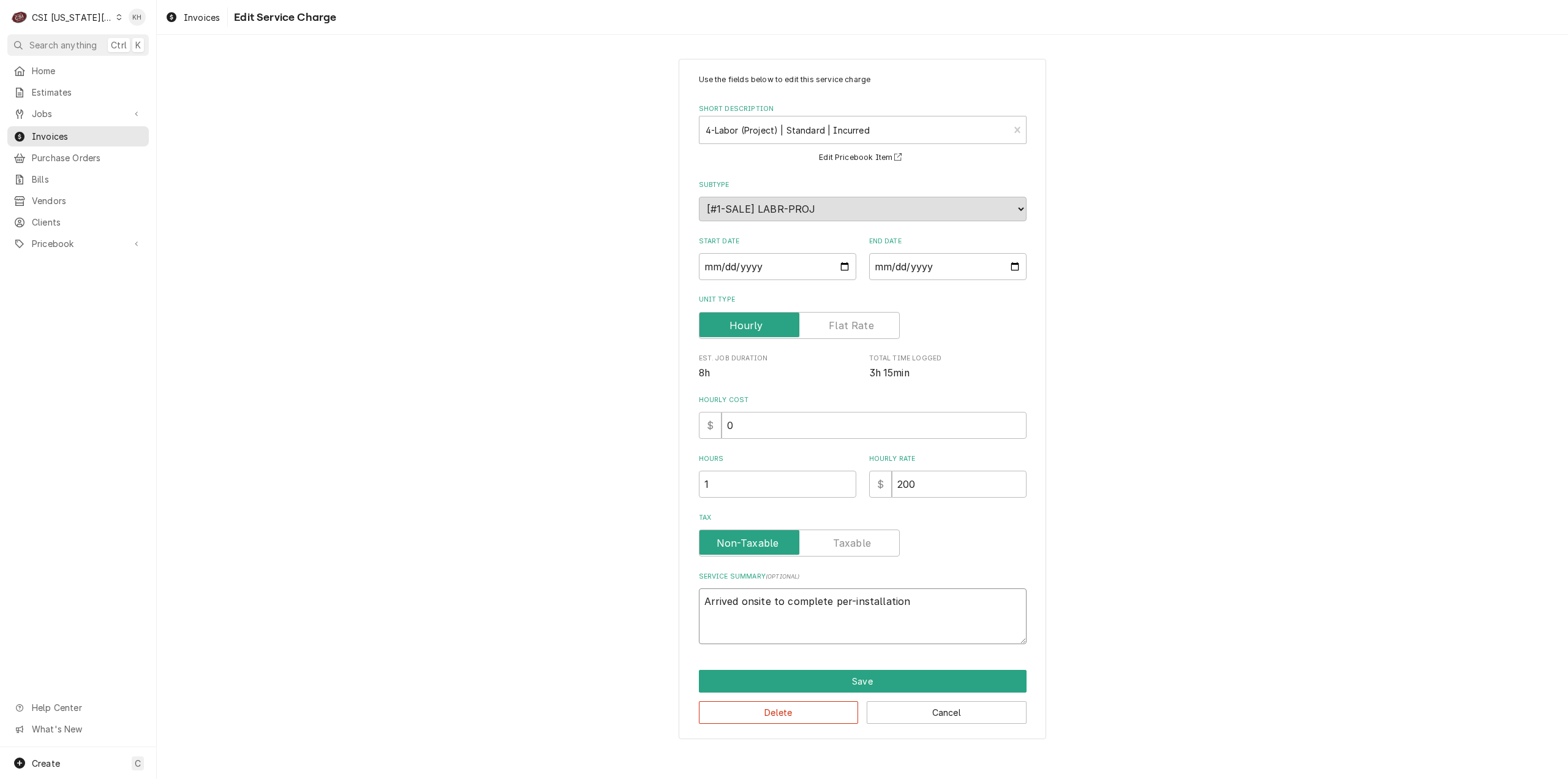
type textarea "x"
type textarea "Arrived onsite to complete per-installation"
type textarea "x"
type textarea "Arrived onsite to complete per-installation c"
type textarea "x"
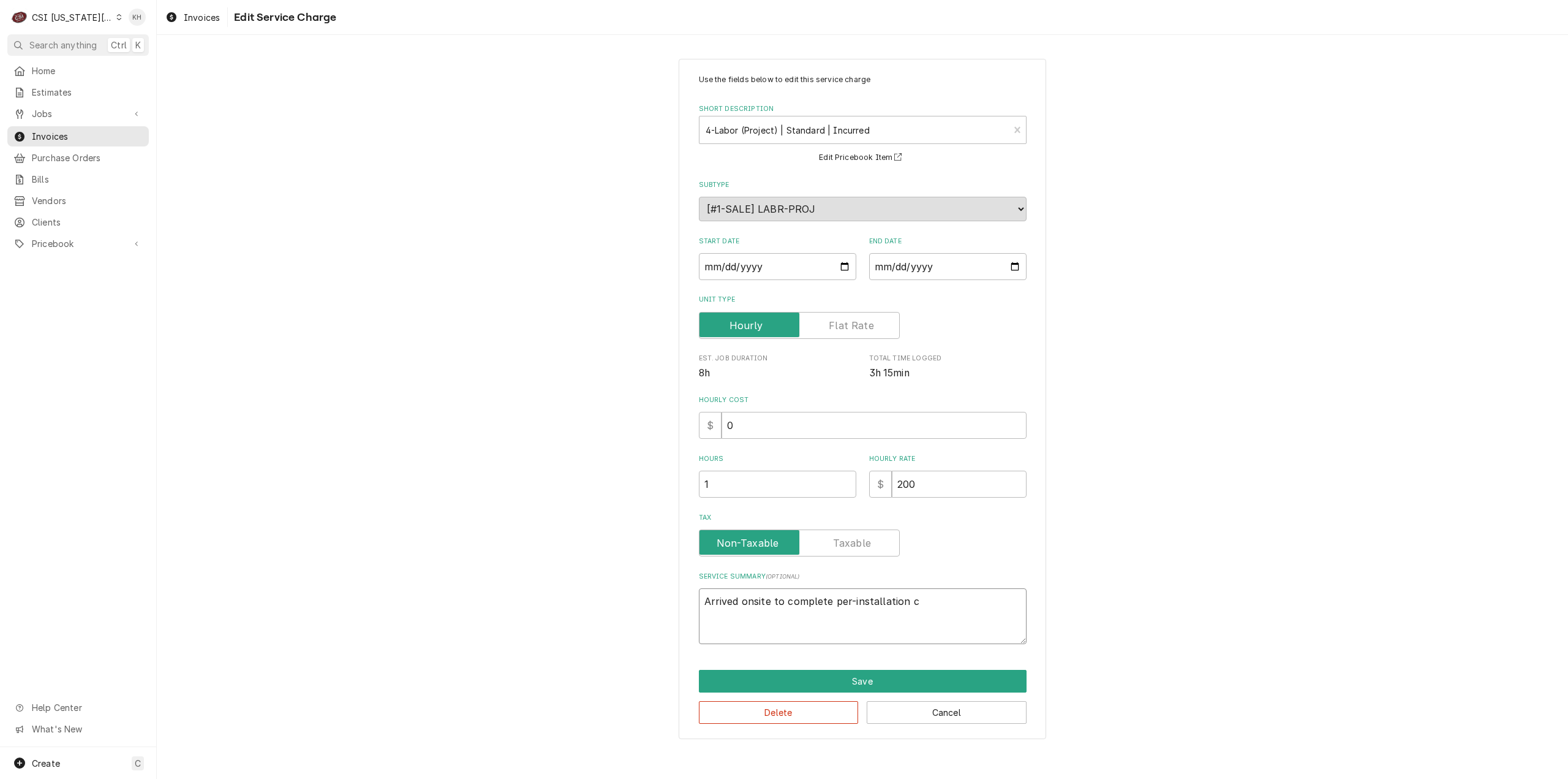
type textarea "Arrived onsite to complete per-installation co"
type textarea "x"
type textarea "Arrived onsite to complete per-installation con"
type textarea "x"
type textarea "Arrived onsite to complete per-installation cons"
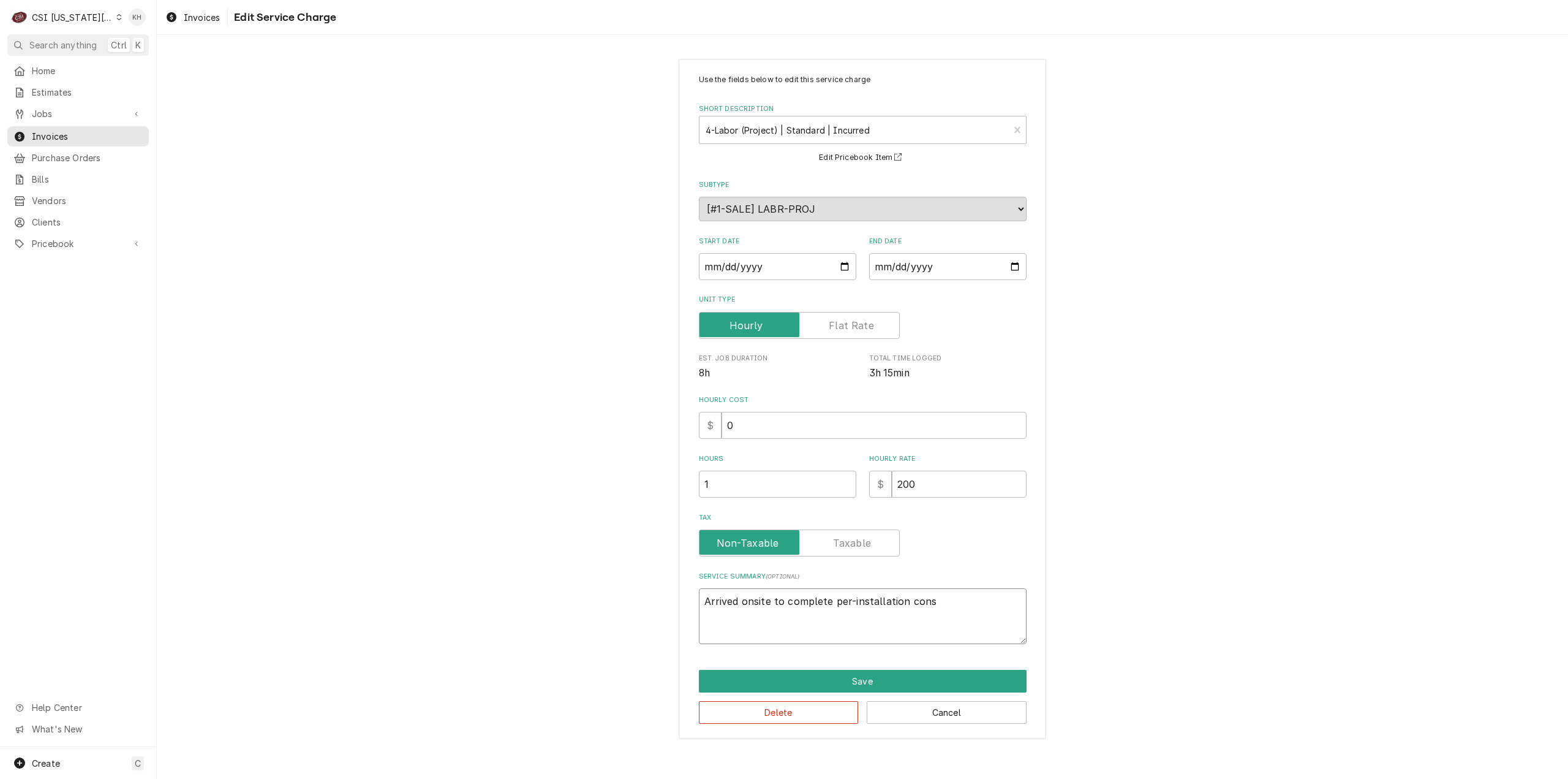
type textarea "x"
type textarea "Arrived onsite to complete per-installation consu"
type textarea "x"
type textarea "Arrived onsite to complete per-installation consul"
type textarea "x"
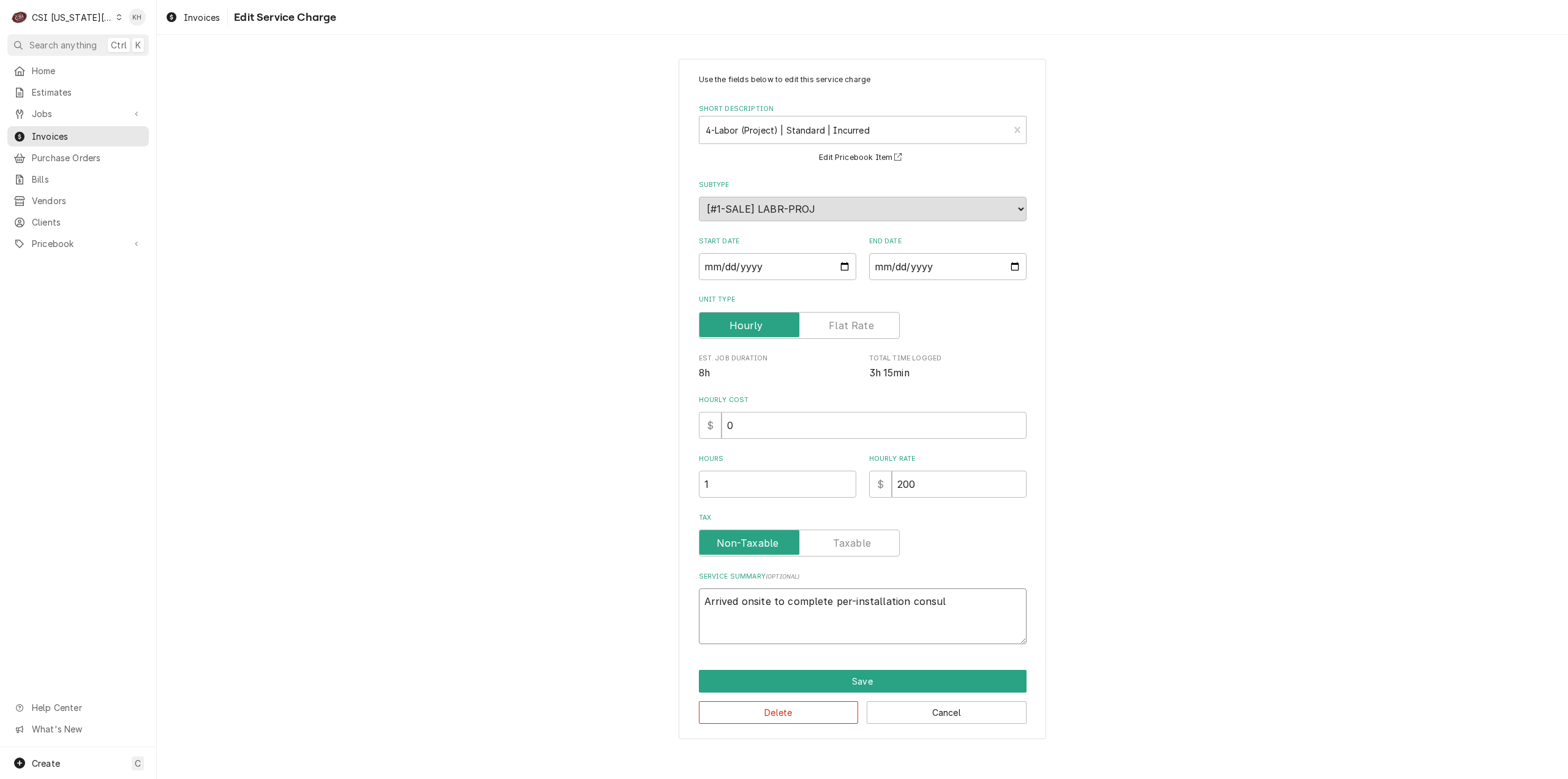
type textarea "Arrived onsite to complete per-installation consult"
type textarea "x"
type textarea "Arrived onsite to complete per-installation consulta"
type textarea "x"
type textarea "Arrived onsite to complete per-installation consultat"
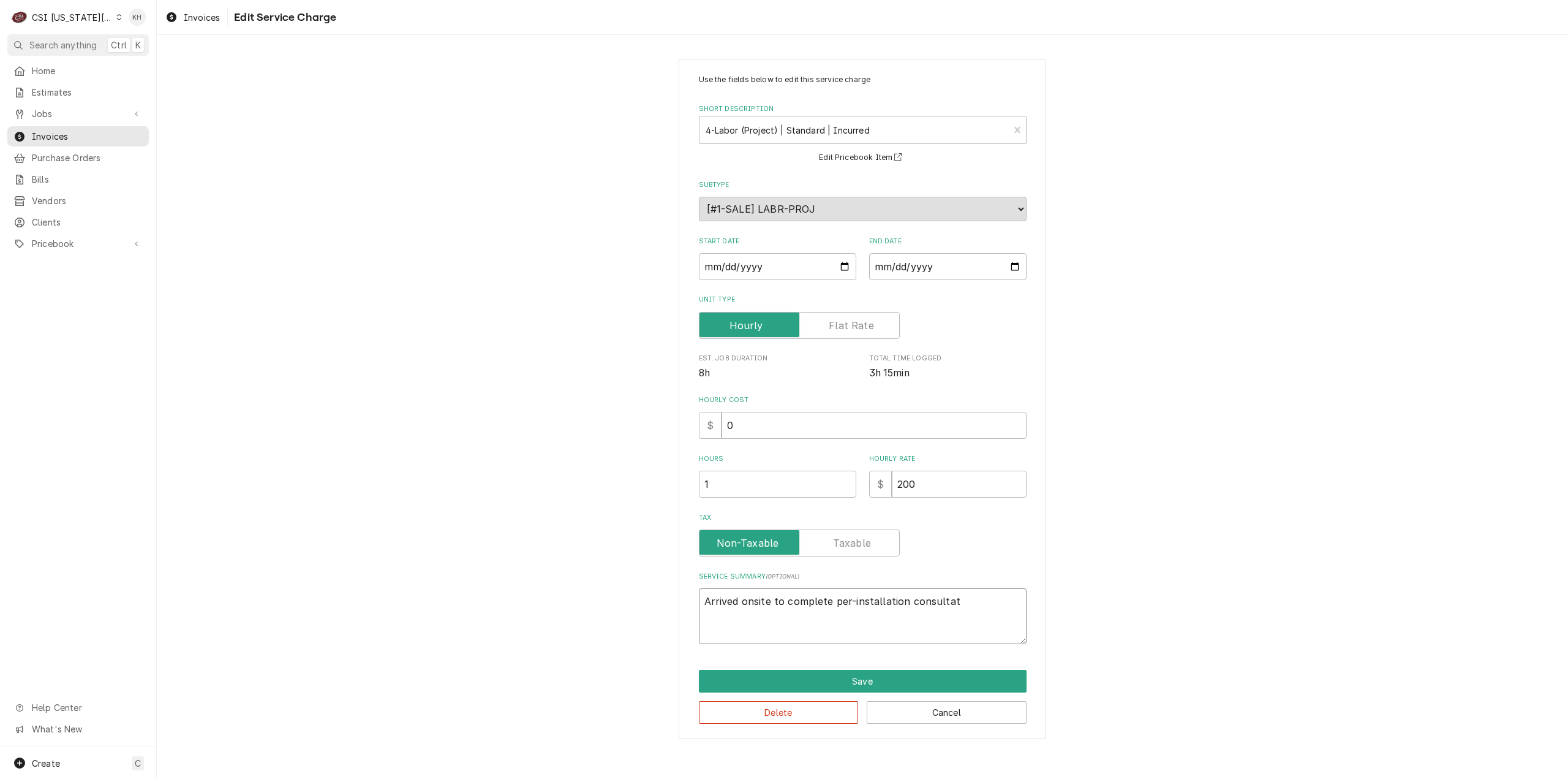
type textarea "x"
type textarea "Arrived onsite to complete per-installation consultati"
type textarea "x"
type textarea "Arrived onsite to complete per-installation consultatio"
type textarea "x"
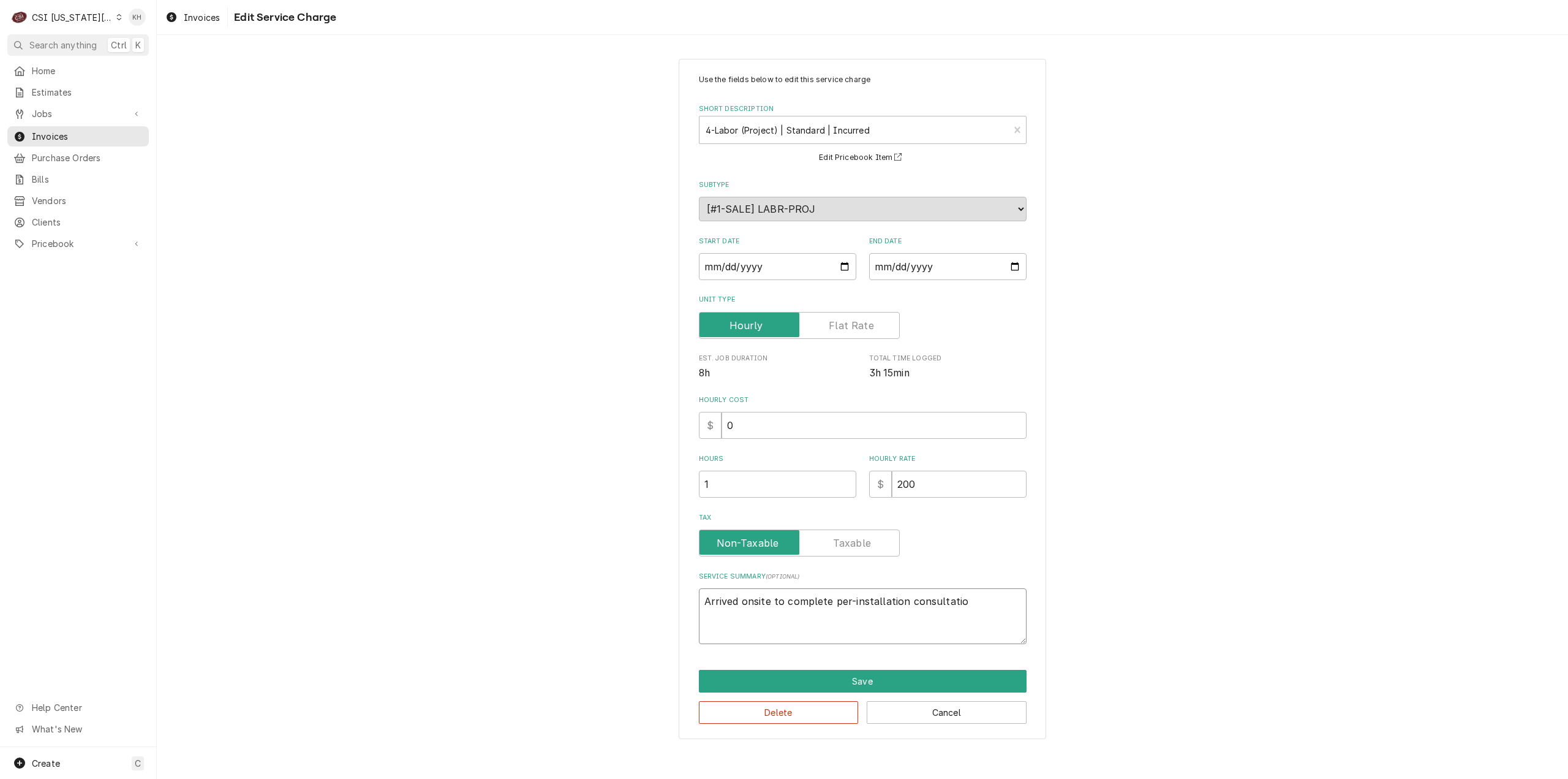
type textarea "Arrived onsite to complete per-installation consultation"
type textarea "x"
type textarea "Arrived onsite to complete per-installation consultation."
type textarea "x"
type textarea "Arrived onsite to complete per-installation consultation."
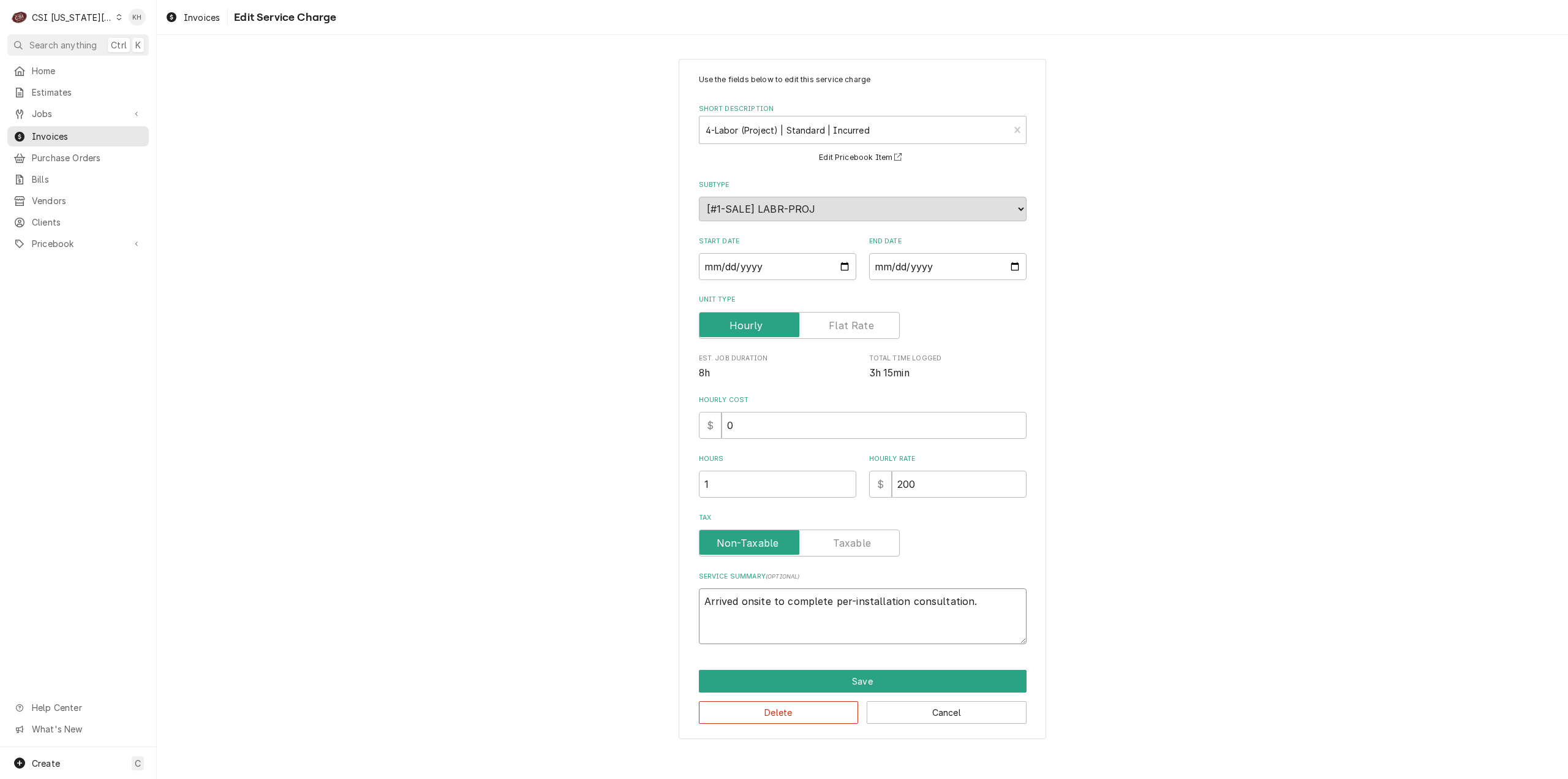
click at [847, 600] on textarea "Arrived onsite to complete per-installation consultation." at bounding box center [863, 616] width 328 height 56
type textarea "x"
type textarea "Arrived onsite to complete pe-installation consultation."
type textarea "x"
type textarea "Arrived onsite to complete p-installation consultation."
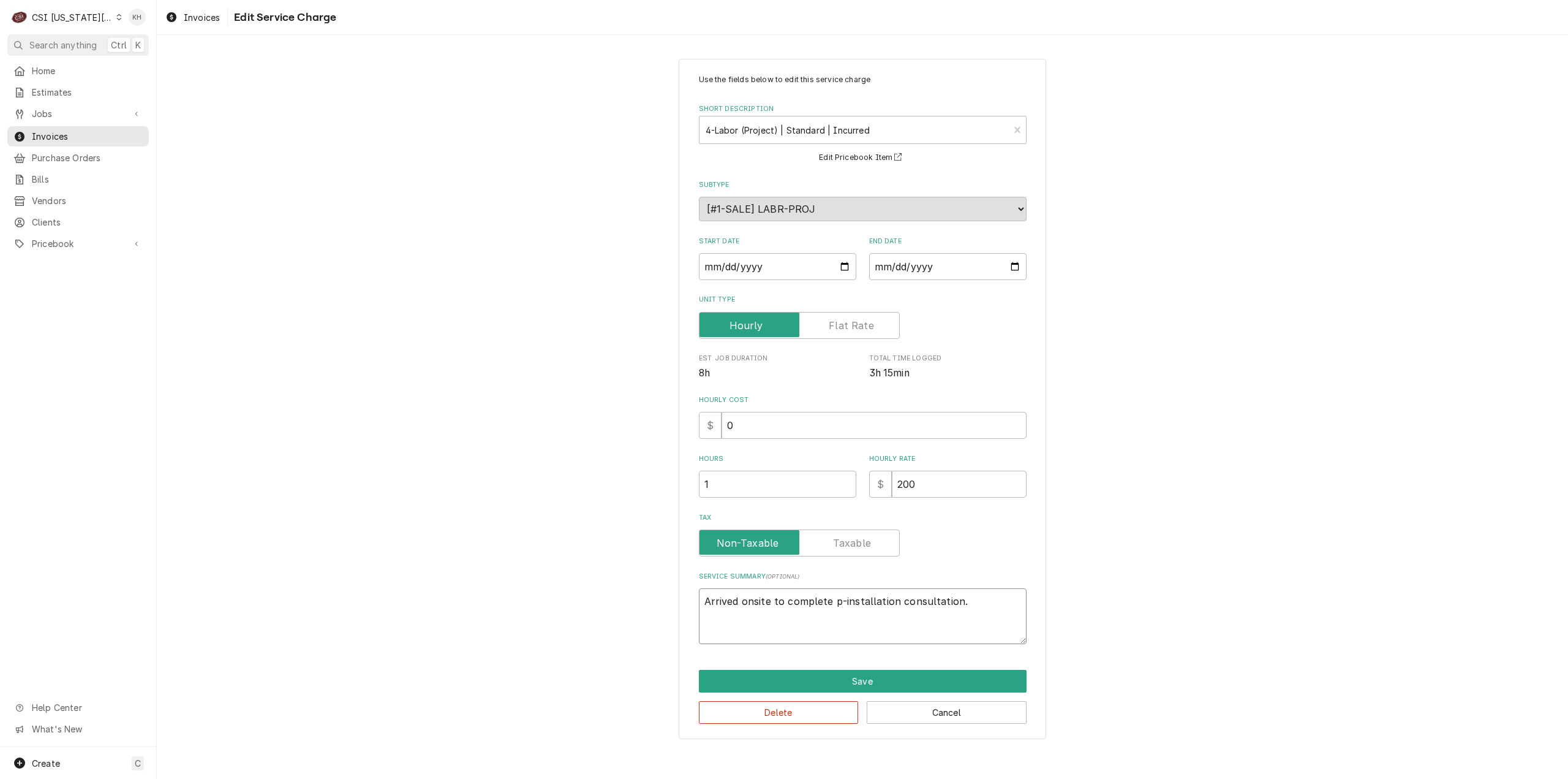
type textarea "x"
type textarea "Arrived onsite to complete pr-installation consultation."
type textarea "x"
type textarea "Arrived onsite to complete pre-installation consultation."
click at [979, 604] on textarea "Arrived onsite to complete pre-installation consultation." at bounding box center [863, 616] width 328 height 56
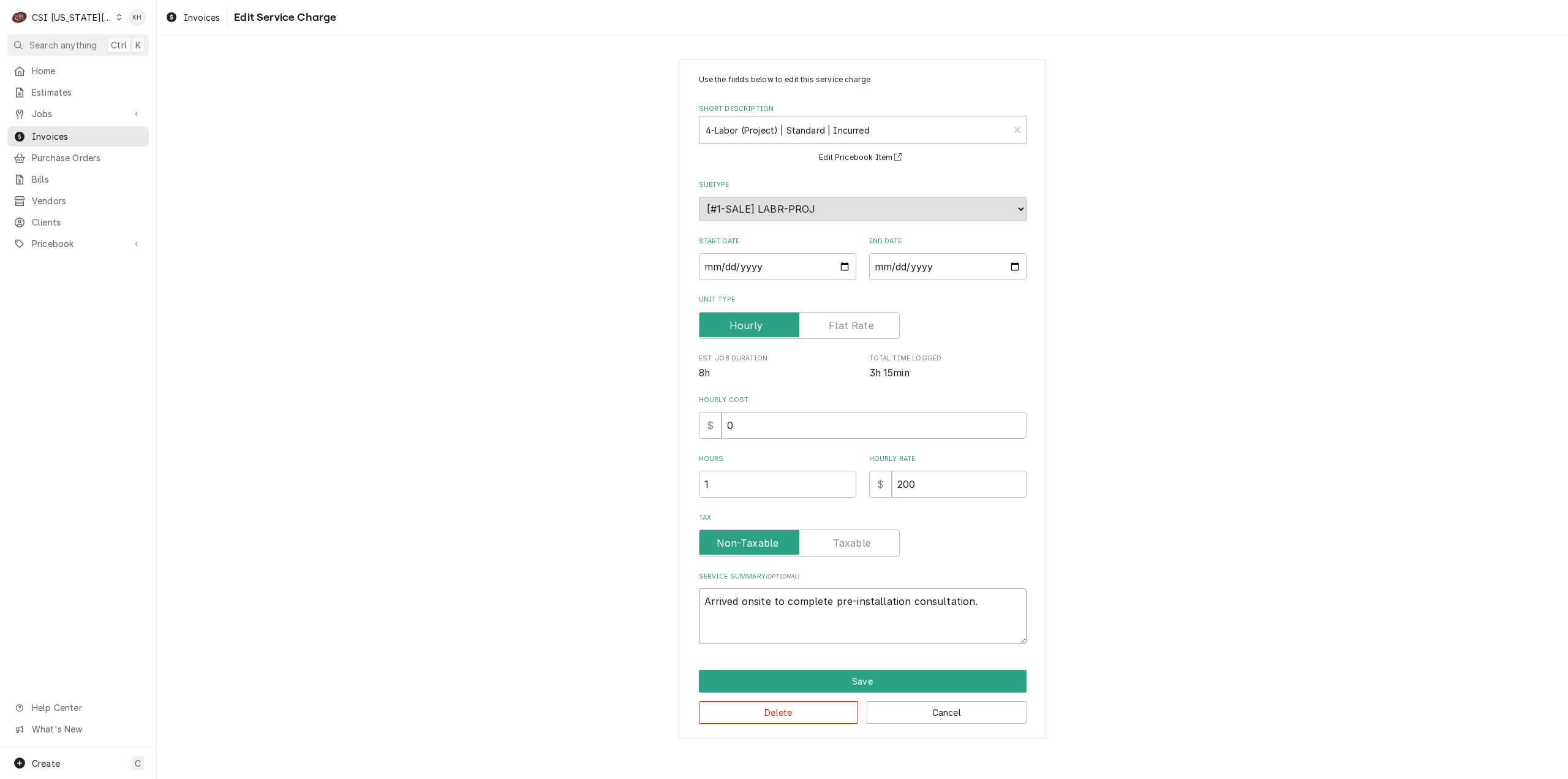
type textarea "x"
type textarea "Arrived onsite to complete pre-installation consultation. C"
type textarea "x"
type textarea "Arrived onsite to complete pre-installation consultation. Co"
type textarea "x"
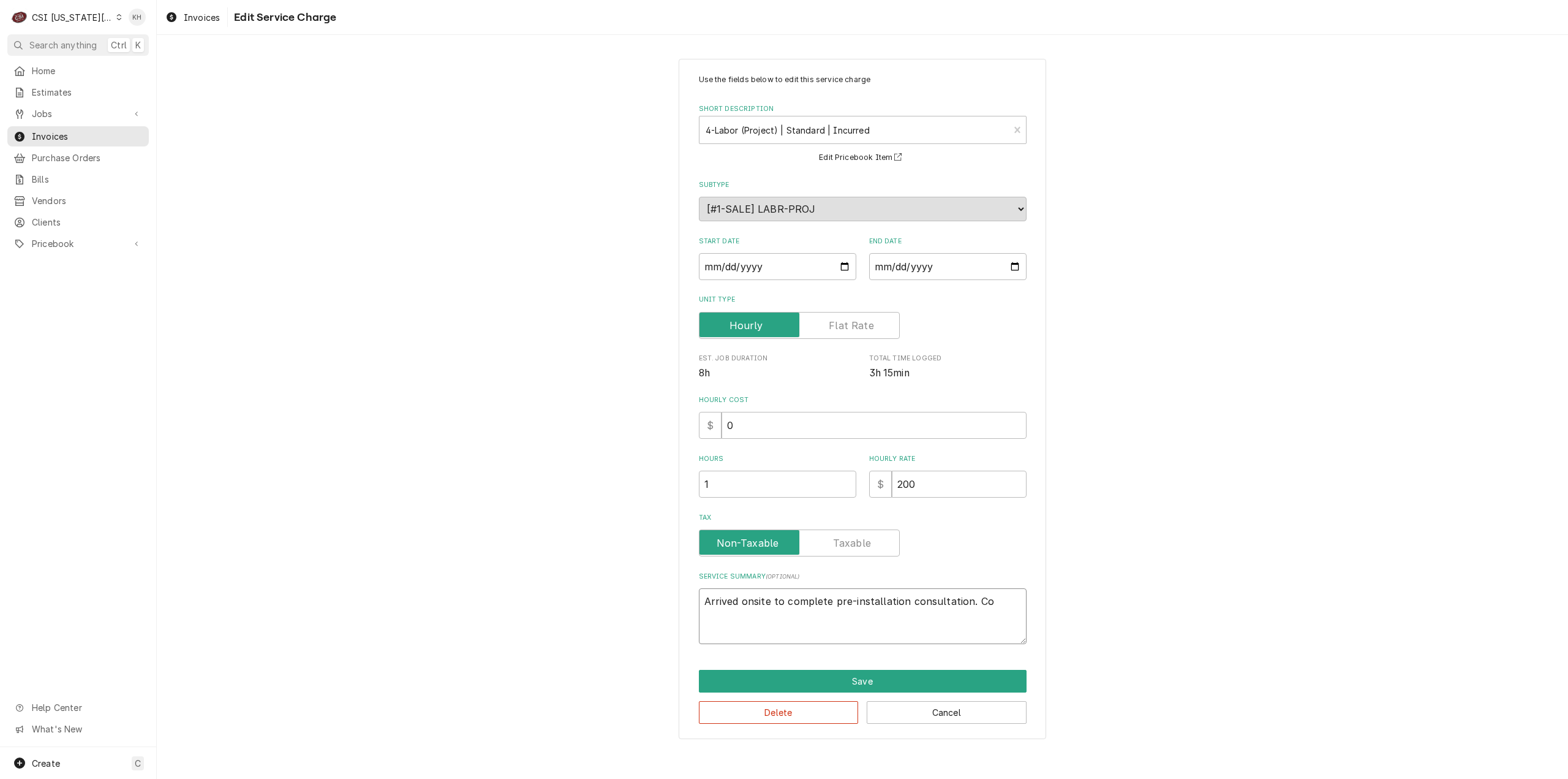
type textarea "Arrived onsite to complete pre-installation consultation. Com"
type textarea "x"
type textarea "Arrived onsite to complete pre-installation consultation. Comp"
type textarea "x"
type textarea "Arrived onsite to complete pre-installation consultation. Compl"
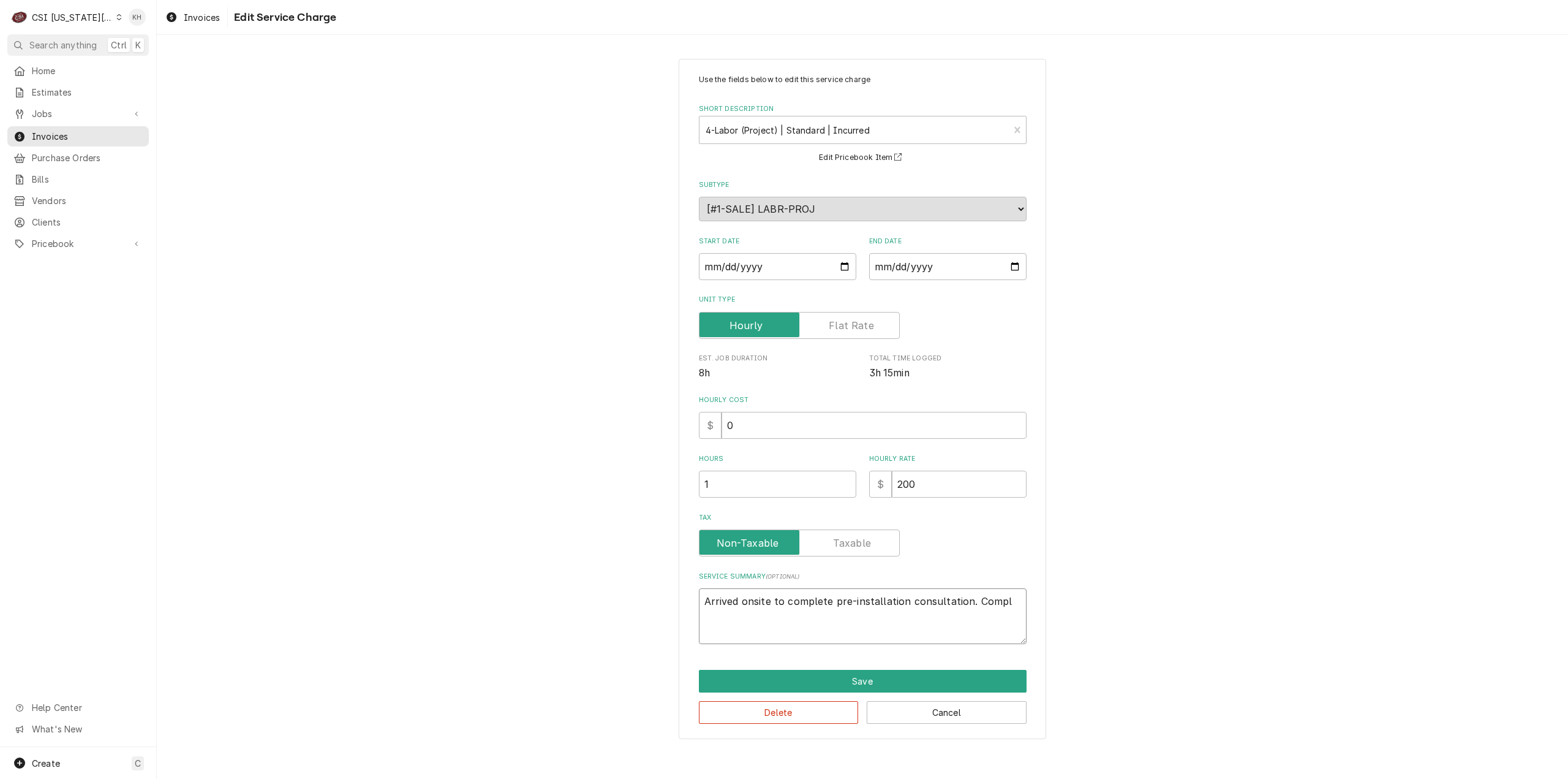
type textarea "x"
type textarea "Arrived onsite to complete pre-installation consultation. Comple"
type textarea "x"
type textarea "Arrived onsite to complete pre-installation consultation. Complet"
type textarea "x"
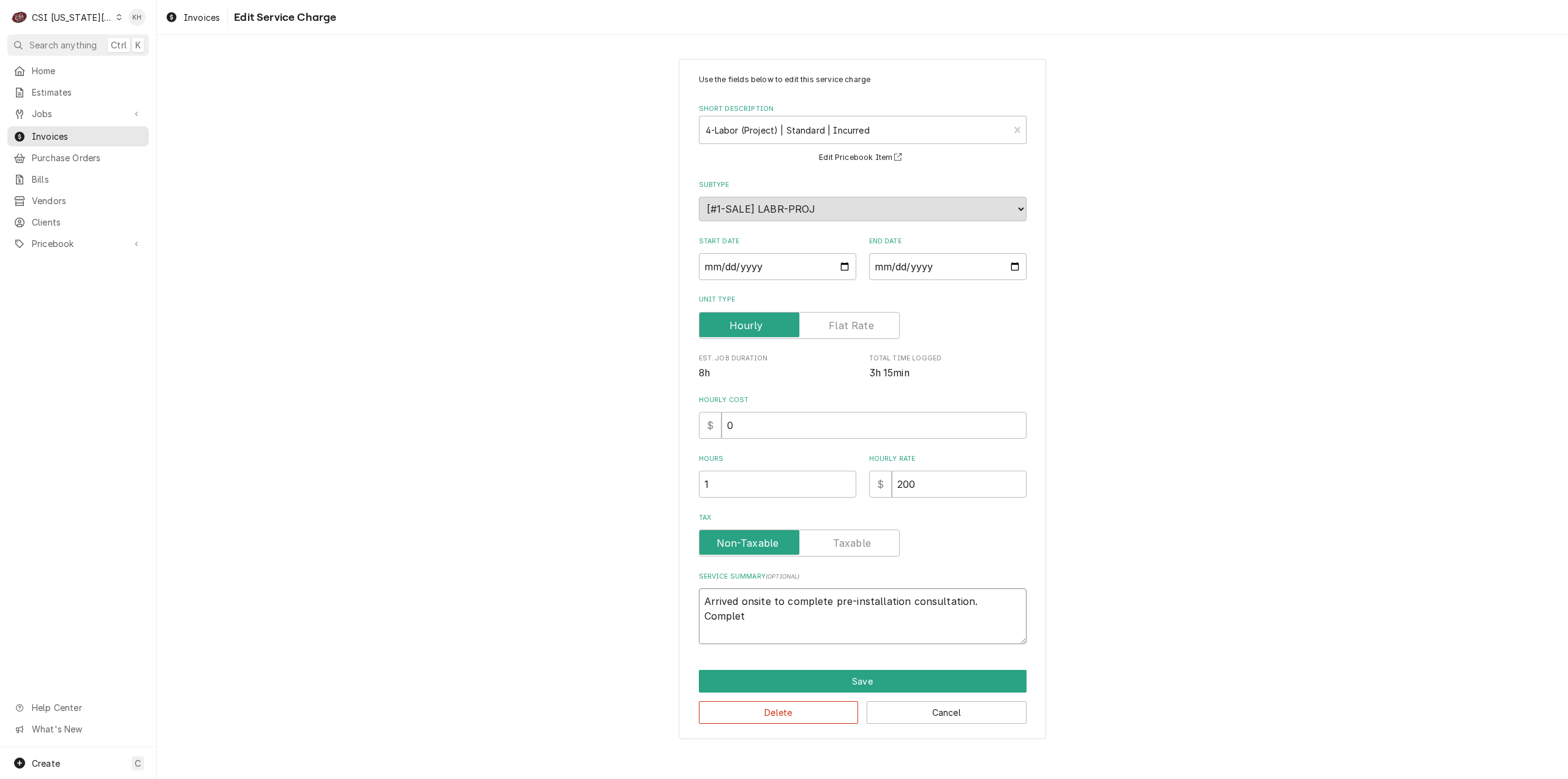
type textarea "Arrived onsite to complete pre-installation consultation. Complete"
type textarea "x"
type textarea "Arrived onsite to complete pre-installation consultation. Completed"
type textarea "x"
type textarea "Arrived onsite to complete pre-installation consultation. Completed"
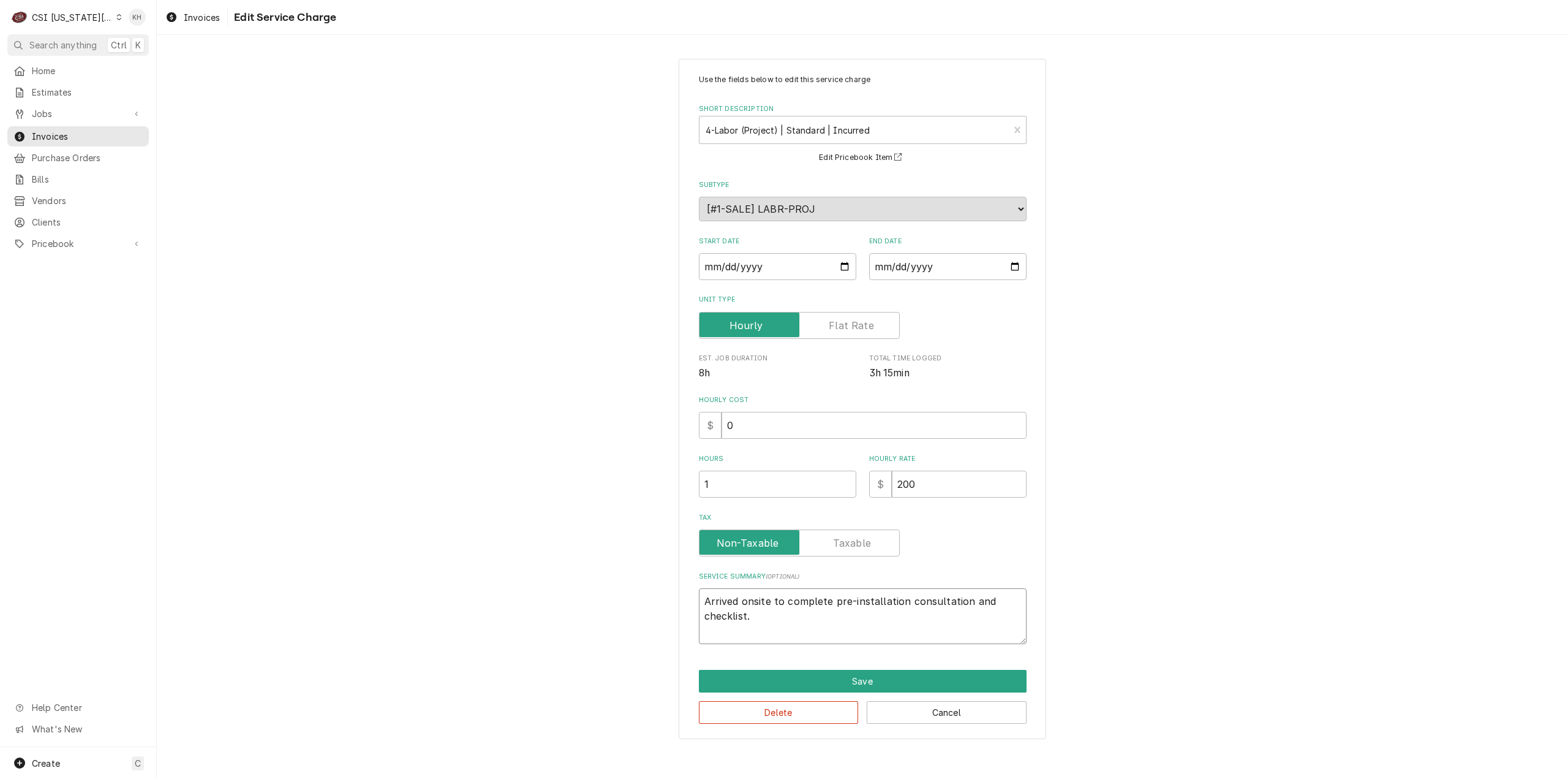
click at [784, 601] on textarea "Arrived onsite to complete pre-installation consultation and checklist." at bounding box center [863, 616] width 328 height 56
click at [835, 601] on textarea "Arrived onsite and complete pre-installation consultation and checklist." at bounding box center [863, 616] width 328 height 56
click at [890, 606] on textarea "Arrived onsite and completed pre-installation consultation and checklist." at bounding box center [863, 616] width 328 height 56
click at [762, 606] on textarea "Arrived onsite and completed pre-installation consultation and checklist." at bounding box center [863, 616] width 328 height 56
click at [771, 617] on textarea "Arrived onsite and completed pre-installation consultation and checklist." at bounding box center [863, 616] width 328 height 56
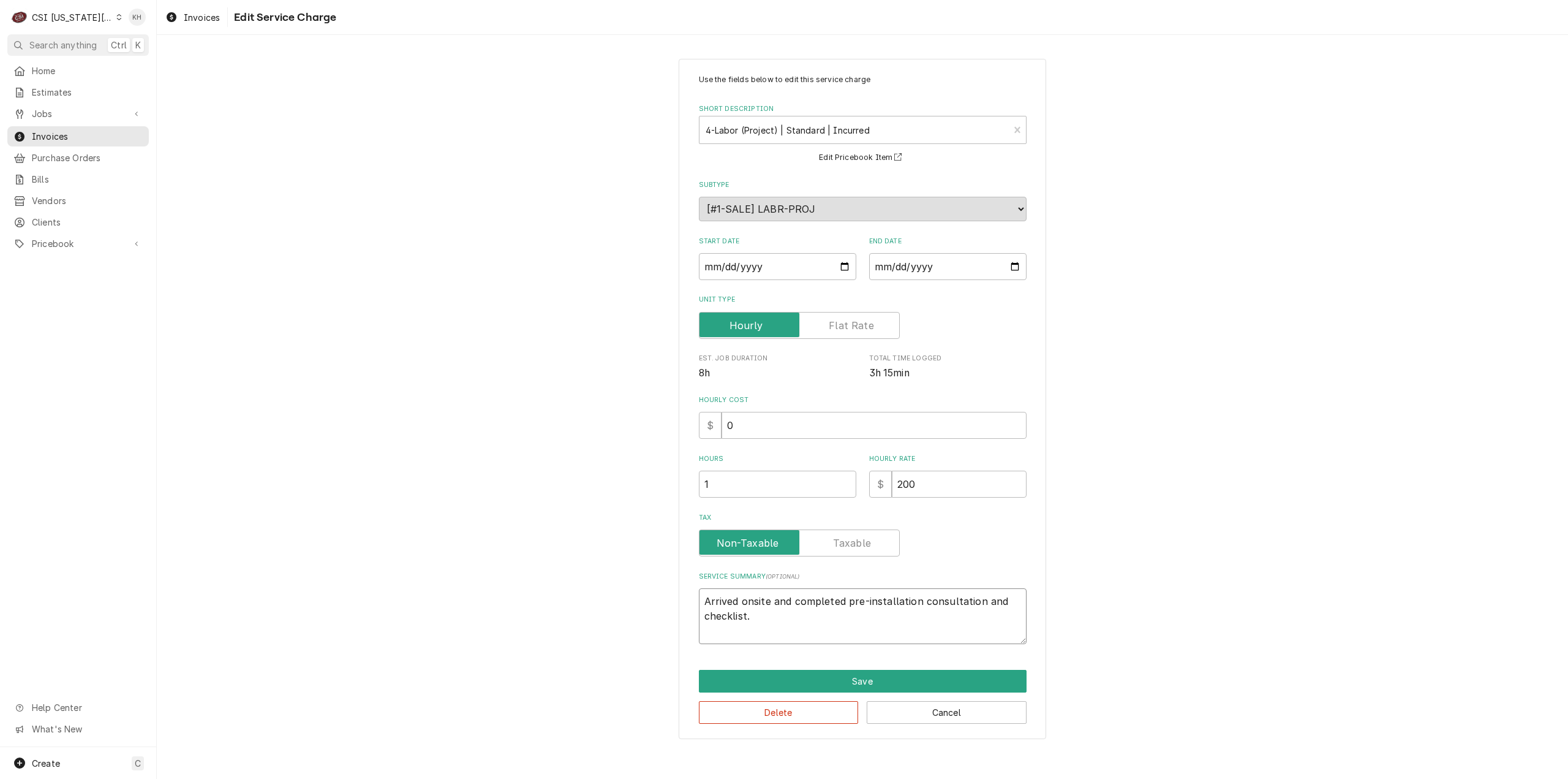
drag, startPoint x: 727, startPoint y: 595, endPoint x: 874, endPoint y: 582, distance: 147.6
click at [868, 581] on div "Service Summary ( optional ) Arrived onsite and completed pre-installation cons…" at bounding box center [863, 608] width 328 height 72
click at [996, 610] on textarea "Arrived onsite and completed pre-installation consultation and checklist." at bounding box center [863, 616] width 328 height 56
click at [862, 680] on button "Save" at bounding box center [863, 681] width 328 height 22
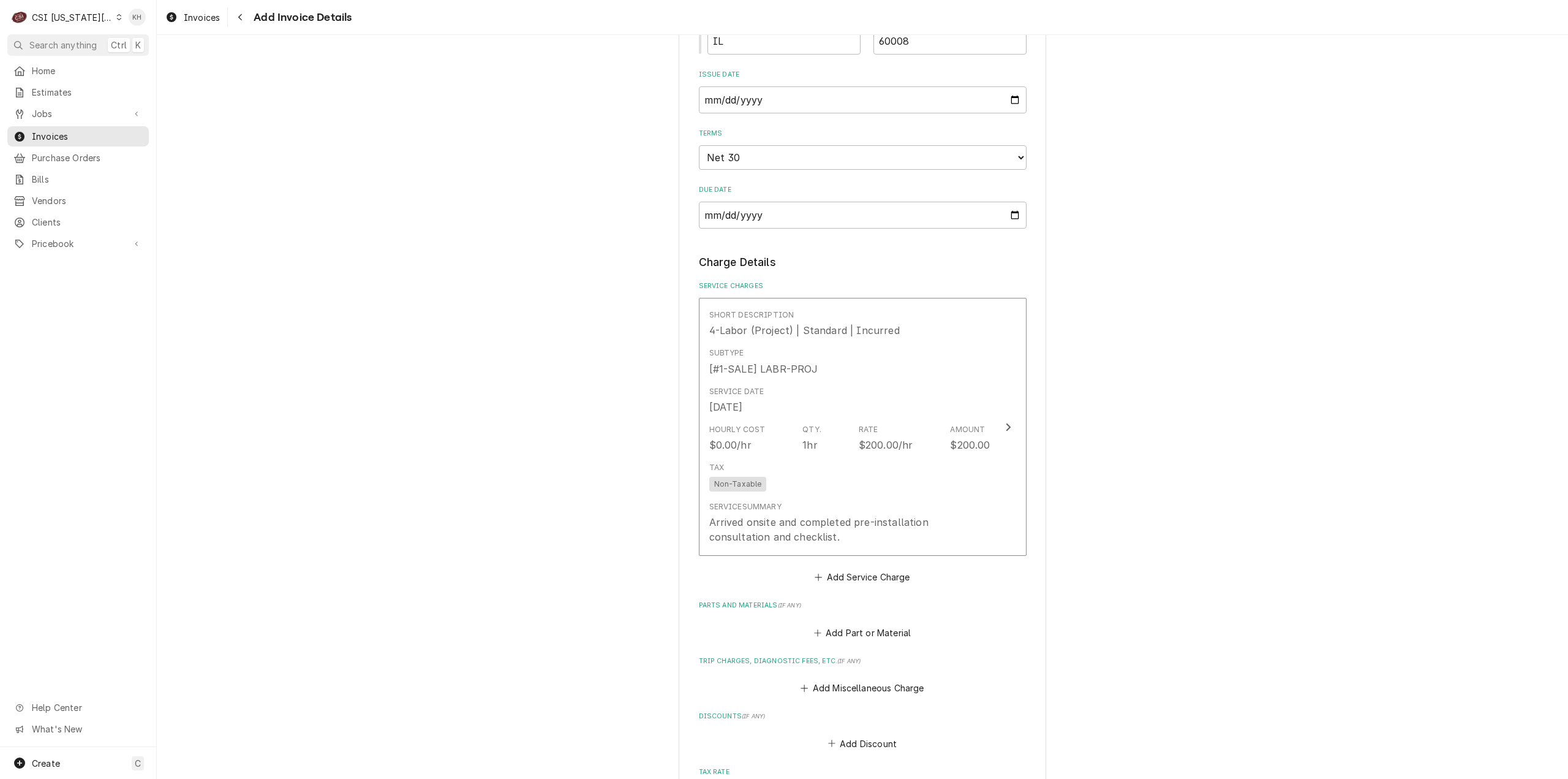
scroll to position [1090, 0]
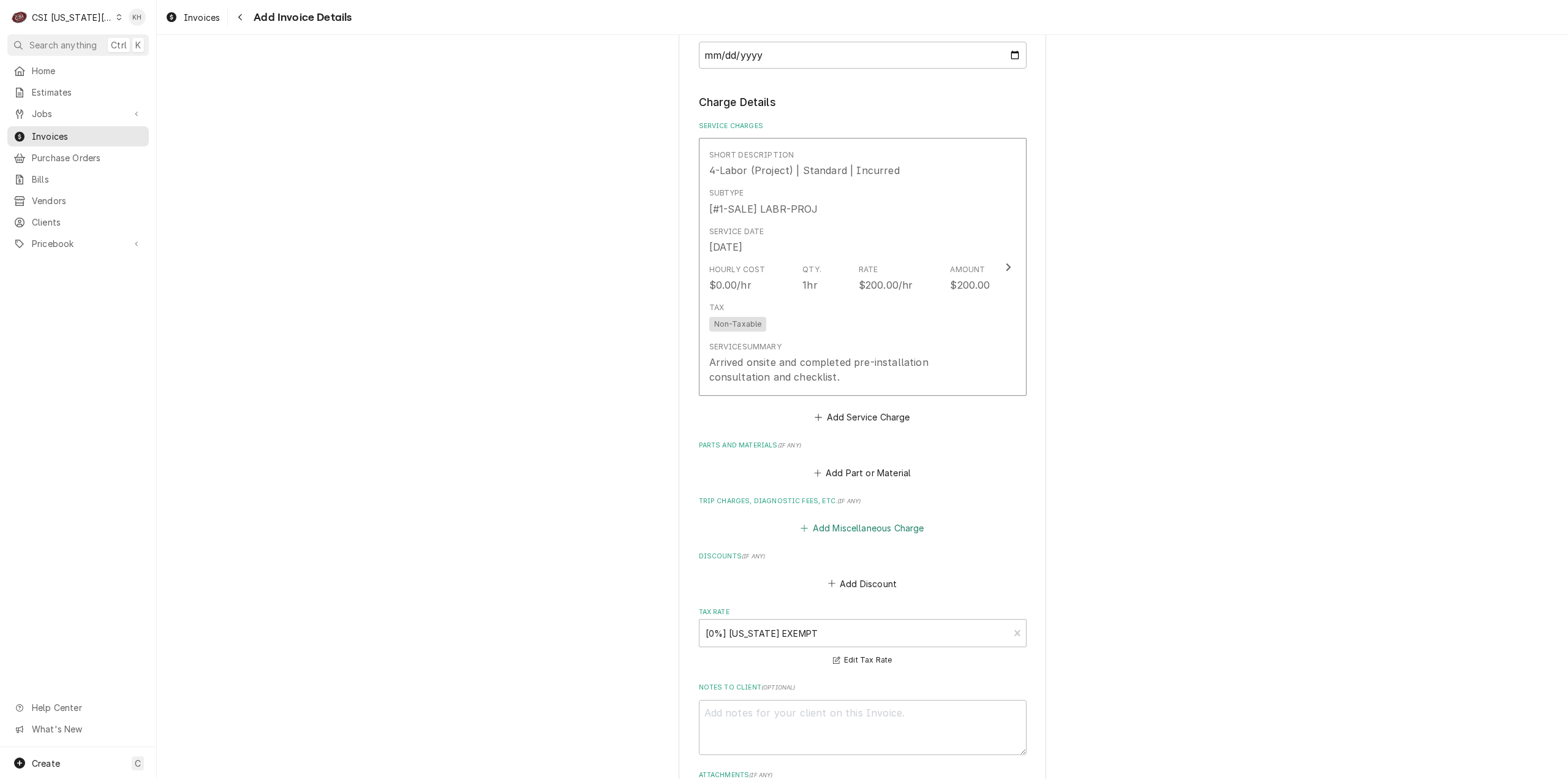
click at [868, 537] on button "Add Miscellaneous Charge" at bounding box center [863, 528] width 128 height 17
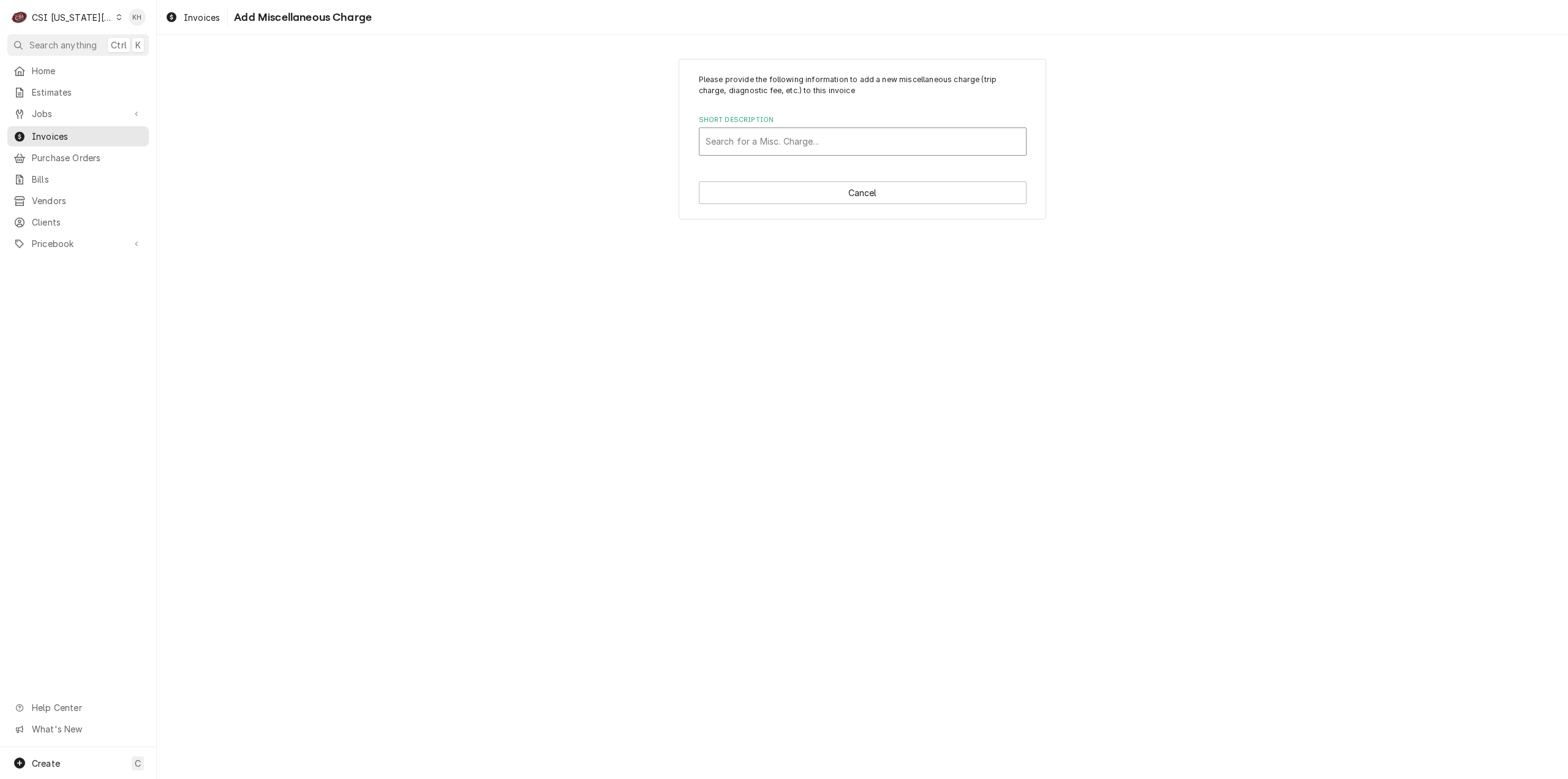
click at [817, 137] on div "Short Description" at bounding box center [862, 142] width 314 height 22
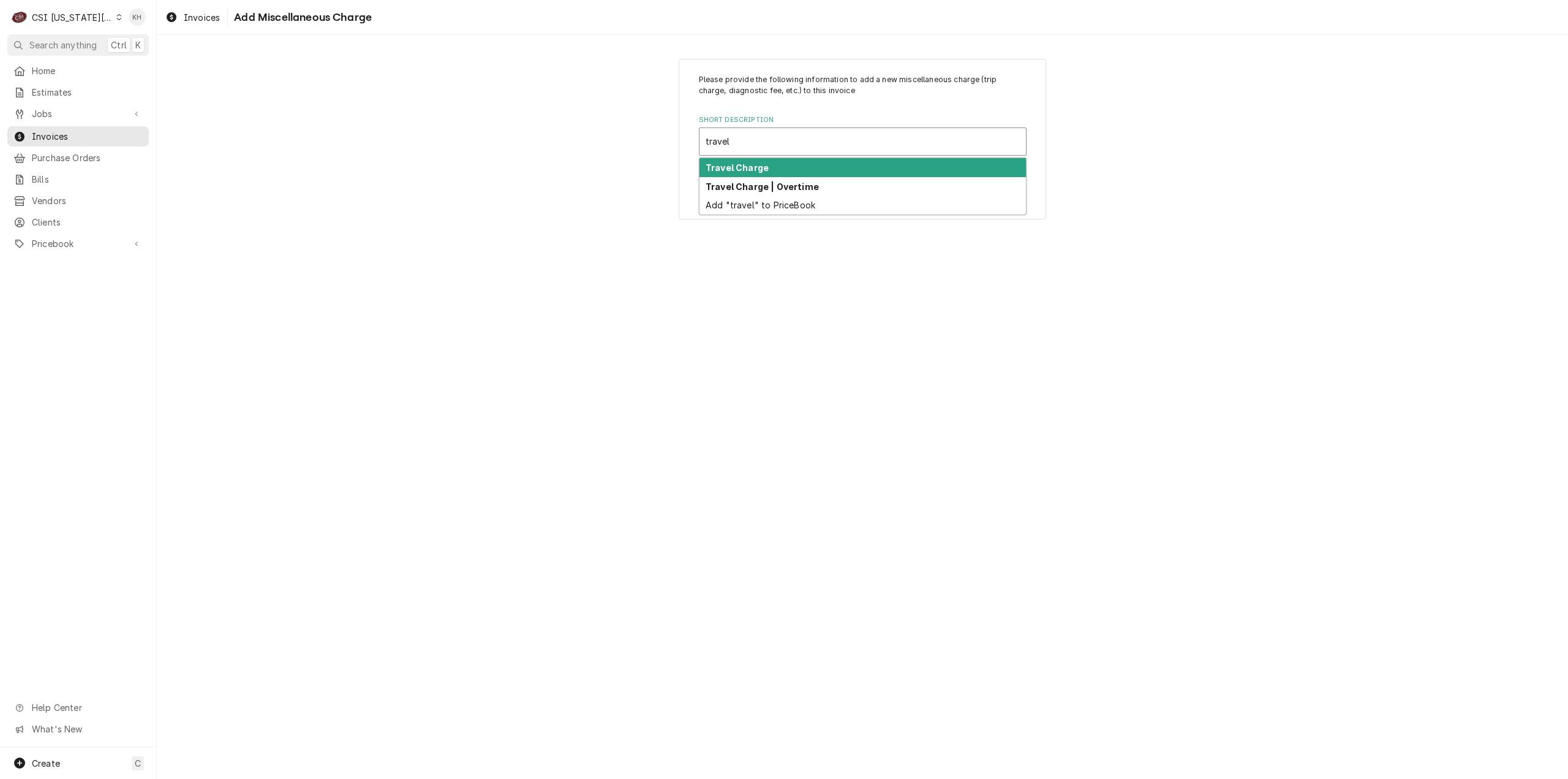
click at [804, 166] on div "Travel Charge" at bounding box center [863, 167] width 327 height 19
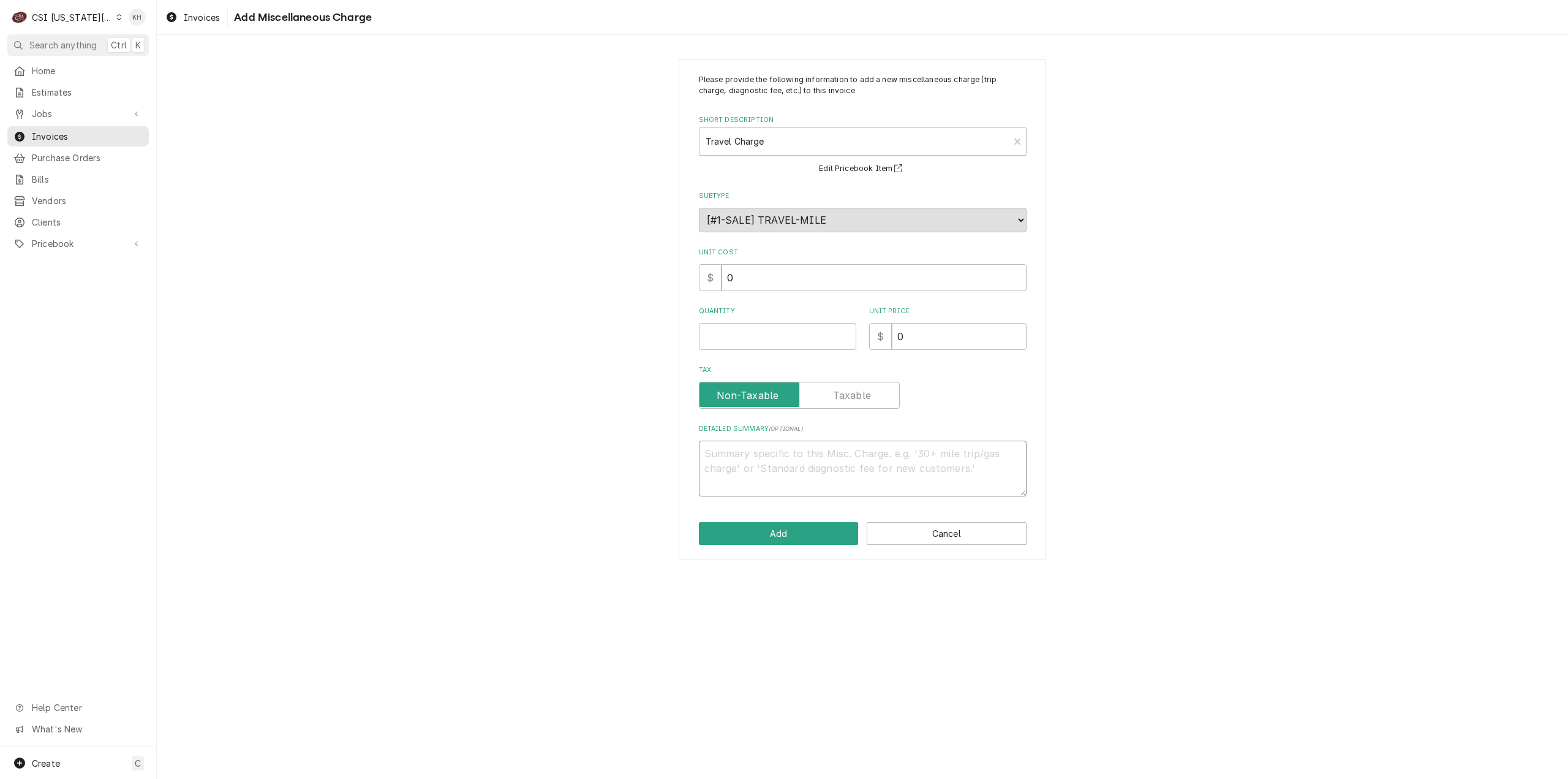
click at [864, 460] on textarea "Detailed Summary ( optional )" at bounding box center [863, 468] width 328 height 56
drag, startPoint x: 953, startPoint y: 328, endPoint x: 817, endPoint y: 348, distance: 137.5
click at [817, 346] on div "Quantity Unit Price $ 0" at bounding box center [863, 328] width 328 height 43
click at [799, 337] on input "Quantity" at bounding box center [777, 336] width 157 height 27
click at [783, 534] on button "Add" at bounding box center [779, 533] width 160 height 22
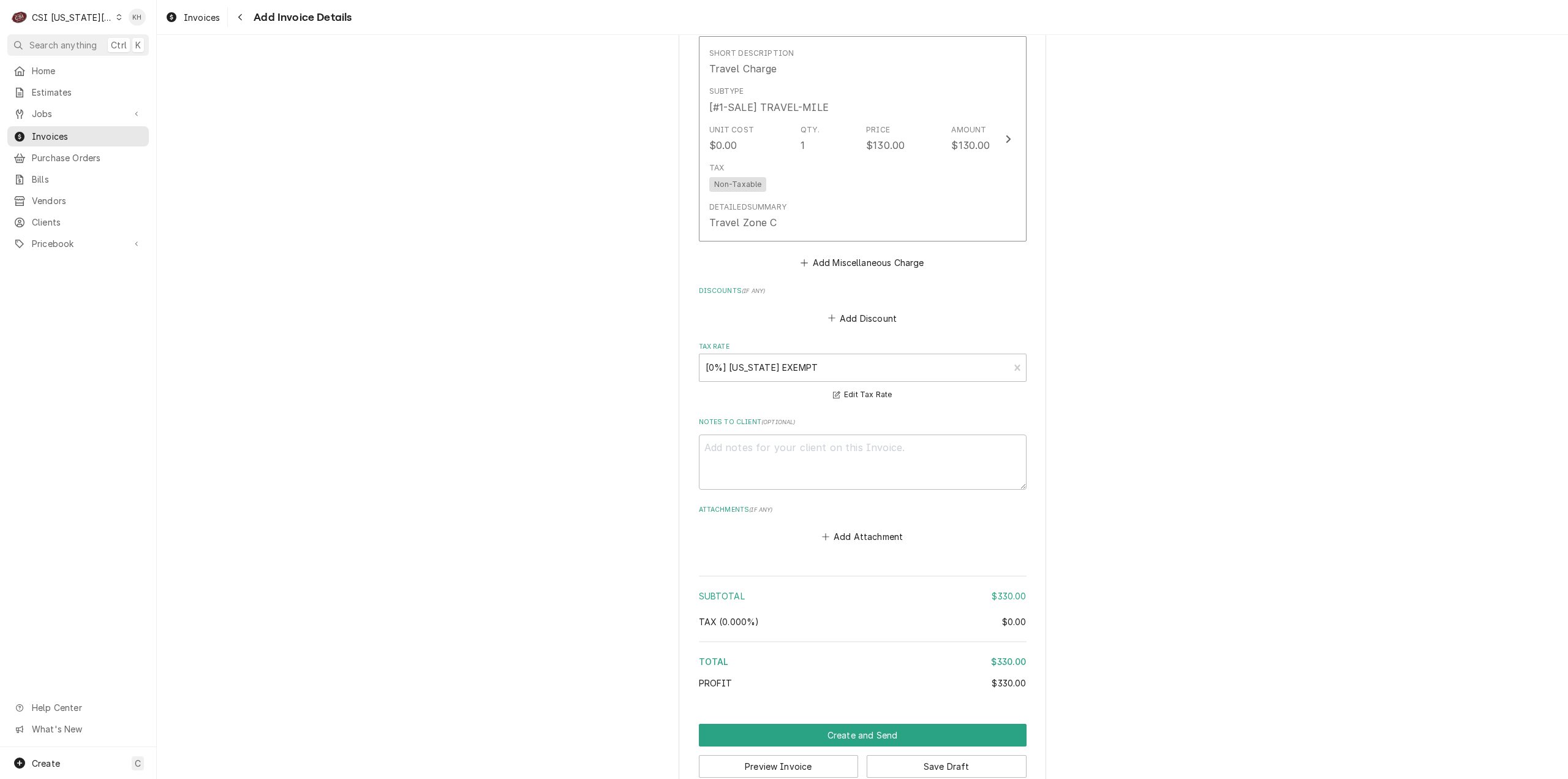
scroll to position [1607, 0]
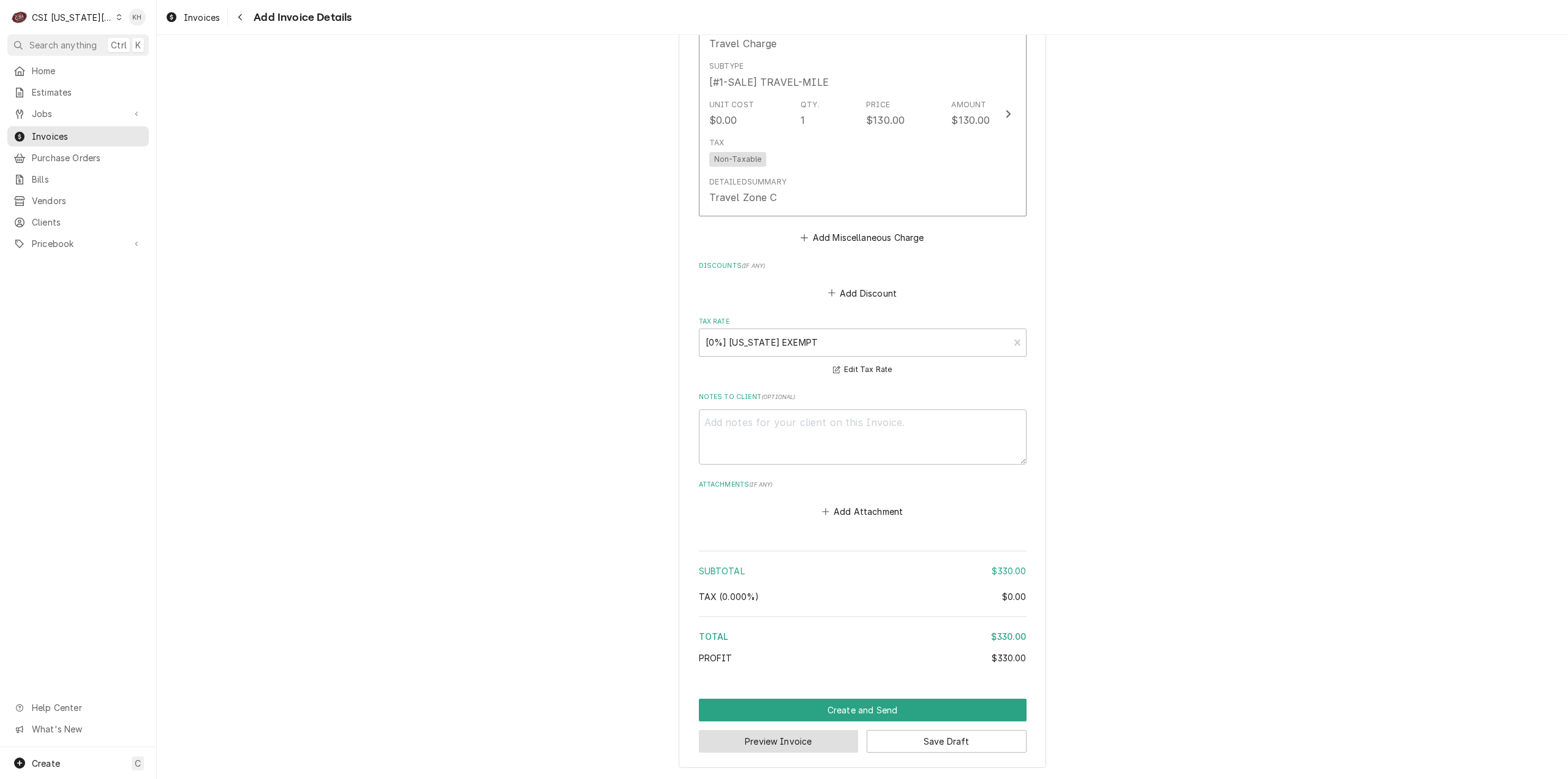
click at [793, 738] on button "Preview Invoice" at bounding box center [779, 741] width 160 height 22
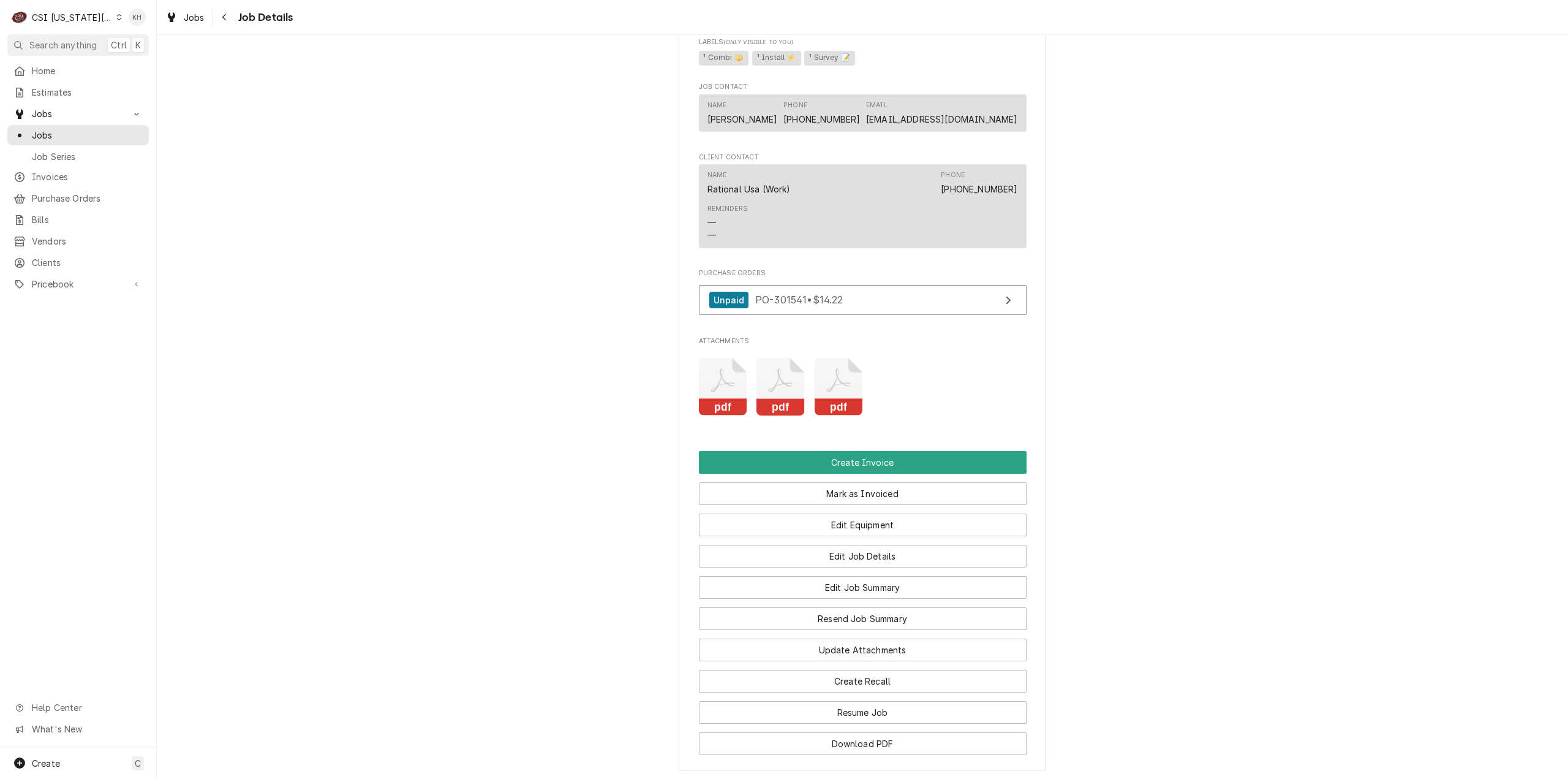
scroll to position [1289, 0]
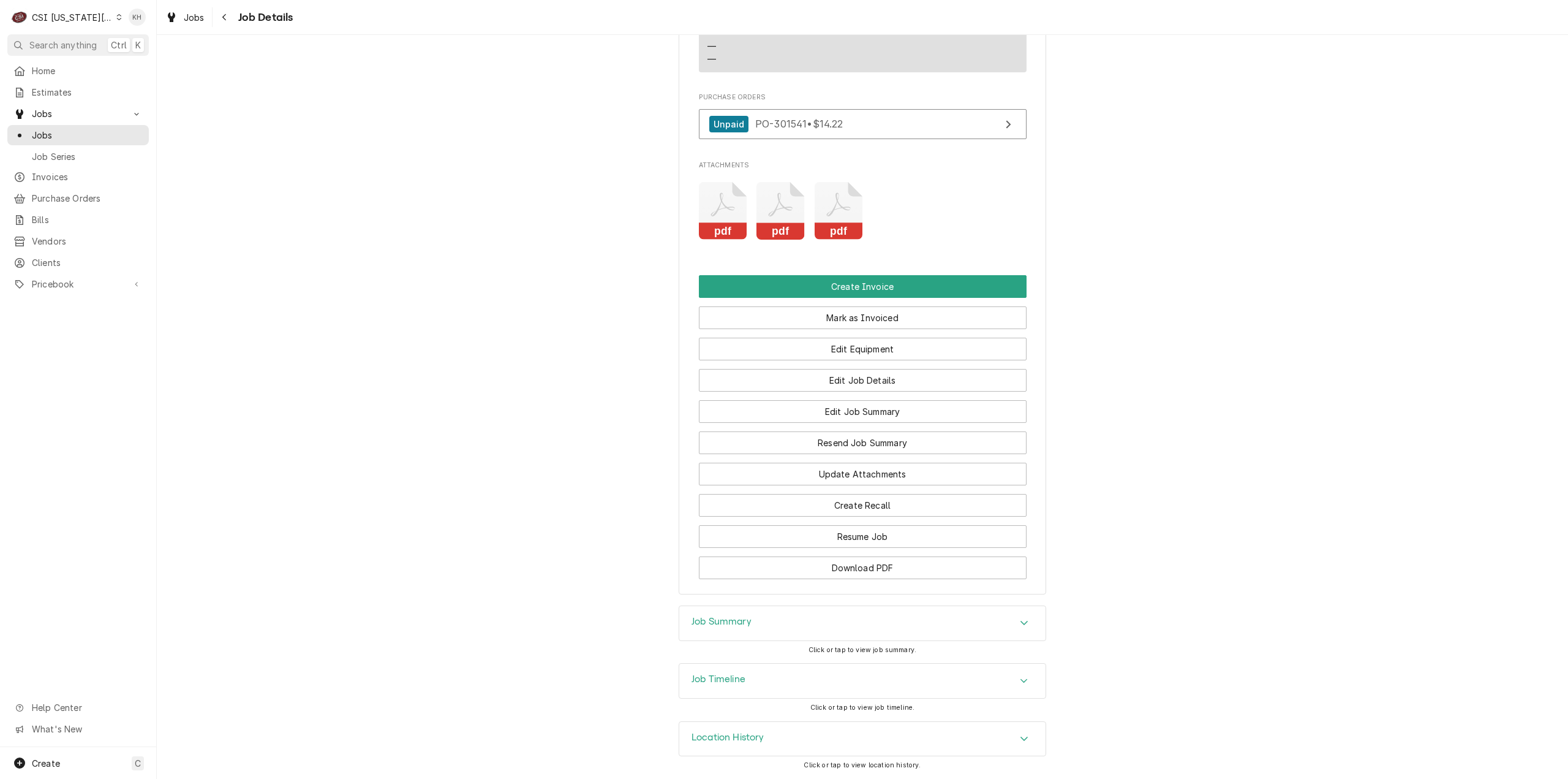
drag, startPoint x: 761, startPoint y: 678, endPoint x: 764, endPoint y: 667, distance: 11.4
click at [761, 677] on div "Job Timeline" at bounding box center [862, 681] width 367 height 34
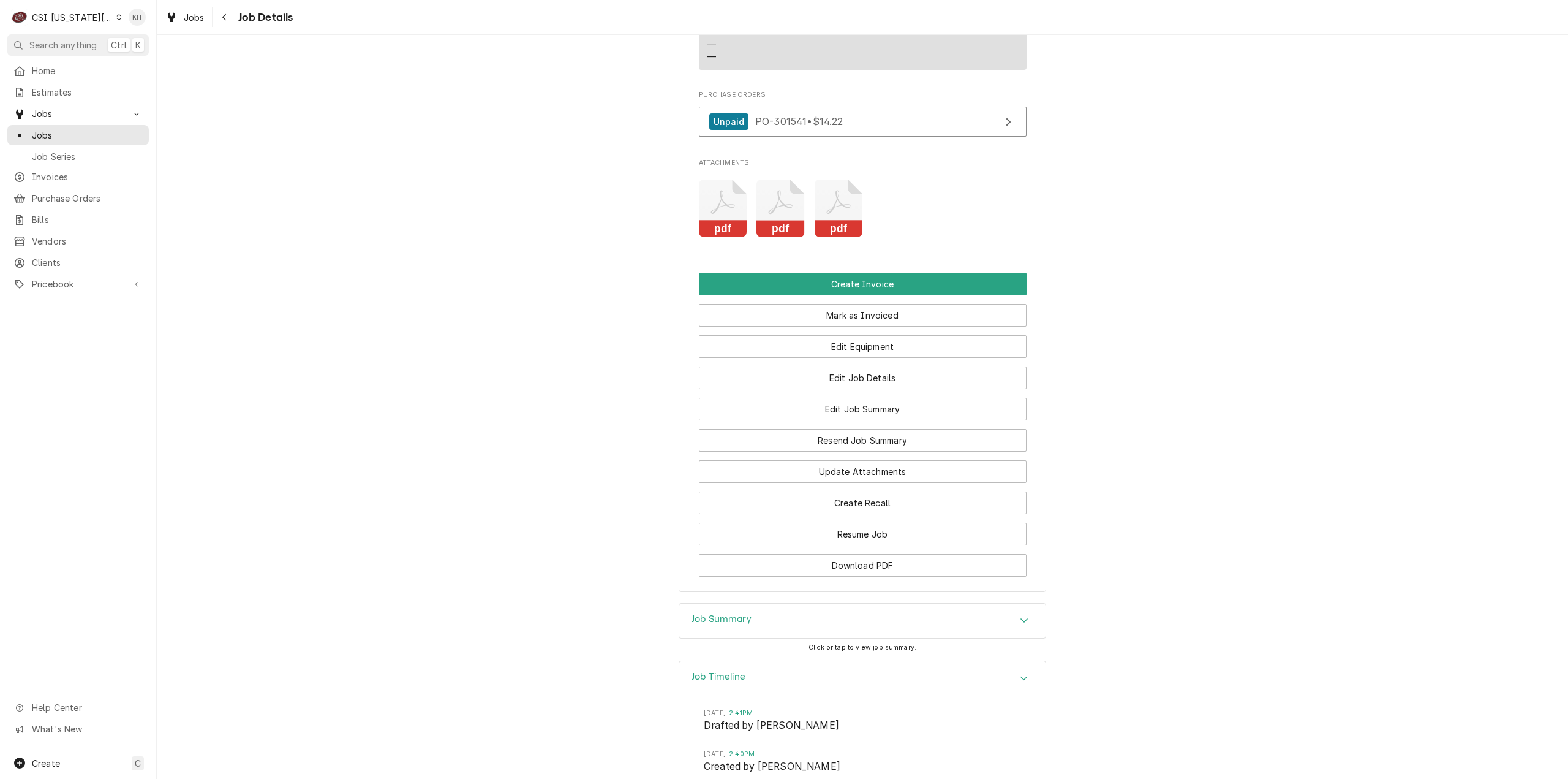
click at [764, 633] on div "Job Summary" at bounding box center [862, 621] width 367 height 34
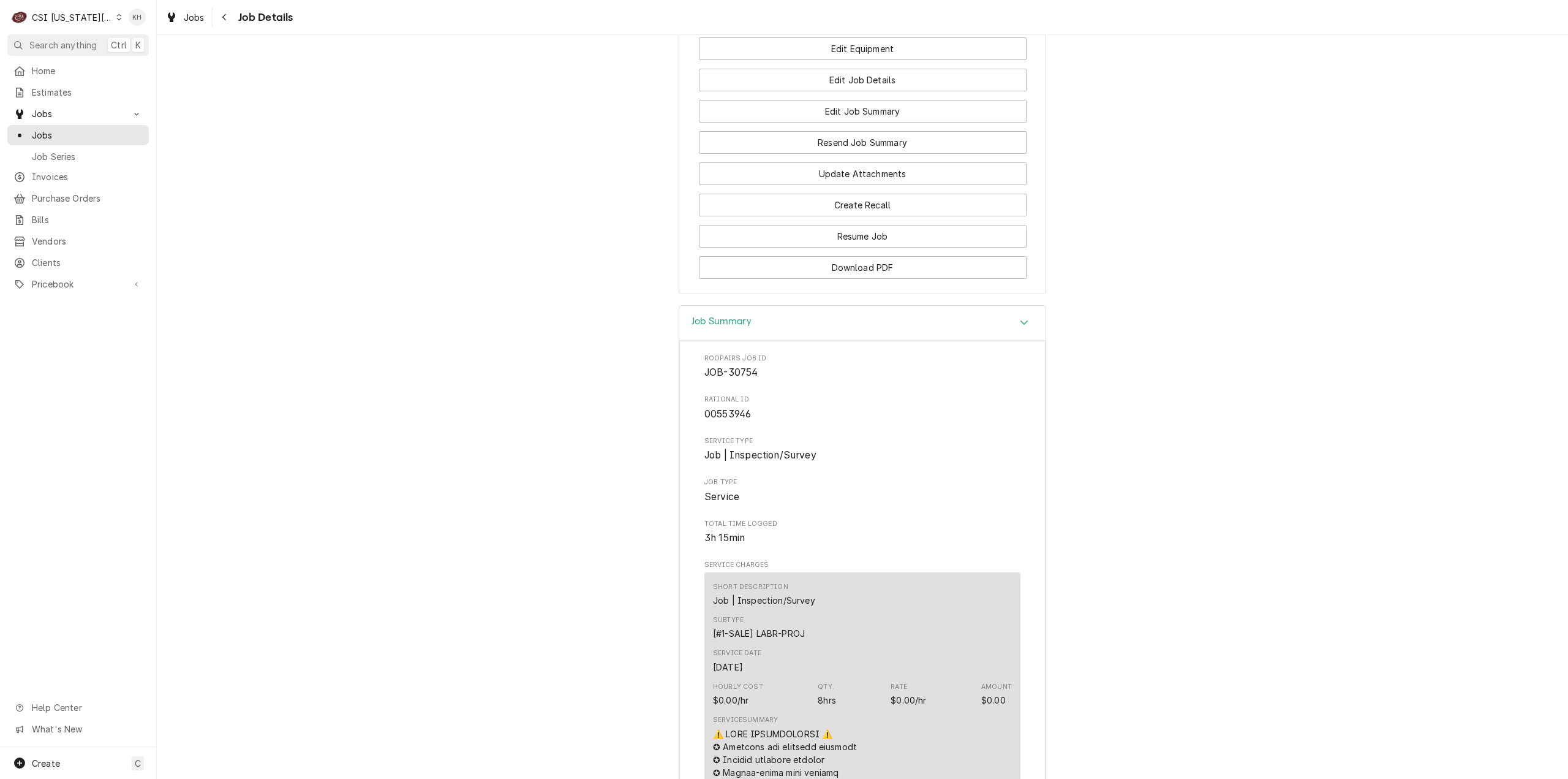
scroll to position [1500, 0]
